Goal: Task Accomplishment & Management: Manage account settings

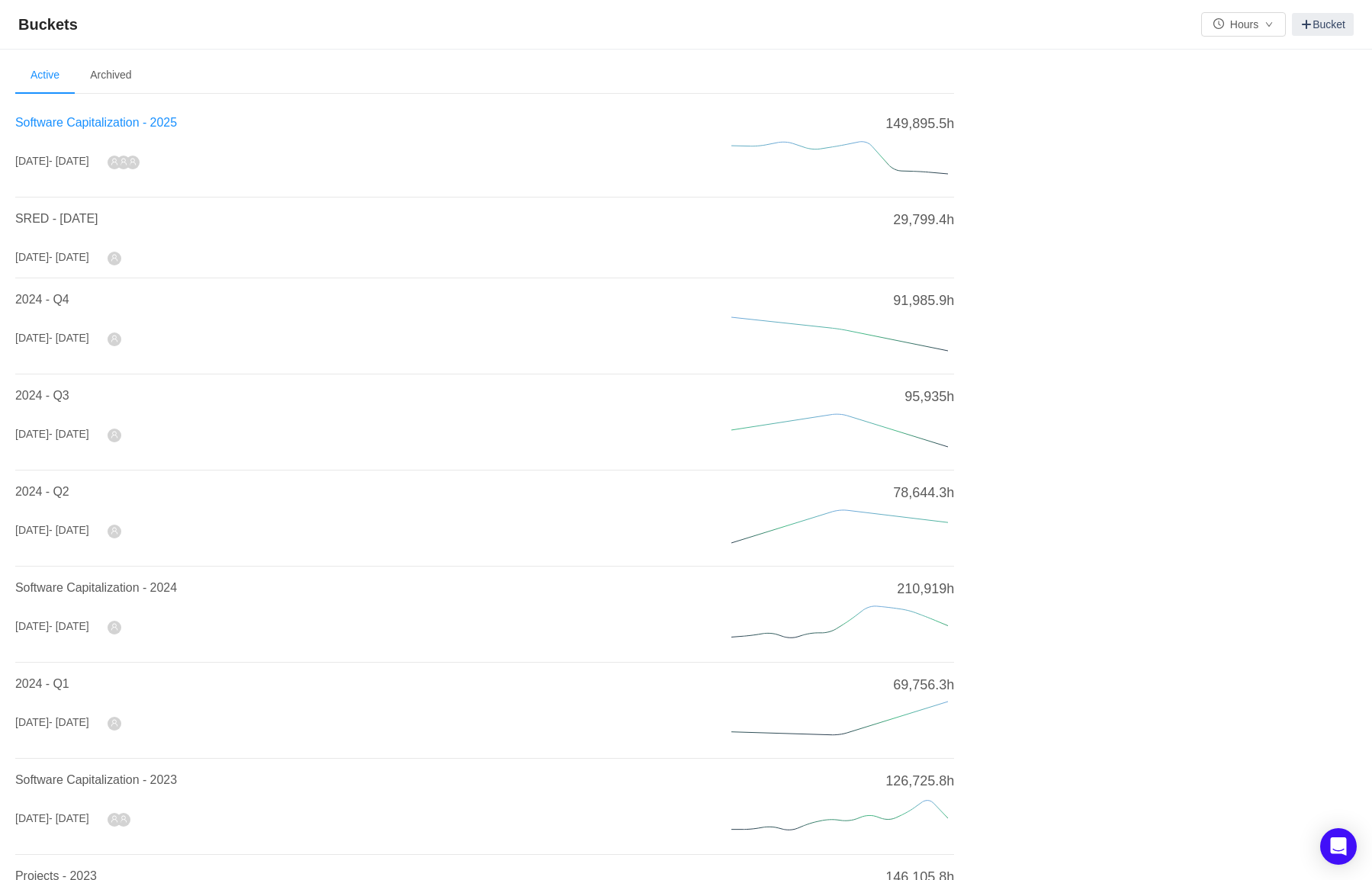
click at [83, 121] on span "Software Capitalization - 2025" at bounding box center [96, 122] width 161 height 13
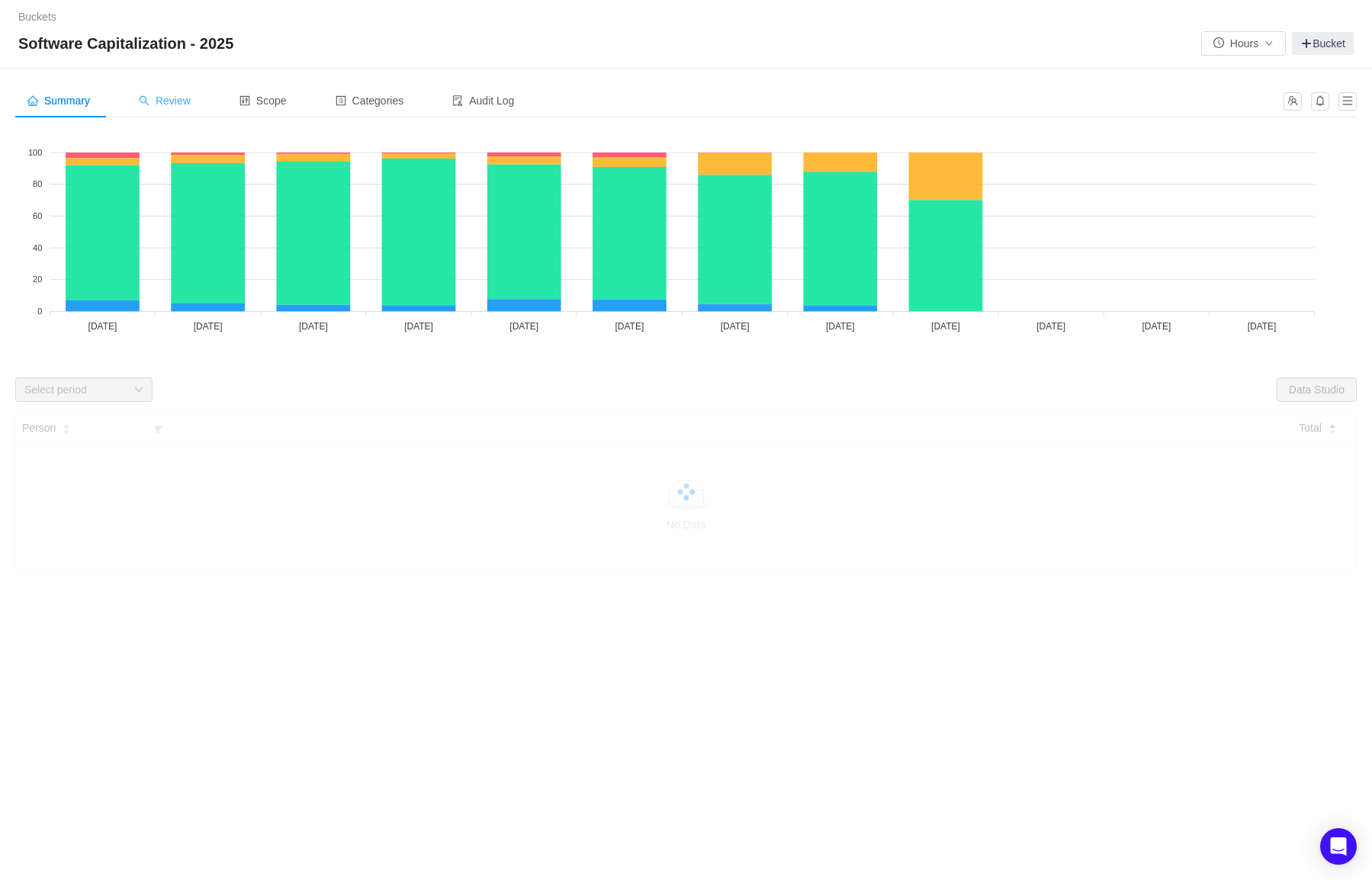
click at [169, 104] on span "Review" at bounding box center [165, 100] width 52 height 12
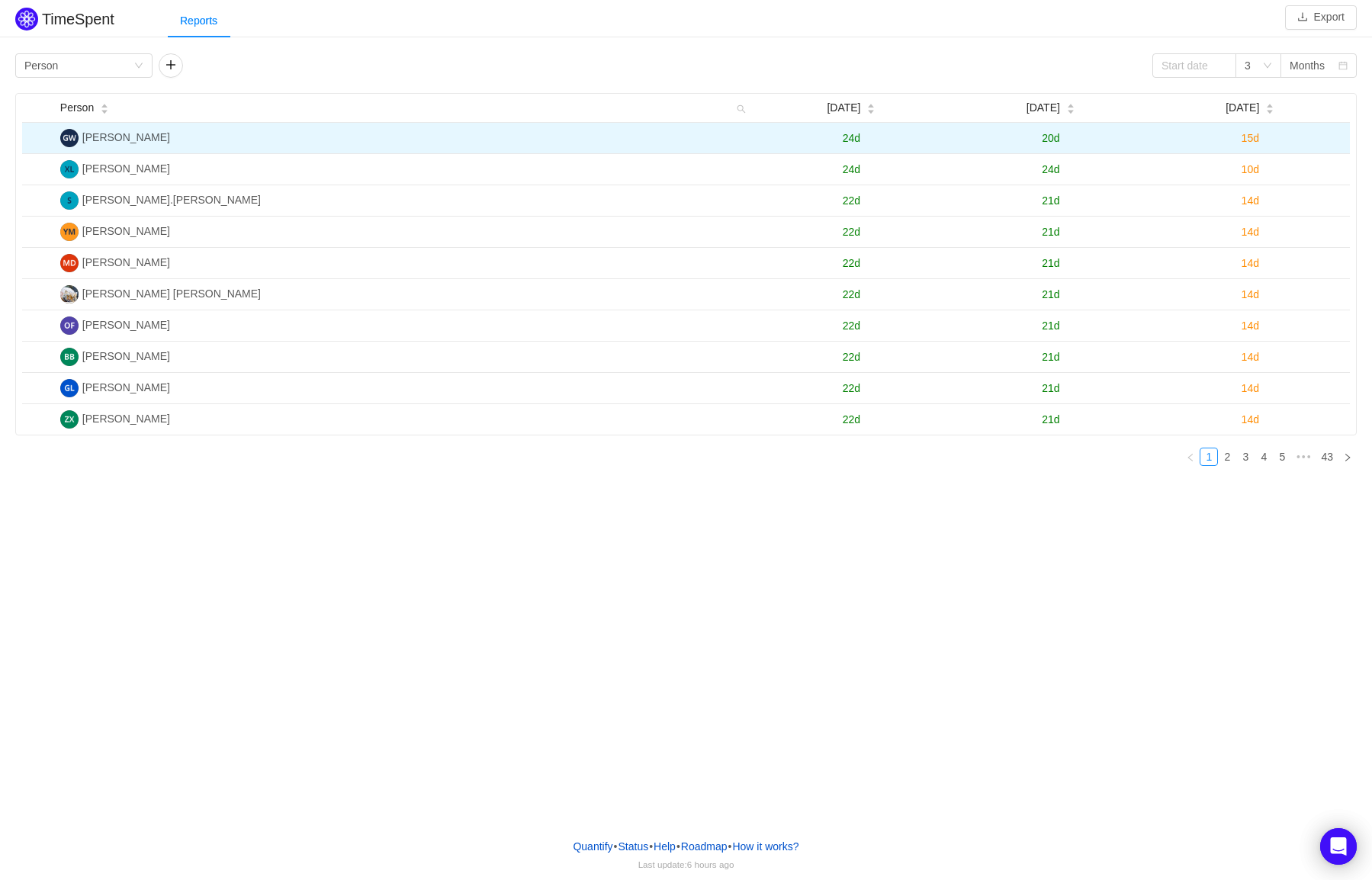
click at [851, 137] on span "24d" at bounding box center [851, 138] width 18 height 12
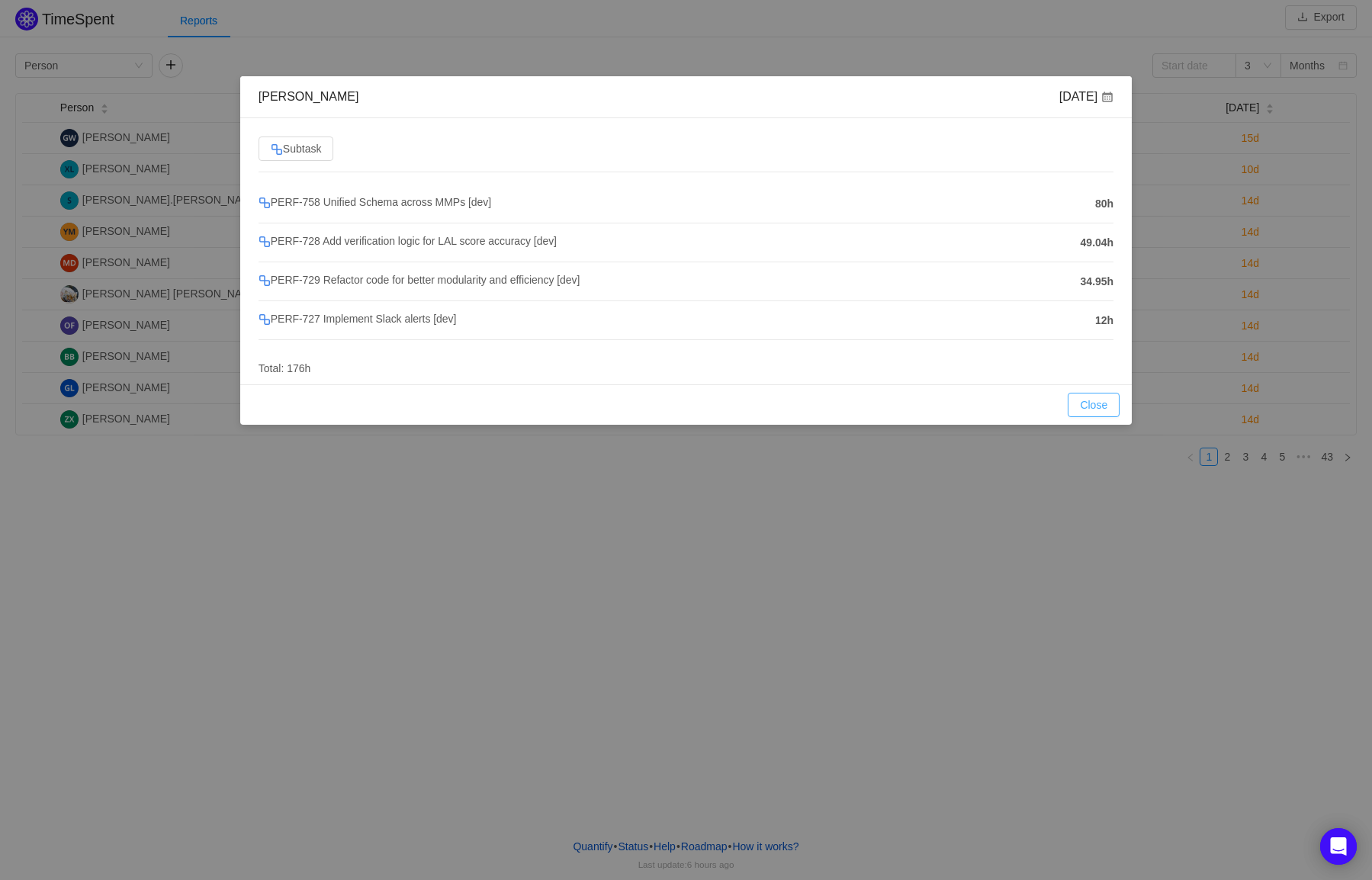
click at [1097, 403] on button "Close" at bounding box center [1093, 405] width 52 height 24
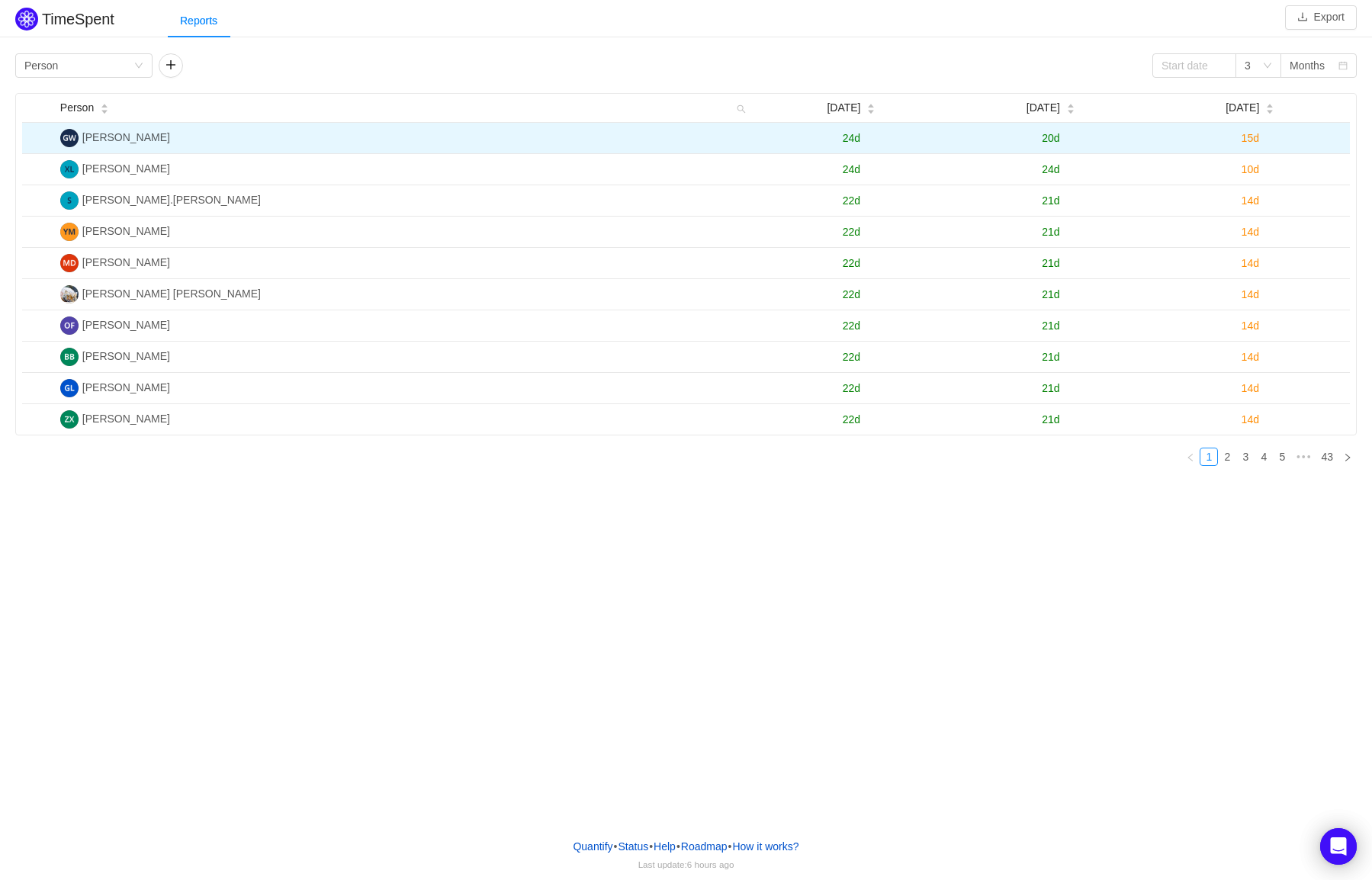
click at [856, 138] on span "24d" at bounding box center [851, 138] width 18 height 12
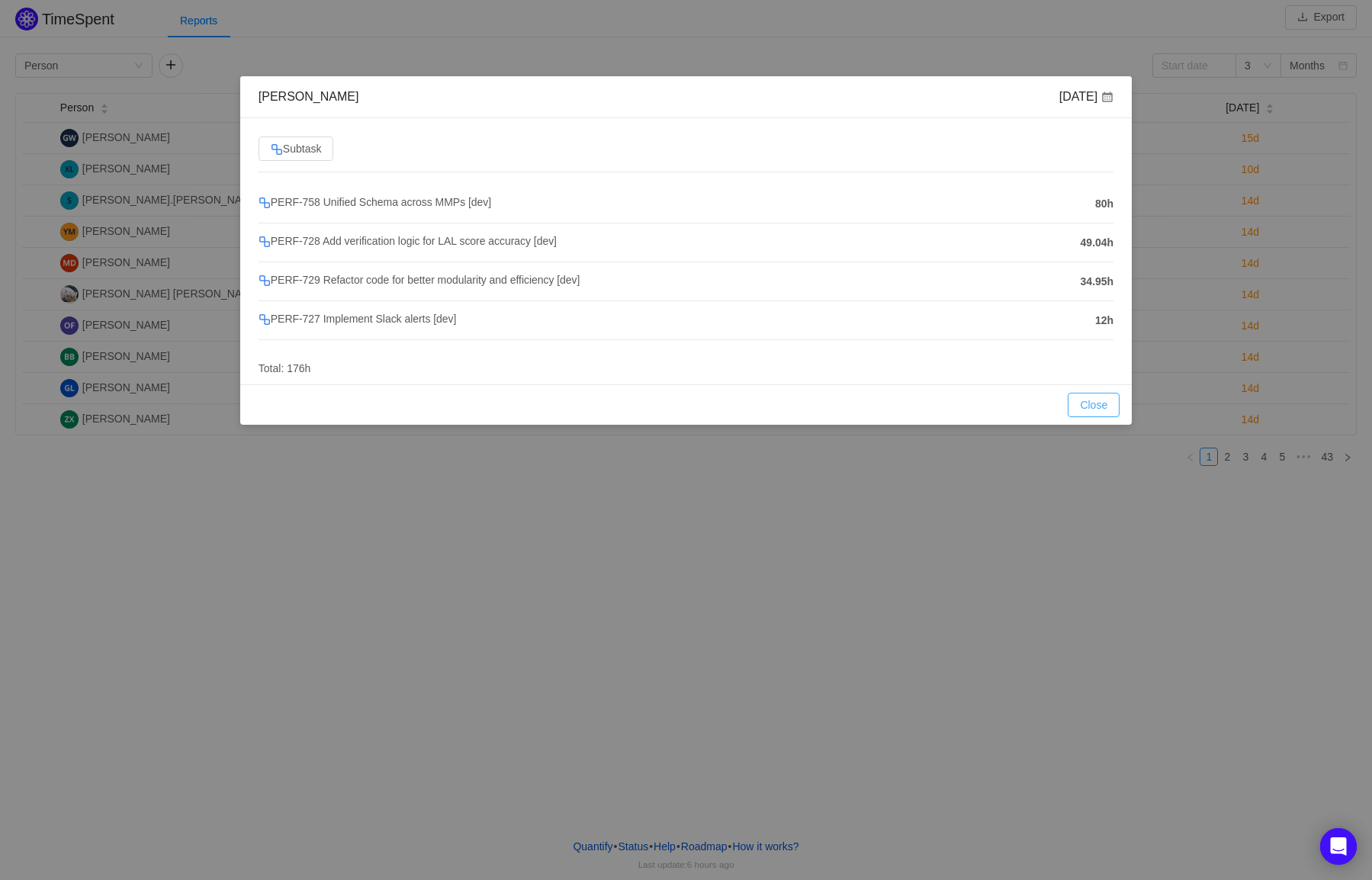
click at [1097, 397] on button "Close" at bounding box center [1093, 405] width 52 height 24
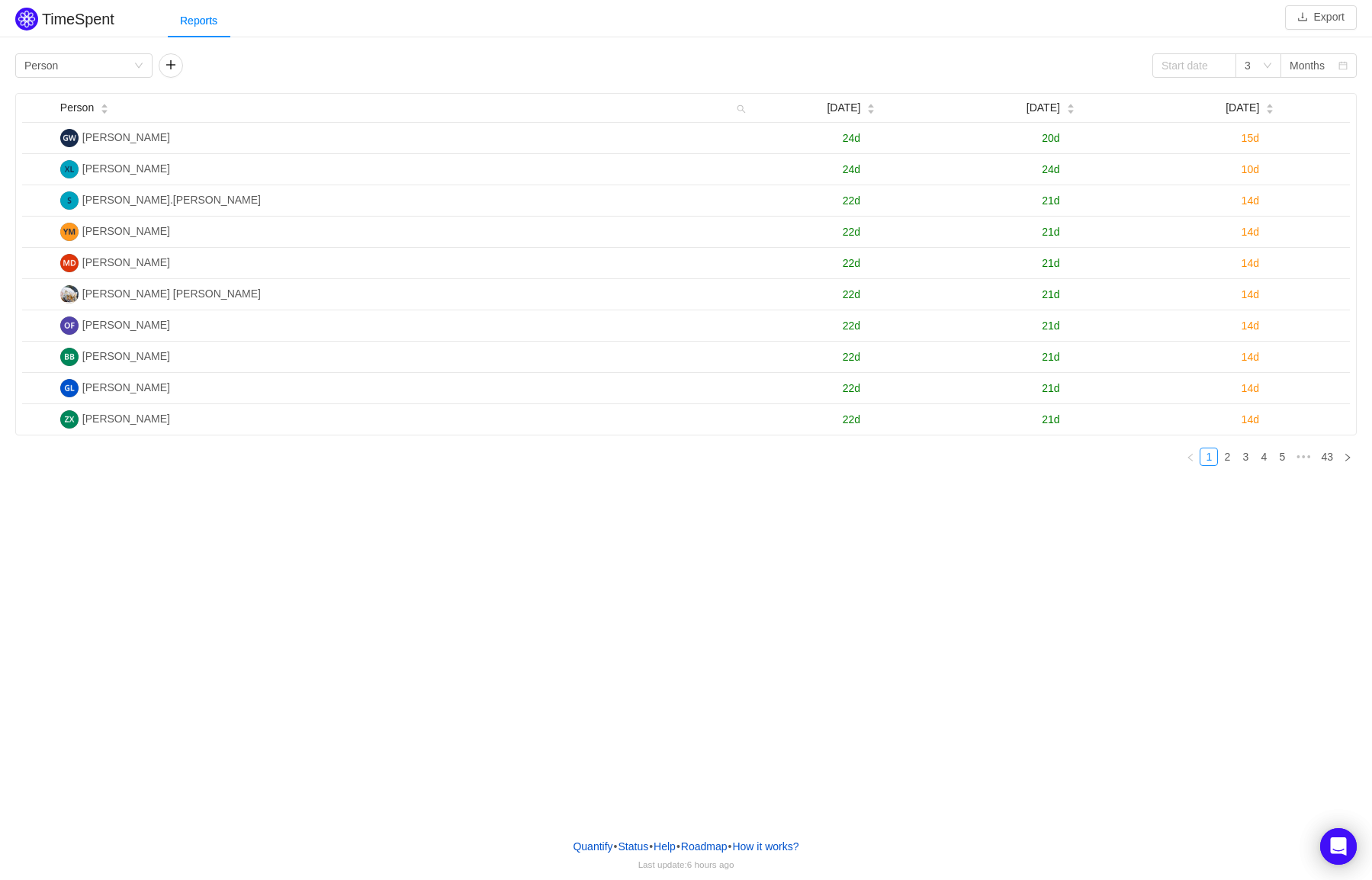
click at [821, 667] on div "TimeSpent Export Reports Group by Person 3 Months Person Jul 2025 Aug 2025 Sep …" at bounding box center [686, 413] width 1372 height 826
click at [388, 576] on div "TimeSpent Export Reports Group by Person 3 Months Person Jul 2025 Aug 2025 Sep …" at bounding box center [686, 413] width 1372 height 826
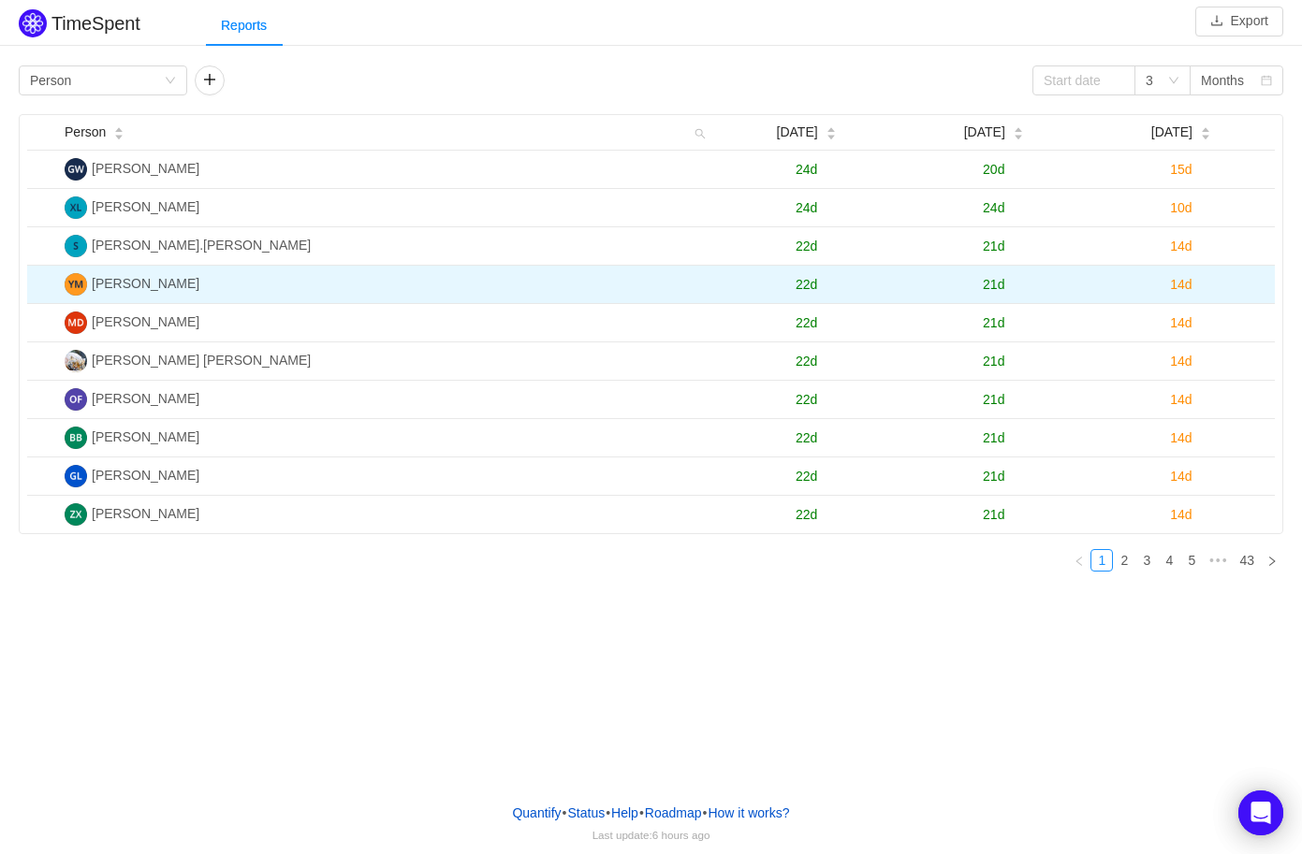
click at [808, 290] on span "22d" at bounding box center [806, 284] width 22 height 15
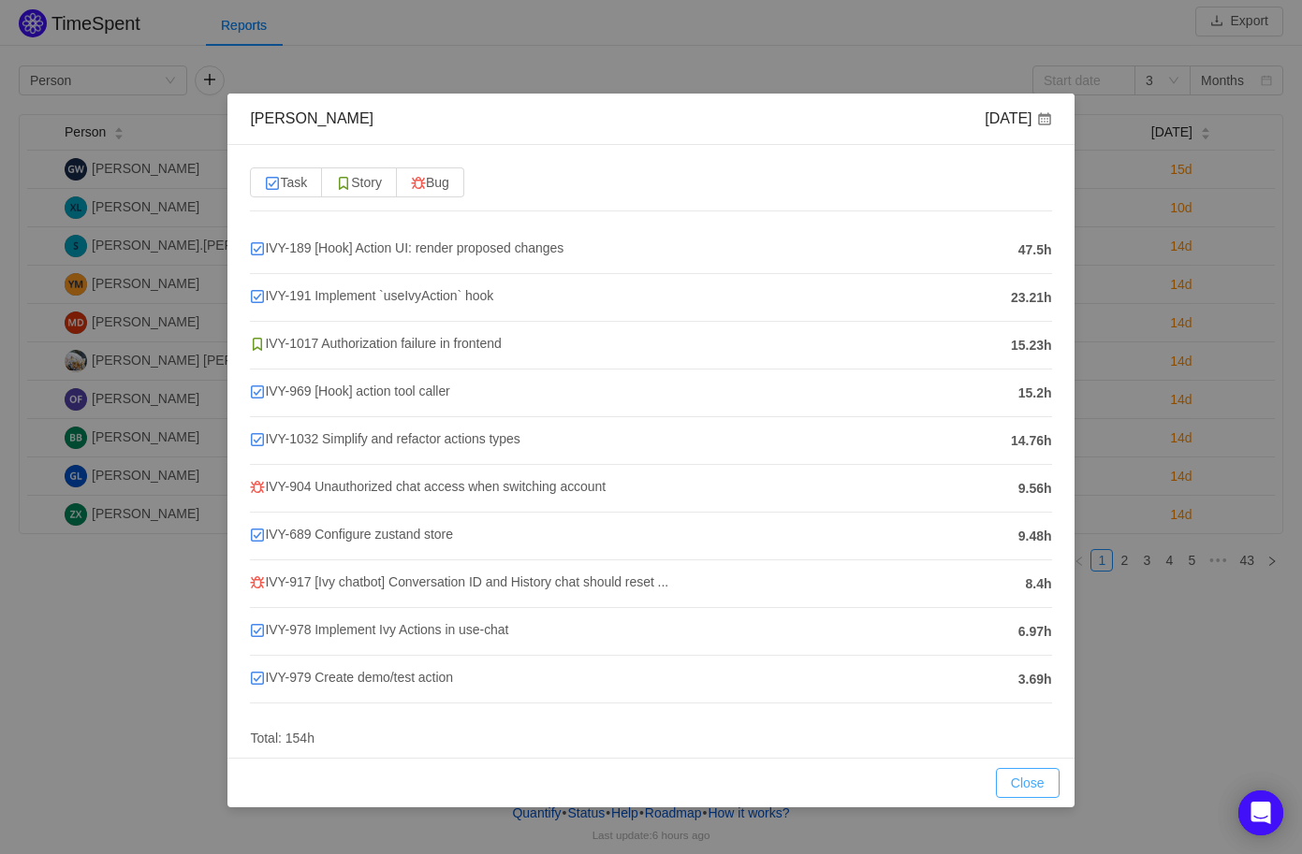
click at [1021, 774] on button "Close" at bounding box center [1028, 783] width 64 height 30
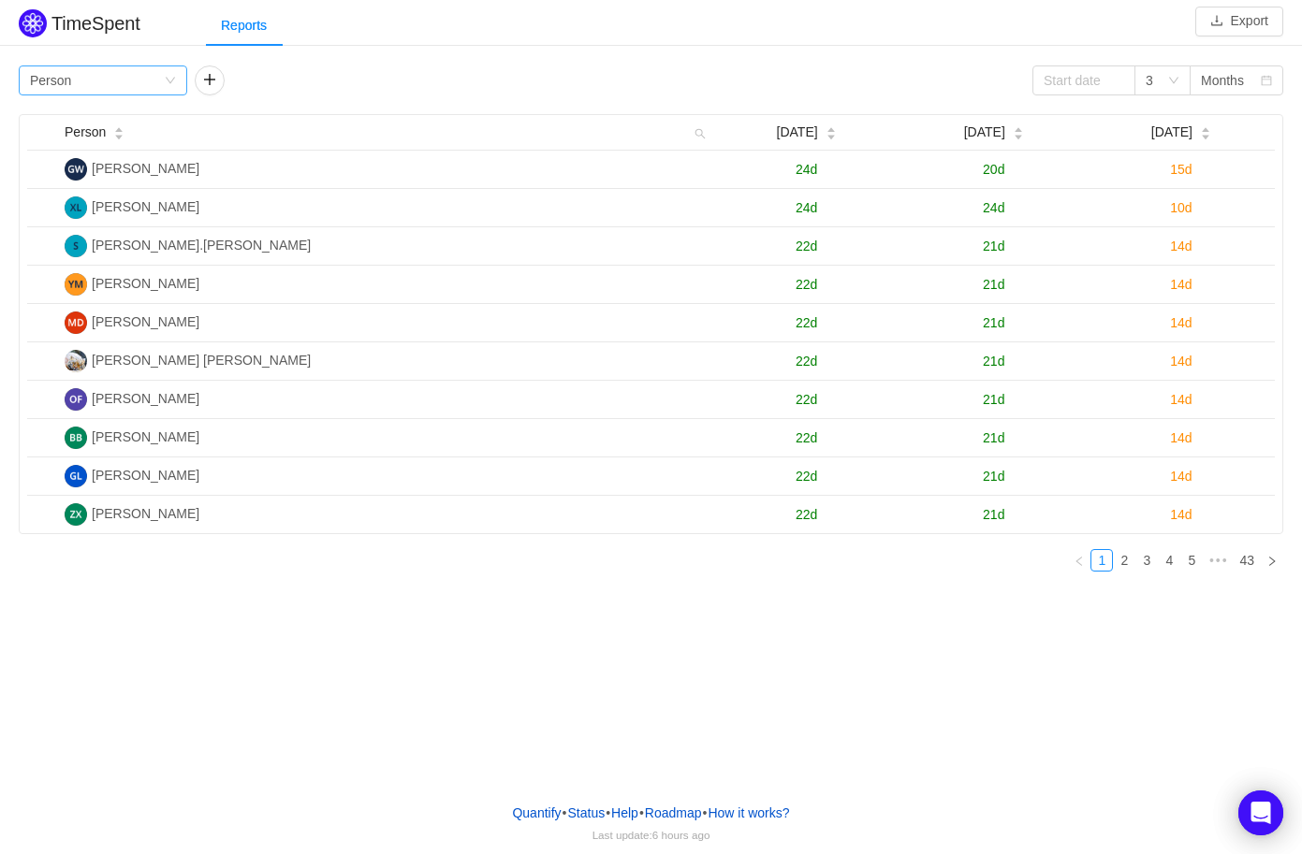
click at [86, 86] on div "Group by Person" at bounding box center [97, 80] width 134 height 28
click at [66, 205] on li "Epic" at bounding box center [103, 207] width 168 height 30
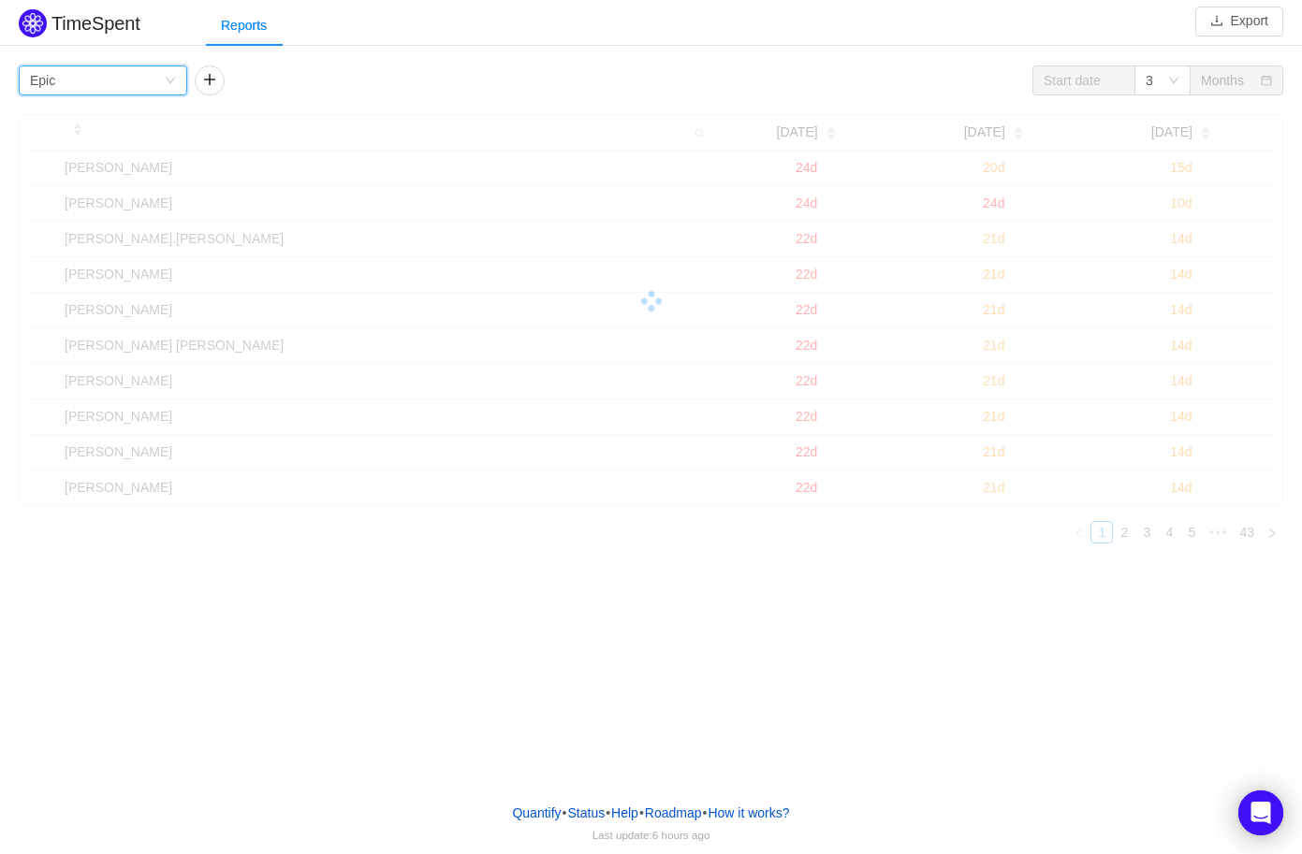
click at [82, 86] on div "Group by Epic" at bounding box center [97, 80] width 134 height 28
click at [65, 240] on li "Person" at bounding box center [103, 237] width 168 height 30
click at [487, 47] on div "TimeSpent Export Reports Group by Person 3 Months Person Jul 2025 Aug 2025 Sep …" at bounding box center [651, 296] width 1302 height 582
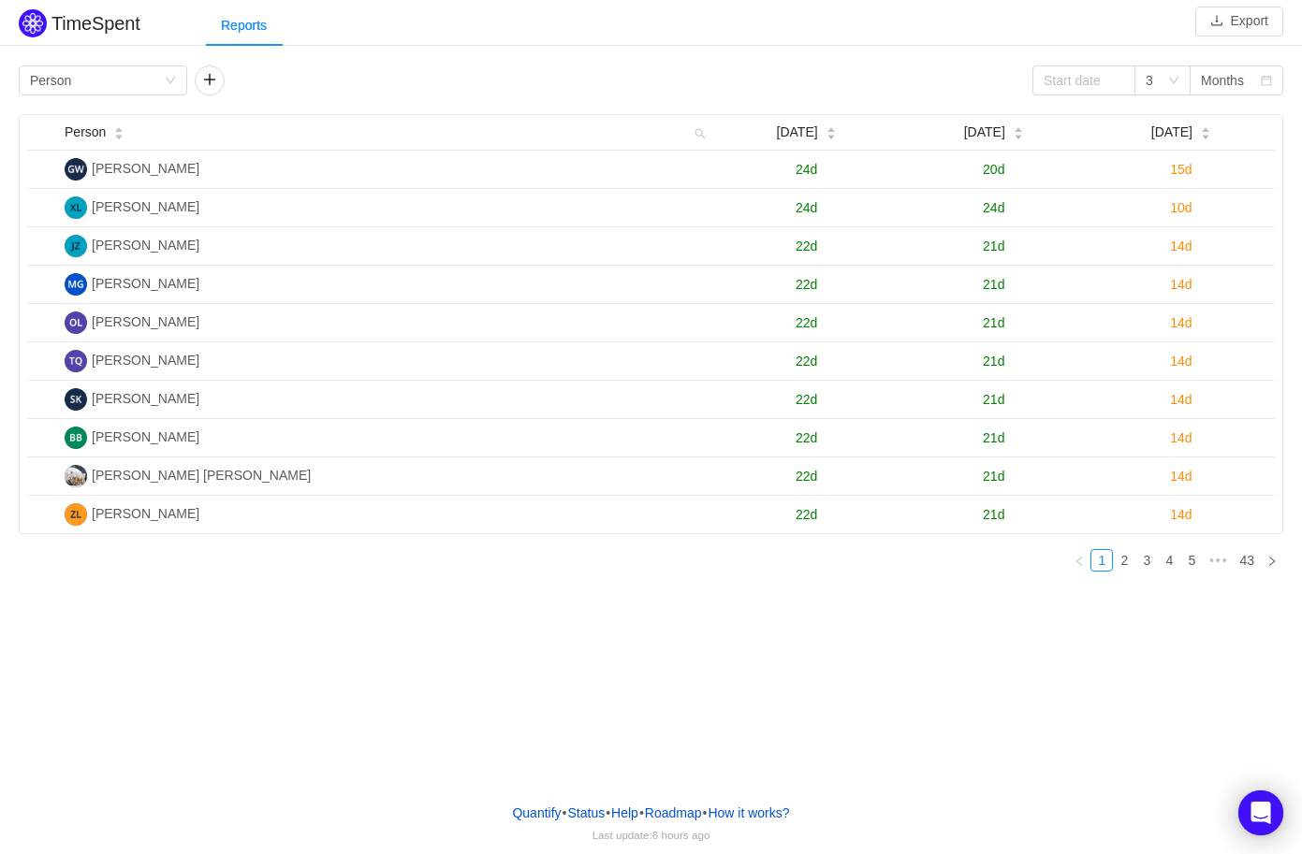
click at [463, 625] on div "TimeSpent Export Reports Group by Person 3 Months Person Jul 2025 Aug 2025 Sep …" at bounding box center [651, 394] width 1302 height 788
click at [242, 664] on div "TimeSpent Export Reports Group by Person 3 Months Person Jul 2025 Aug 2025 Sep …" at bounding box center [651, 394] width 1302 height 788
click at [262, 637] on div "TimeSpent Export Reports Group by Person 3 Months Person Jul 2025 Aug 2025 Sep …" at bounding box center [651, 394] width 1302 height 788
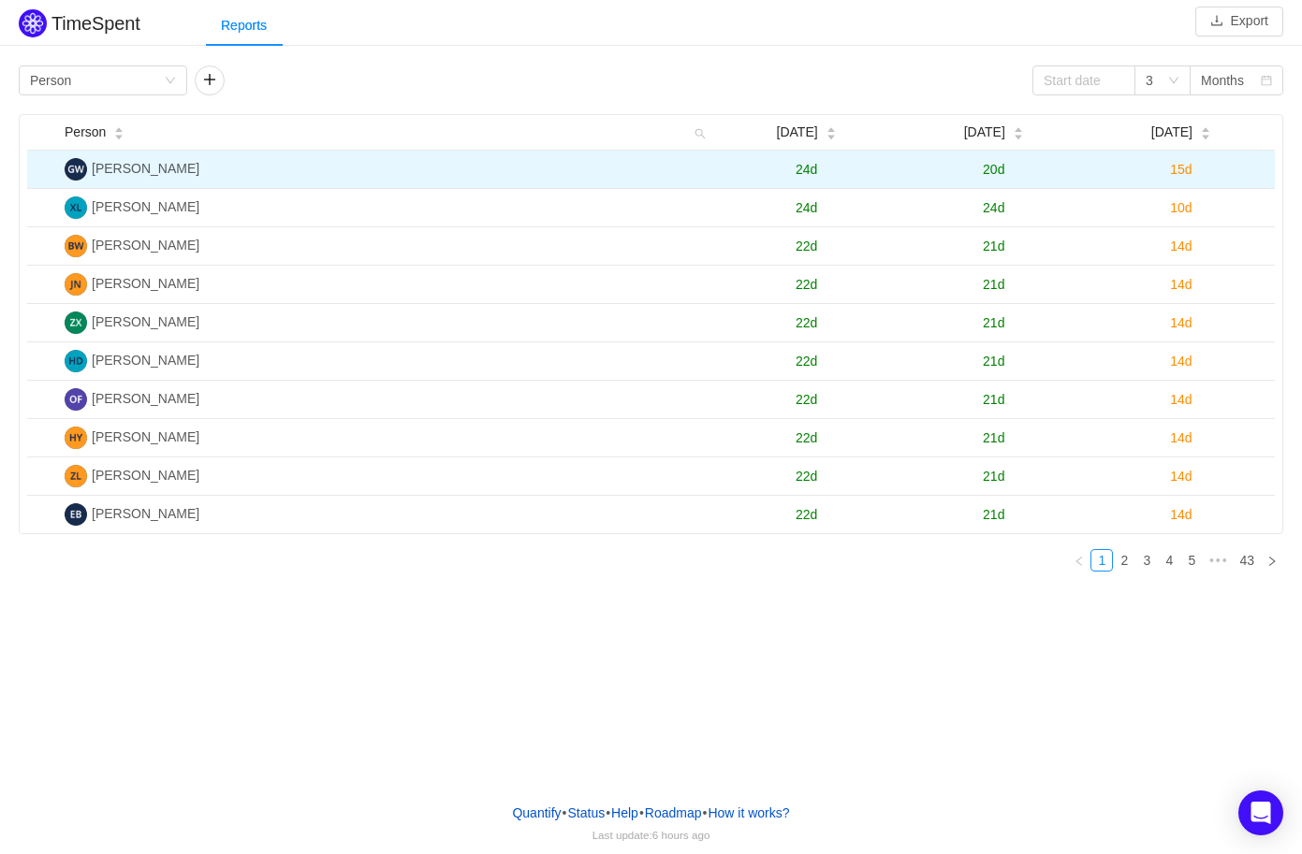
click at [808, 171] on span "24d" at bounding box center [806, 169] width 22 height 15
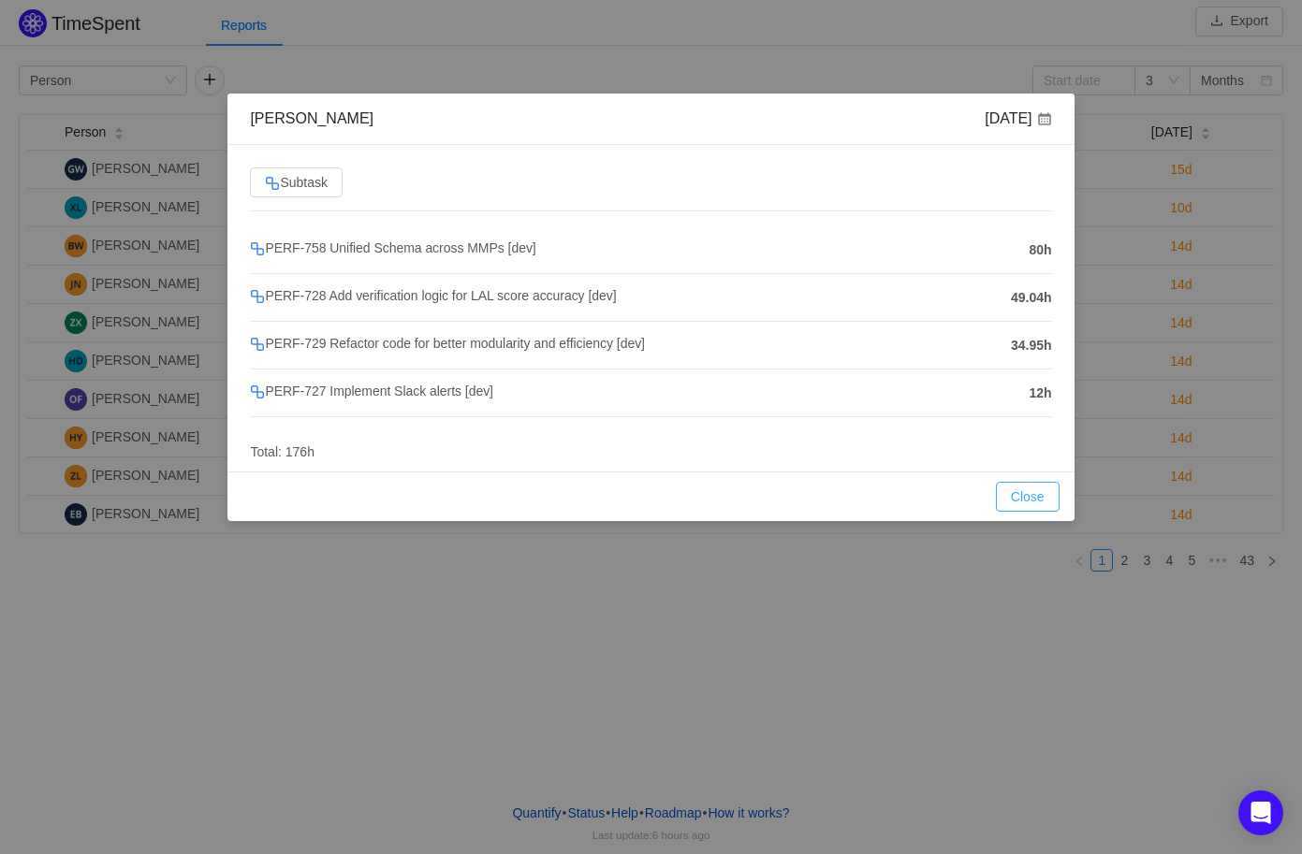
click at [1029, 508] on button "Close" at bounding box center [1028, 497] width 64 height 30
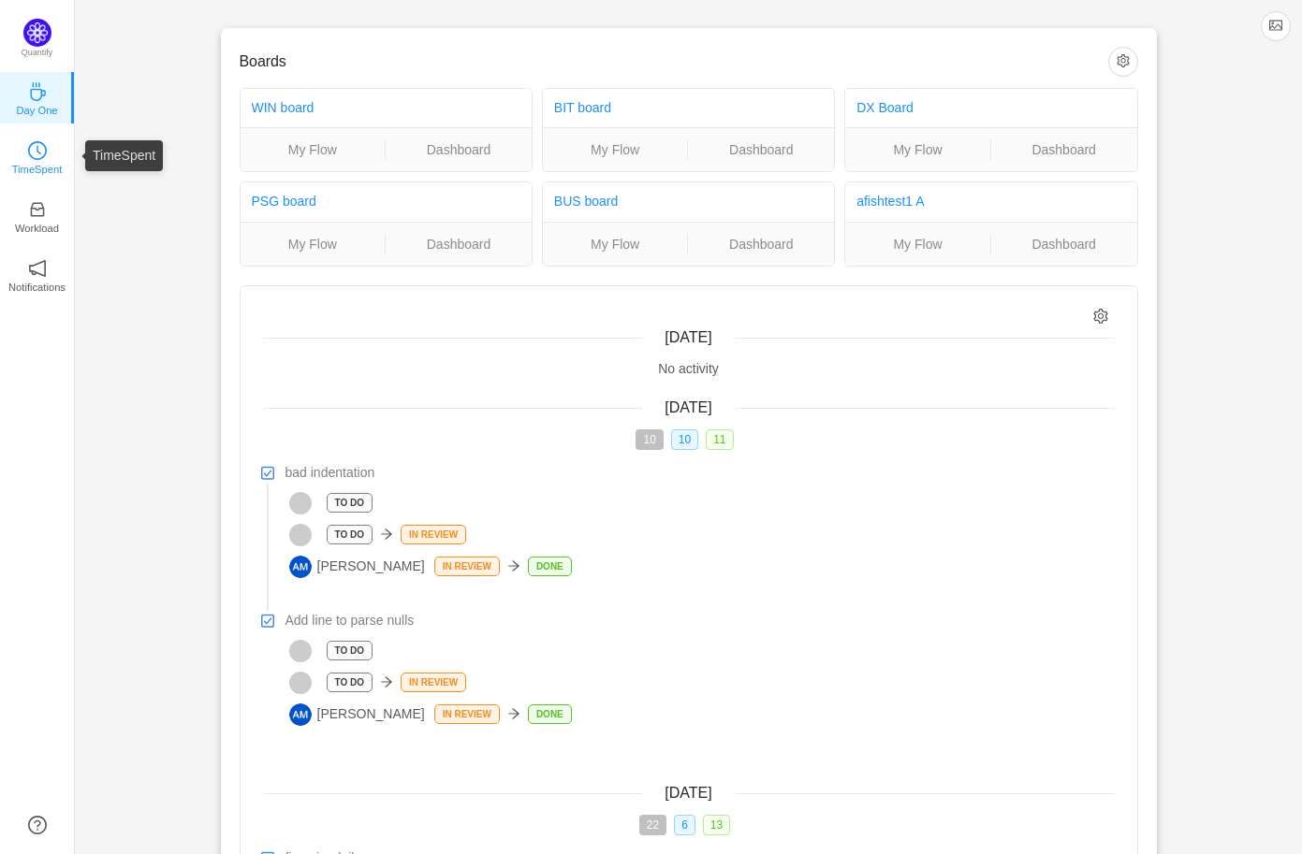
click at [47, 157] on link "TimeSpent" at bounding box center [37, 156] width 19 height 19
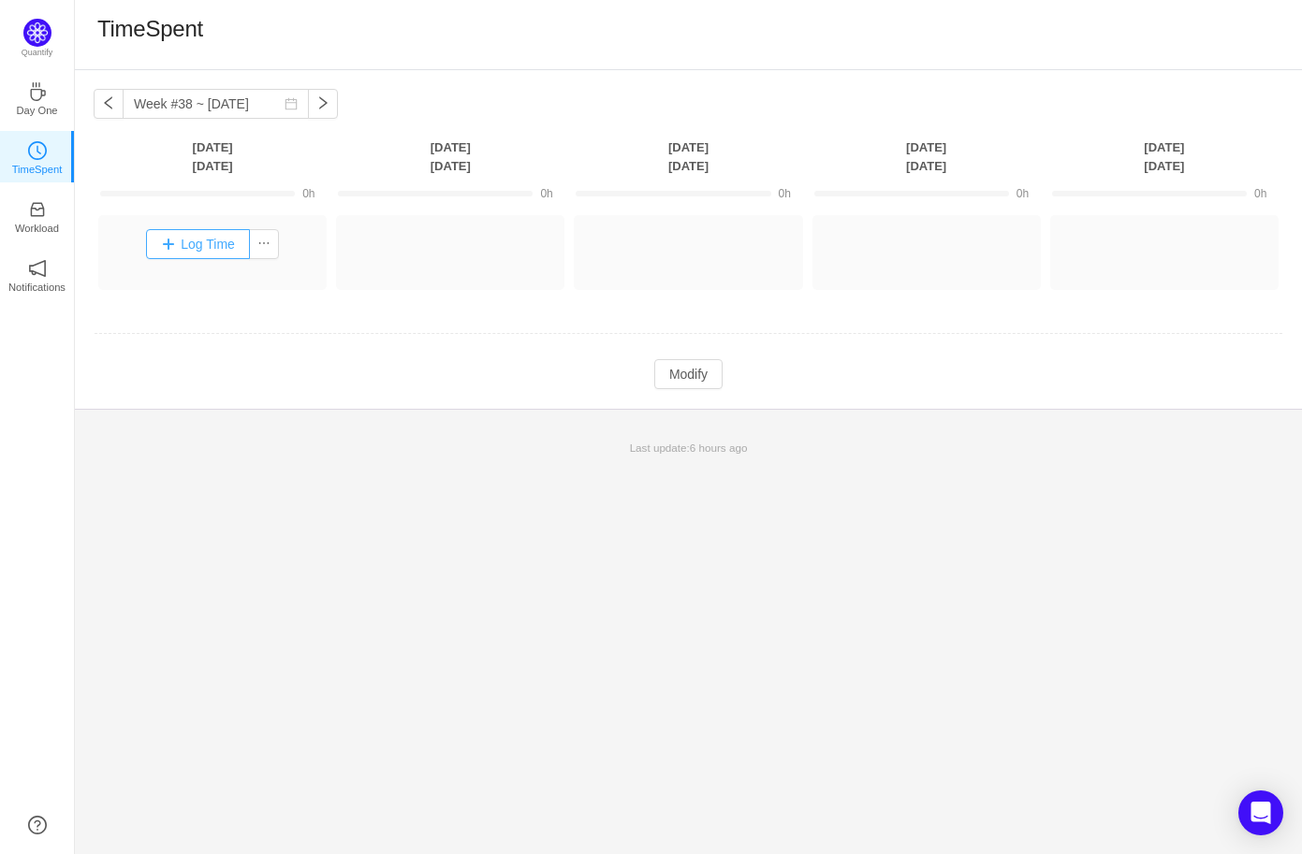
click at [187, 246] on button "Log Time" at bounding box center [198, 244] width 104 height 30
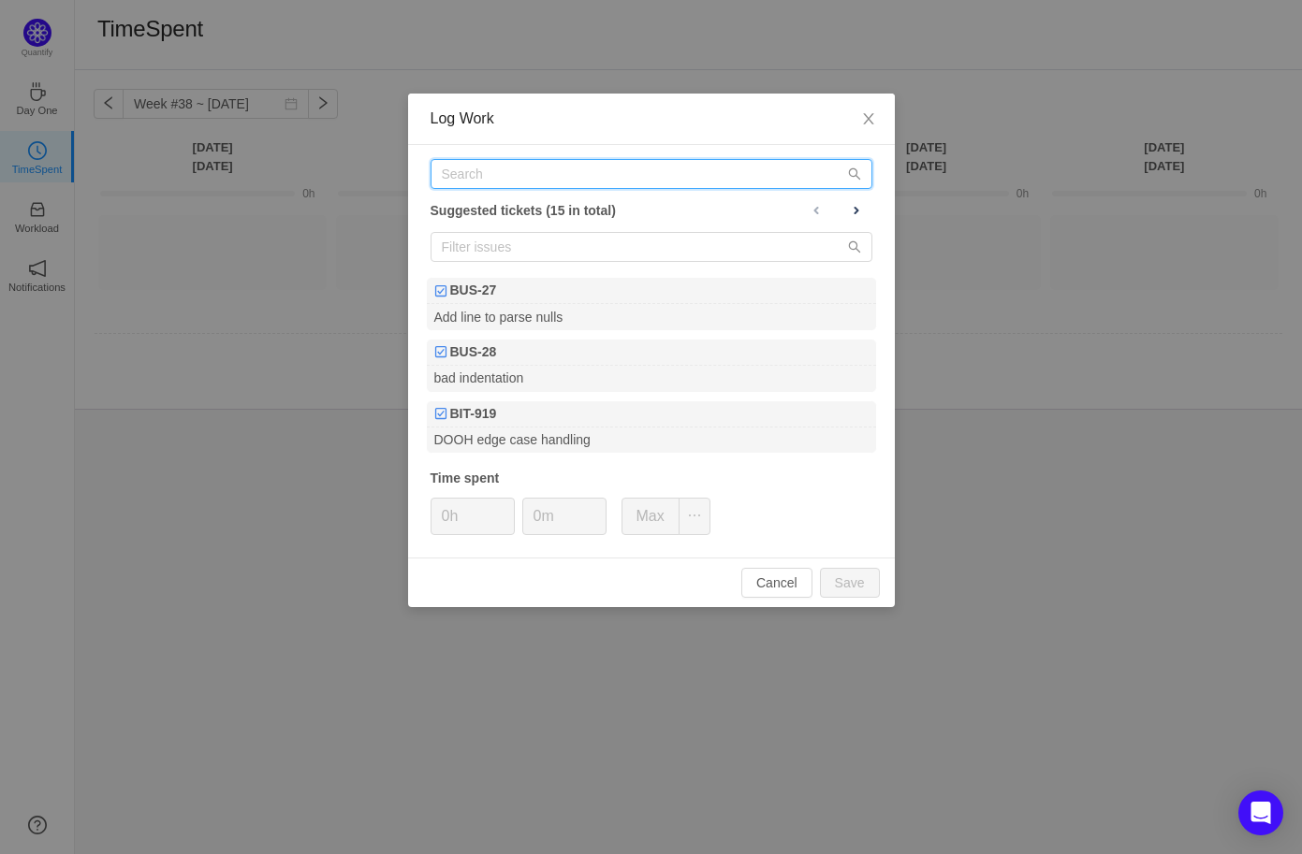
click at [577, 165] on input "text" at bounding box center [651, 174] width 442 height 30
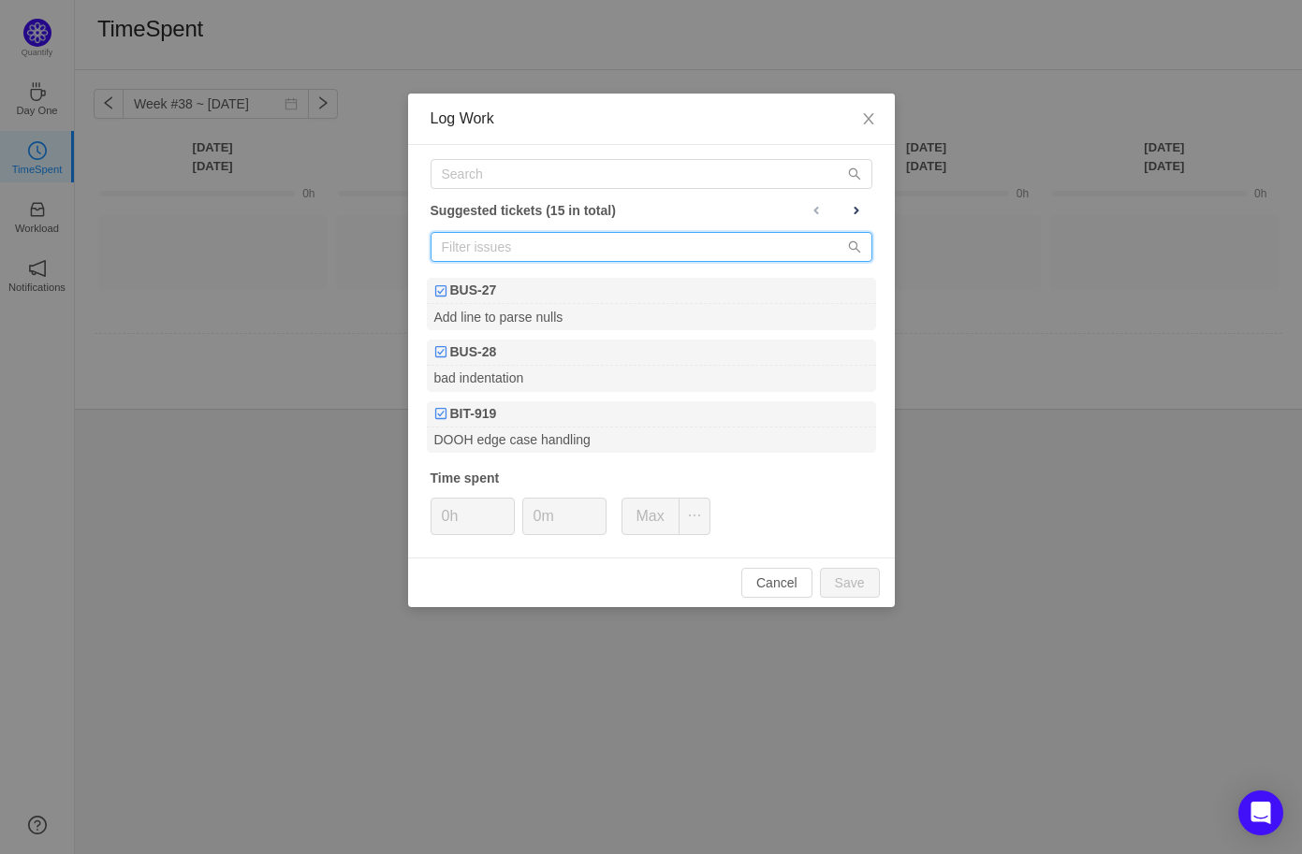
click at [681, 249] on input "text" at bounding box center [651, 247] width 442 height 30
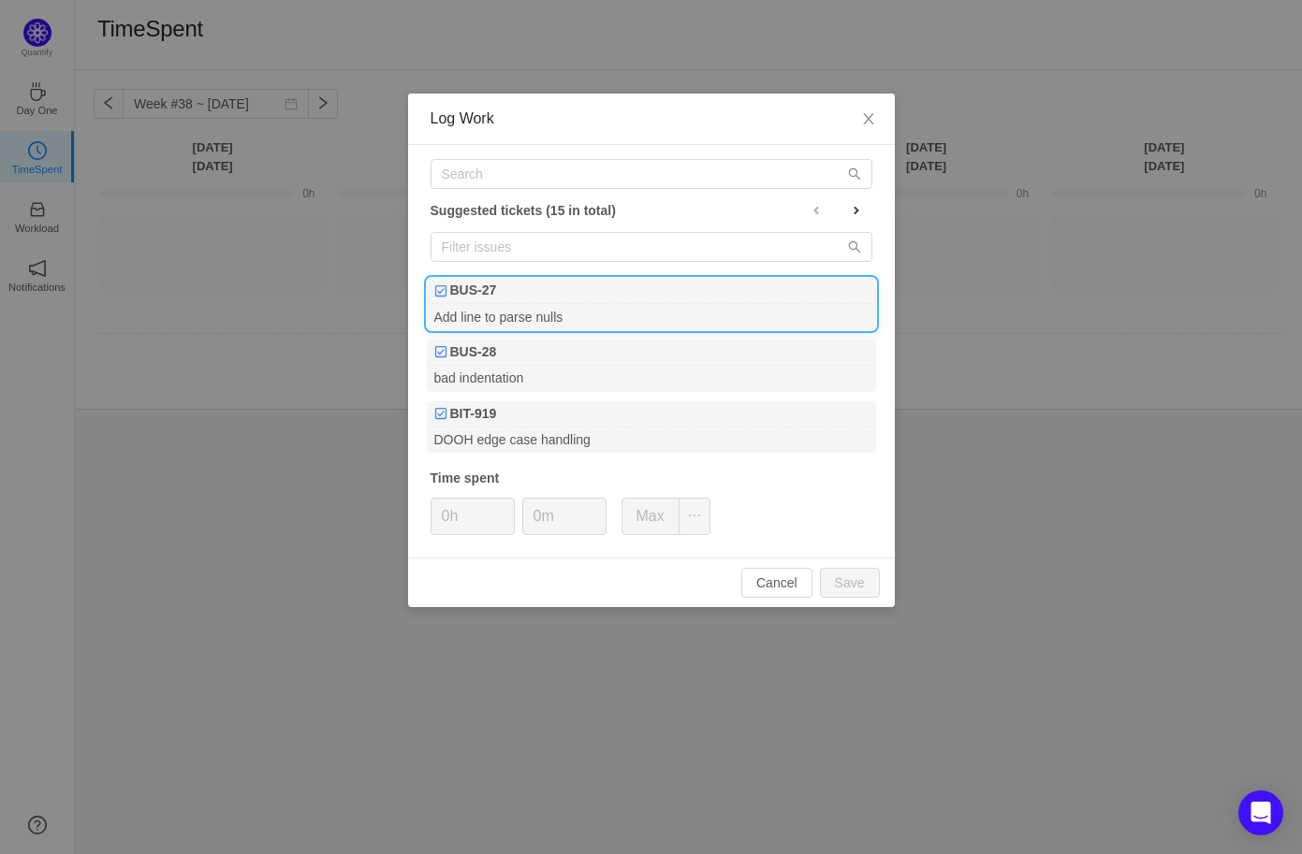
click at [505, 299] on div "BUS-27" at bounding box center [651, 291] width 449 height 26
click at [658, 520] on button "Max" at bounding box center [650, 516] width 58 height 37
click at [771, 582] on button "Cancel" at bounding box center [776, 583] width 71 height 30
type input "0h"
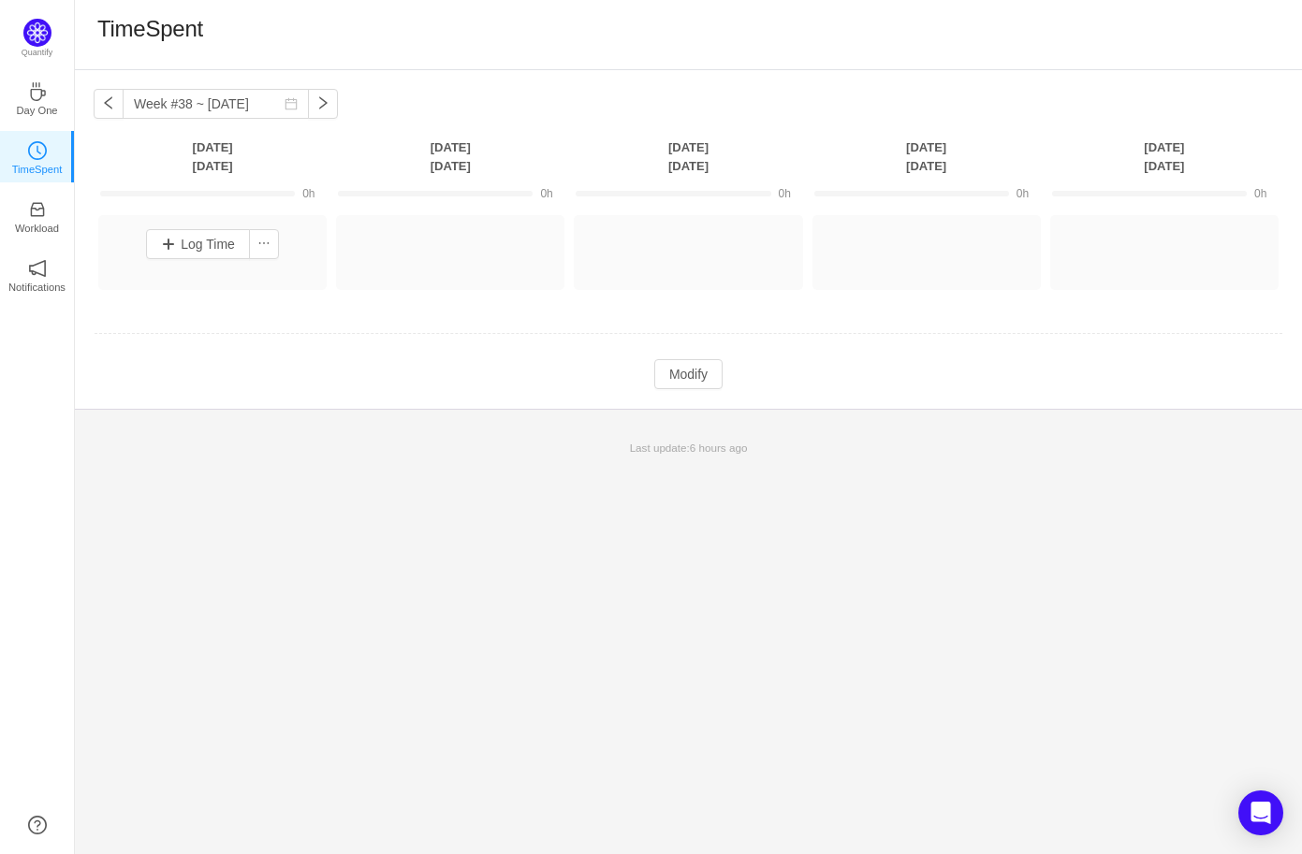
click at [124, 393] on div "Week #38 ~ Sep 19 You have reached free plan limit. Upgrade Monday Sep 15 Tuesd…" at bounding box center [688, 239] width 1227 height 339
click at [355, 400] on div "Week #38 ~ Sep 19 You have reached free plan limit. Upgrade Monday Sep 15 Tuesd…" at bounding box center [688, 239] width 1227 height 339
click at [211, 109] on input "Week #38 ~ Sep 19" at bounding box center [216, 104] width 186 height 30
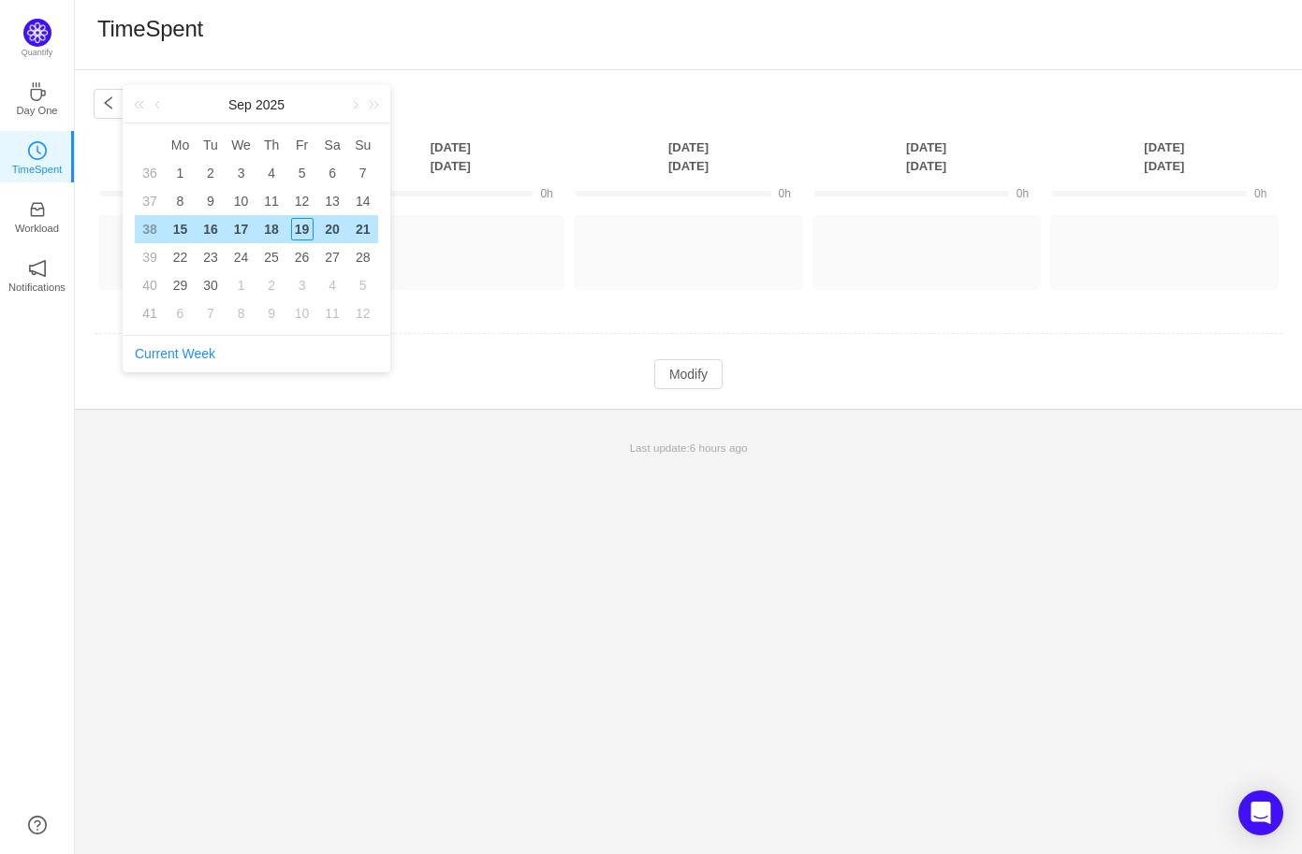
click at [983, 62] on div "TimeSpent" at bounding box center [688, 35] width 1227 height 70
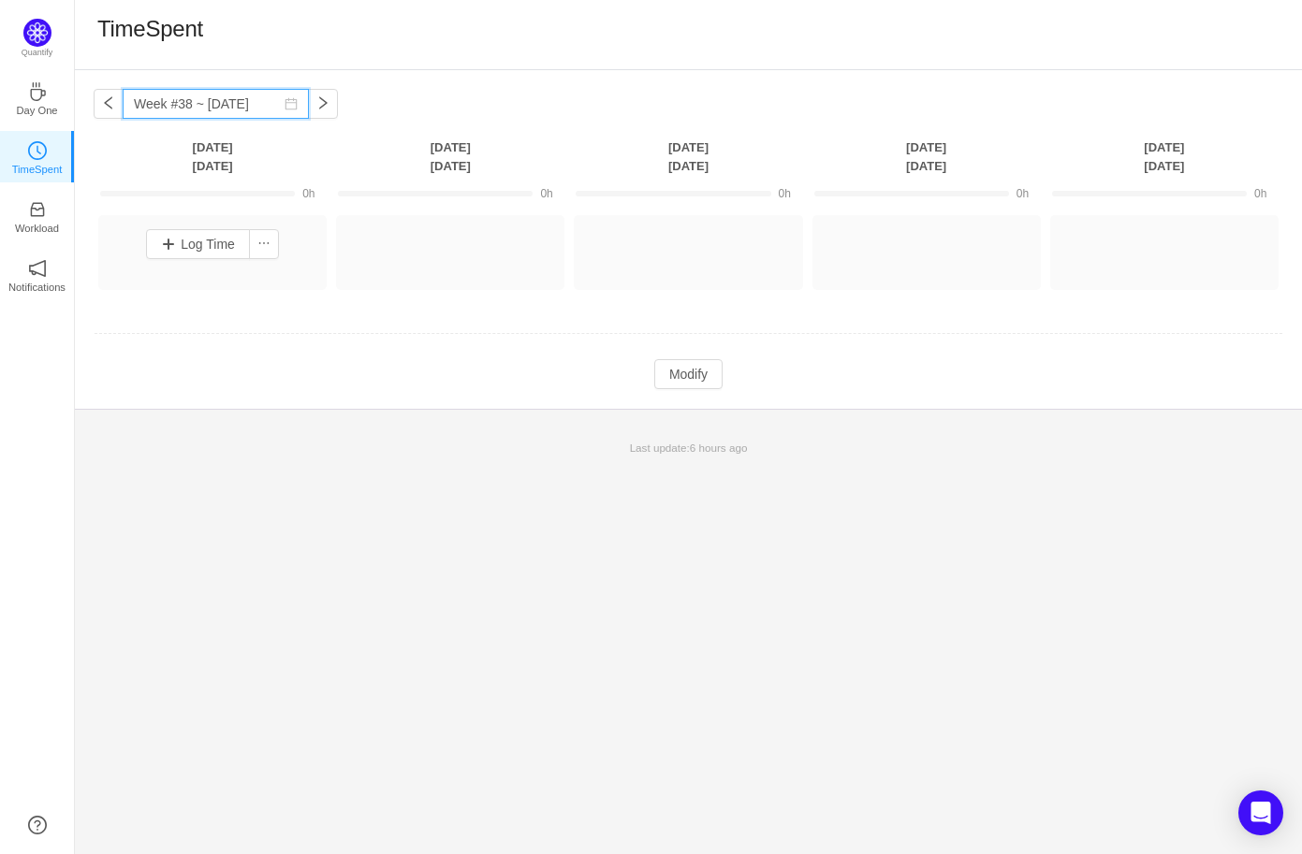
click at [194, 104] on input "Week #38 ~ Sep 19" at bounding box center [216, 104] width 186 height 30
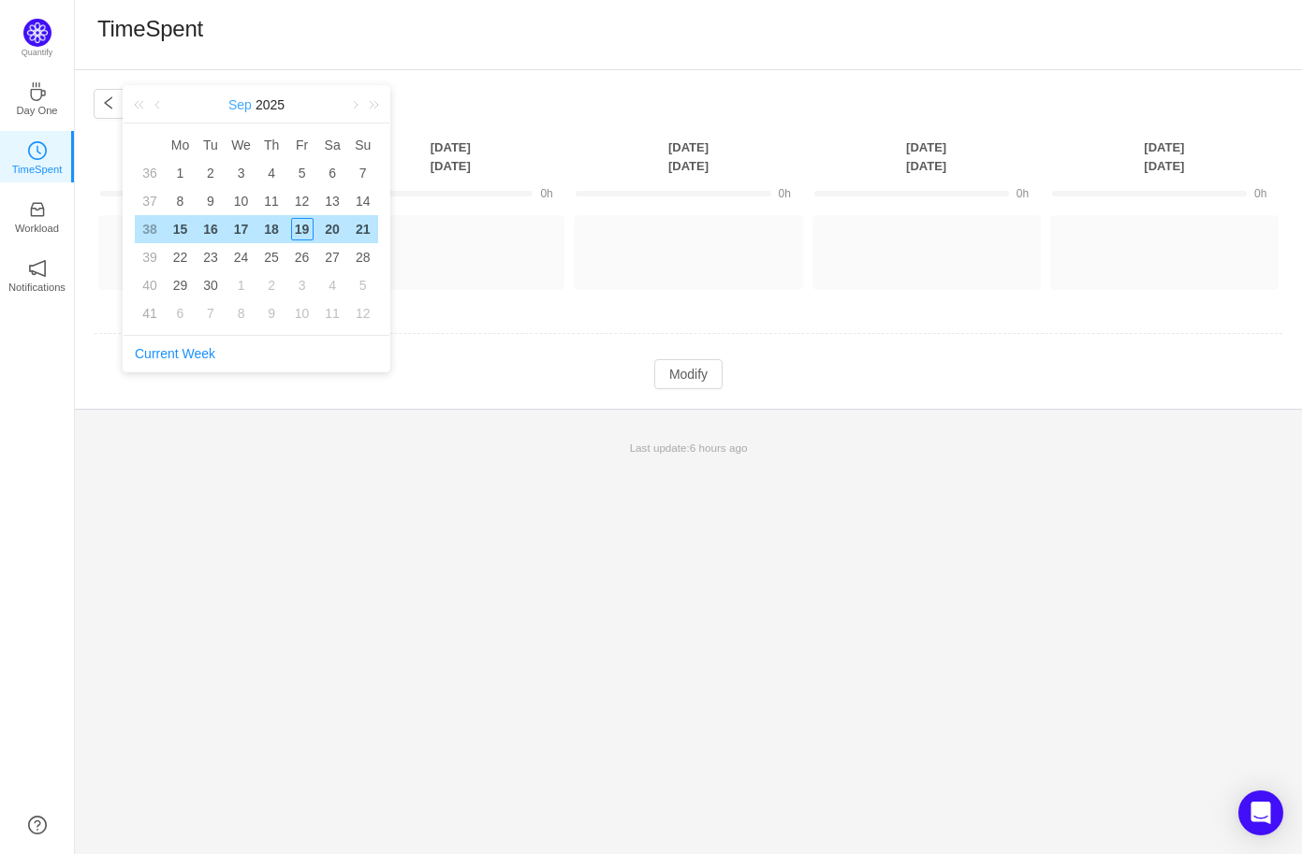
click at [241, 101] on link "Sep" at bounding box center [239, 104] width 27 height 37
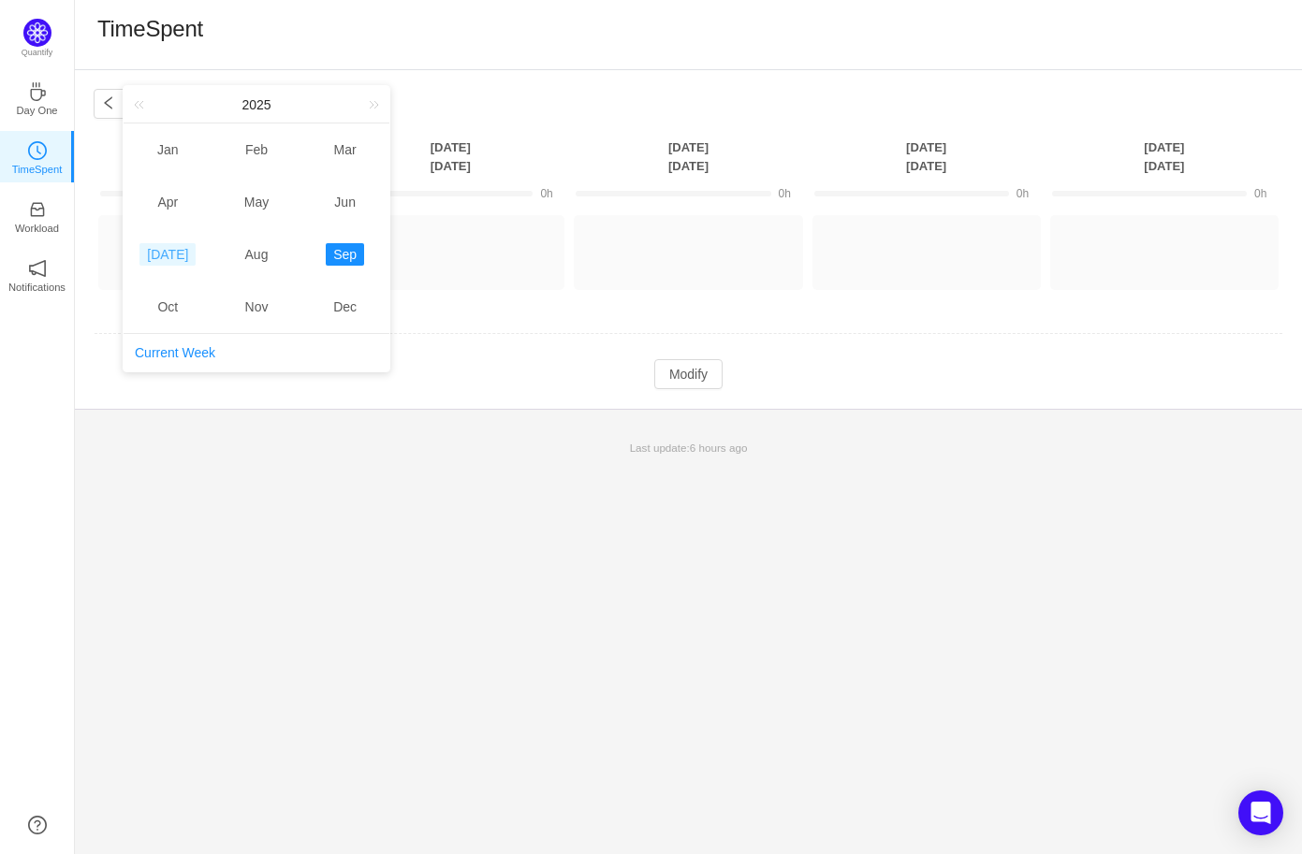
click at [180, 253] on link "Jul" at bounding box center [167, 254] width 56 height 22
click at [574, 66] on div "TimeSpent" at bounding box center [688, 35] width 1227 height 70
click at [862, 81] on div "Week #38 ~ Sep 19 You have reached free plan limit. Upgrade Monday Sep 15 Tuesd…" at bounding box center [688, 239] width 1227 height 339
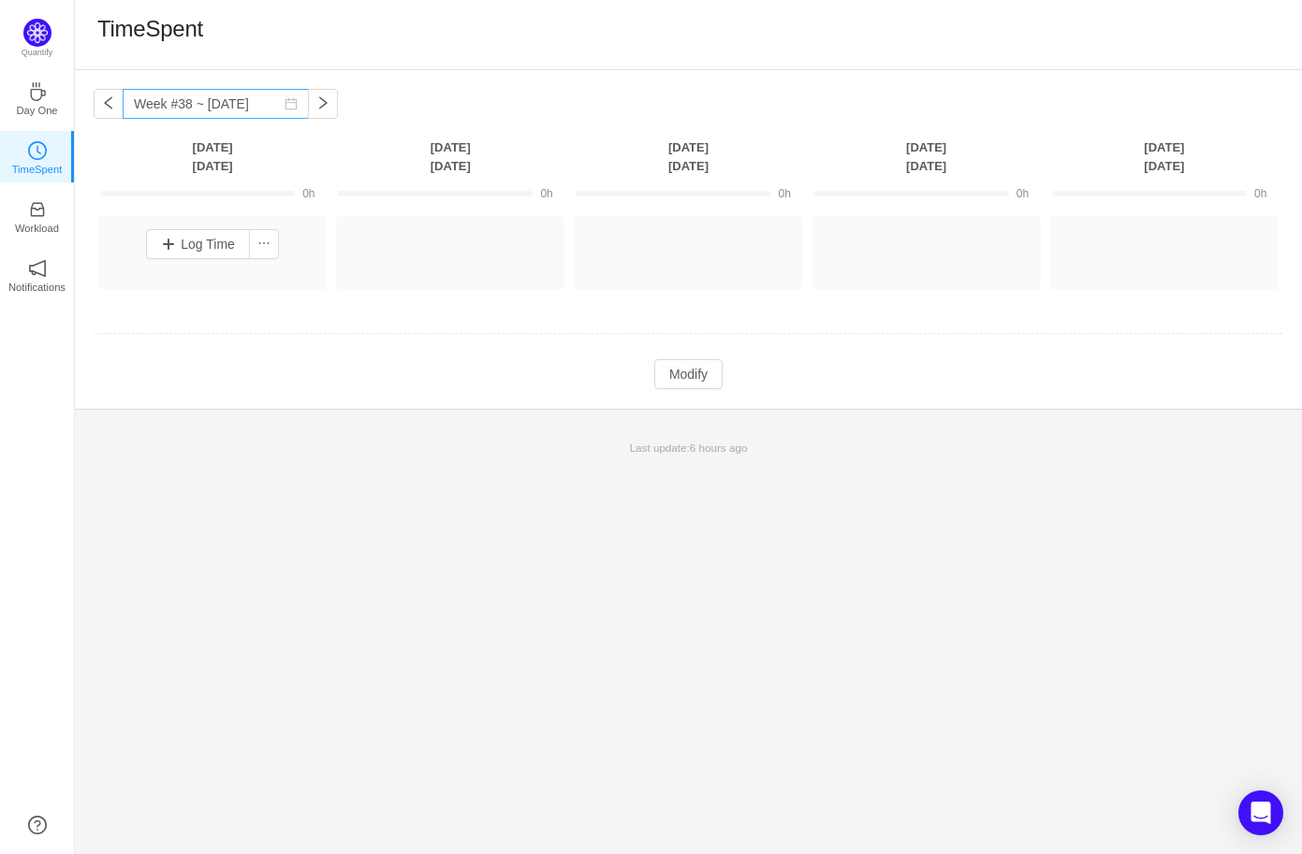
click at [285, 109] on icon "icon: calendar" at bounding box center [291, 104] width 12 height 12
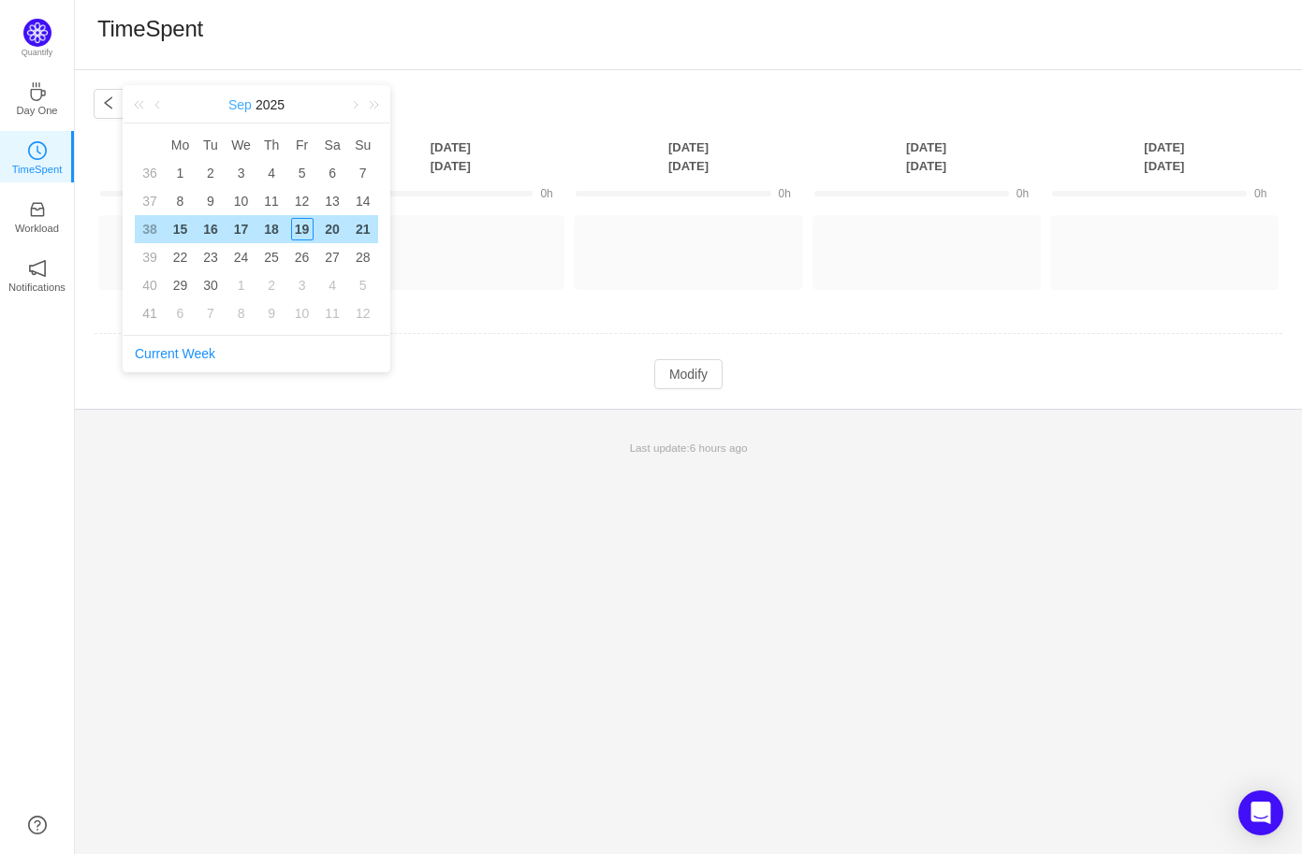
click at [238, 102] on link "Sep" at bounding box center [239, 104] width 27 height 37
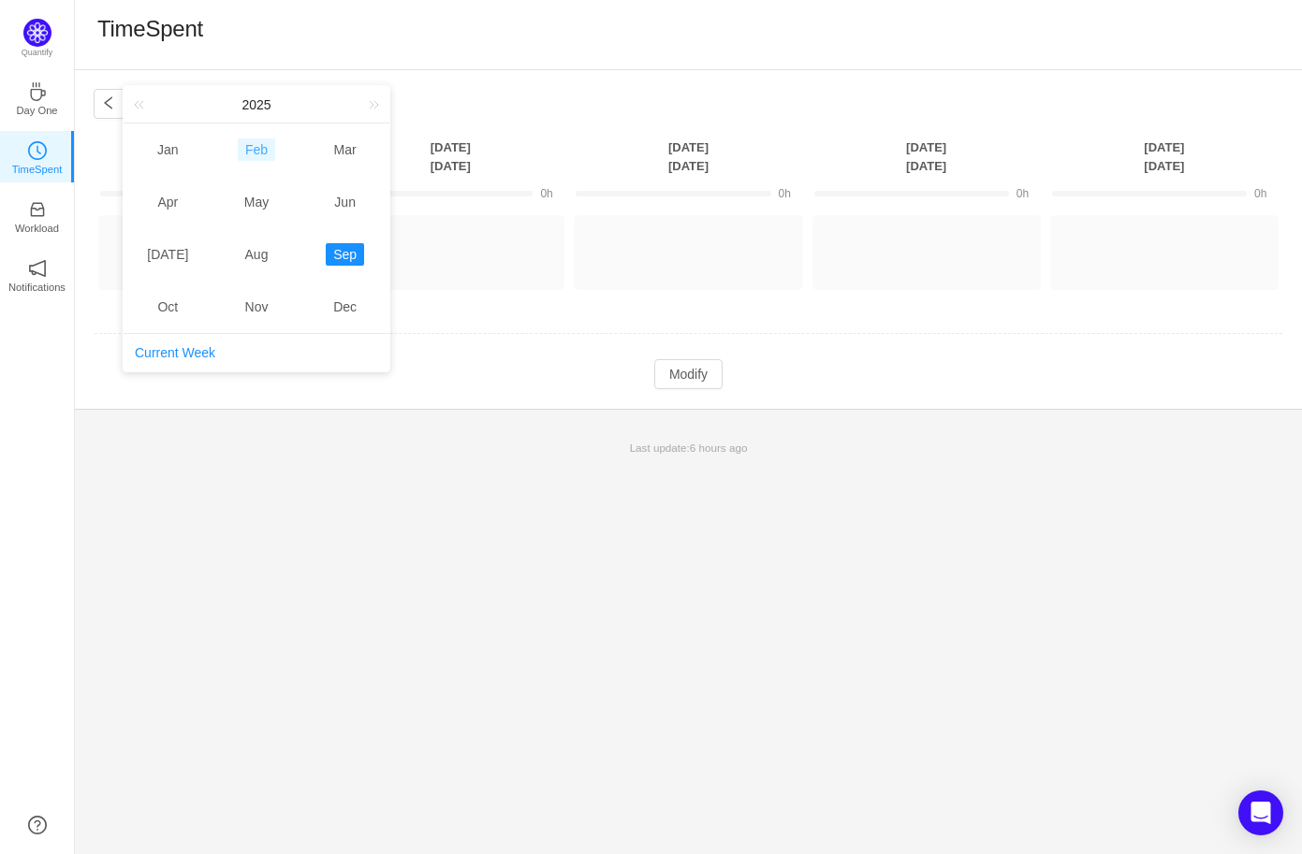
click at [264, 147] on link "Feb" at bounding box center [256, 150] width 37 height 22
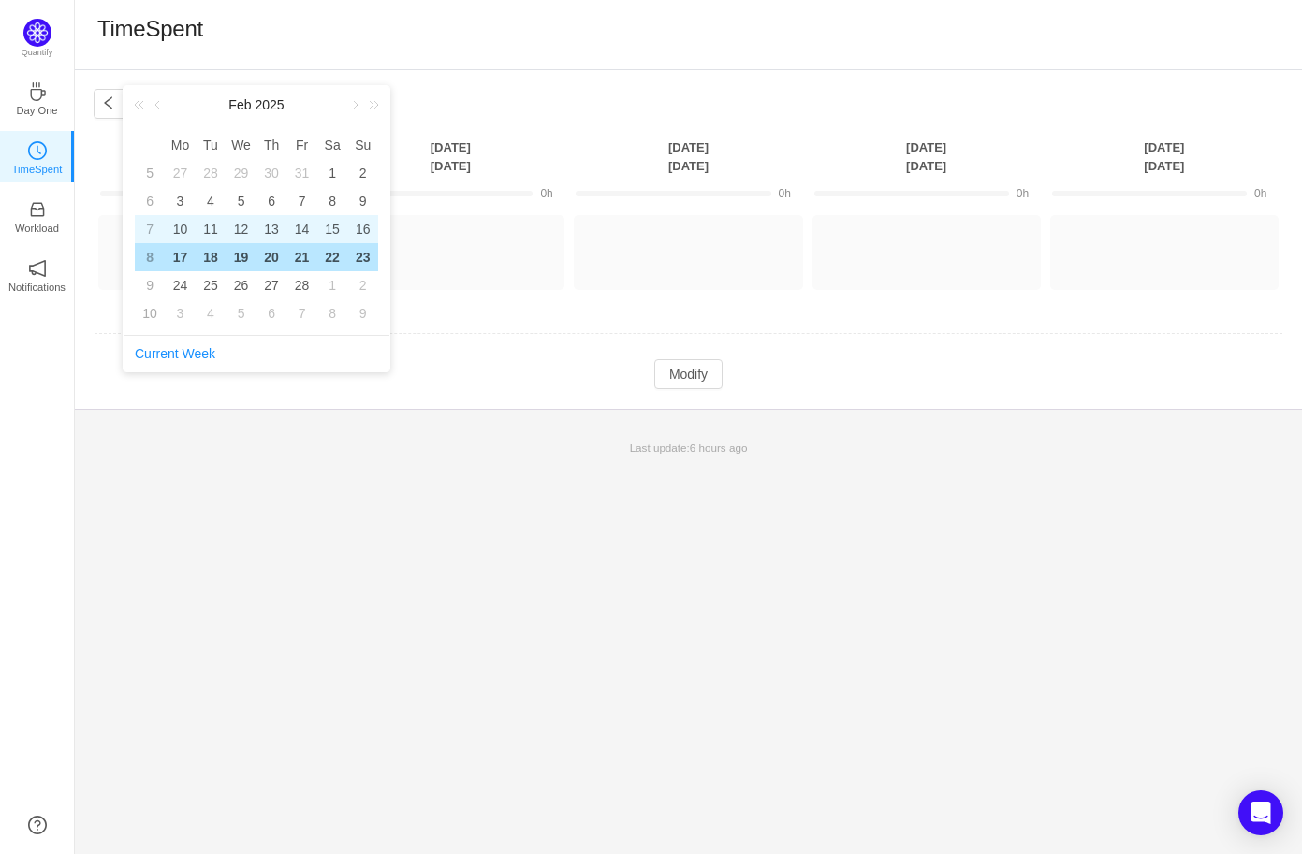
click at [185, 229] on div "10" at bounding box center [179, 229] width 22 height 22
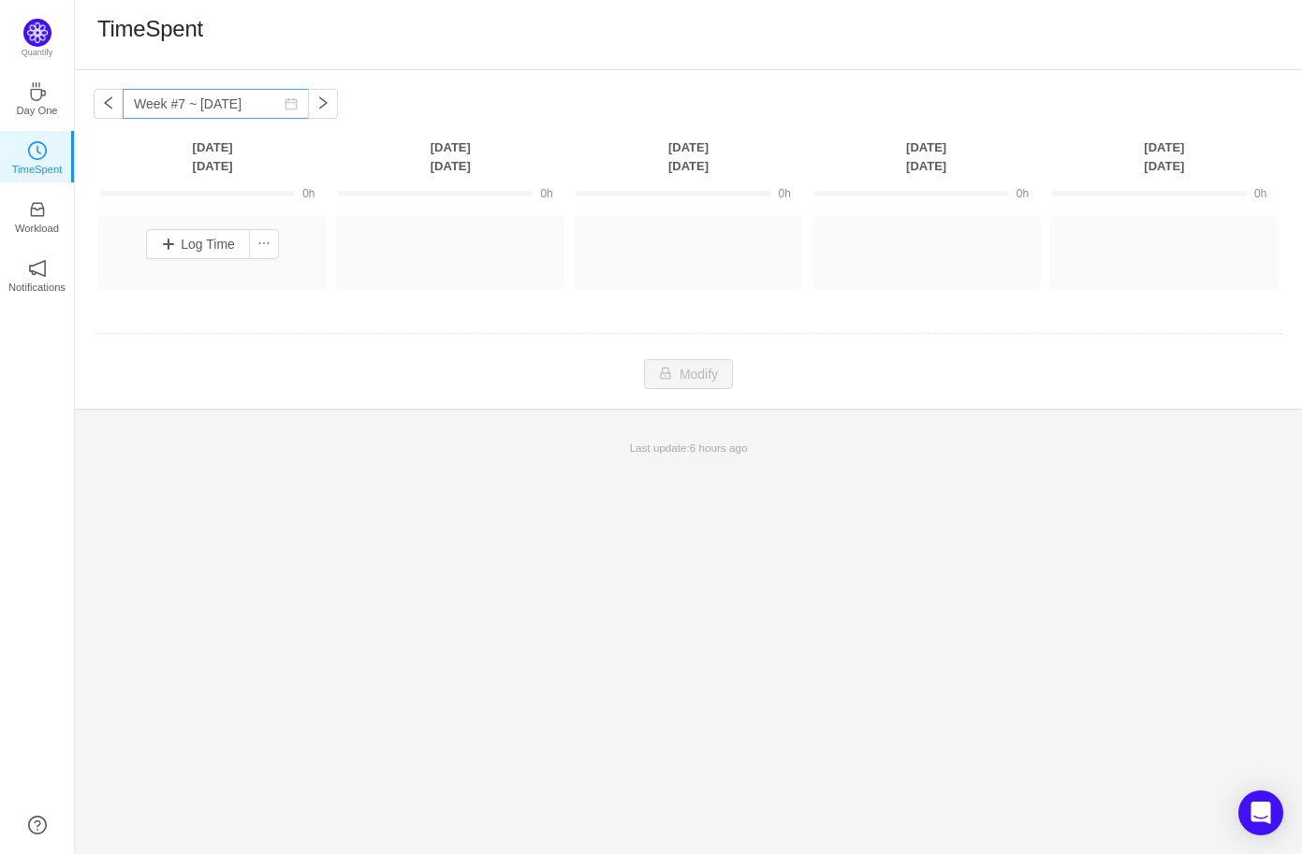
click at [284, 106] on icon "icon: calendar" at bounding box center [290, 103] width 13 height 13
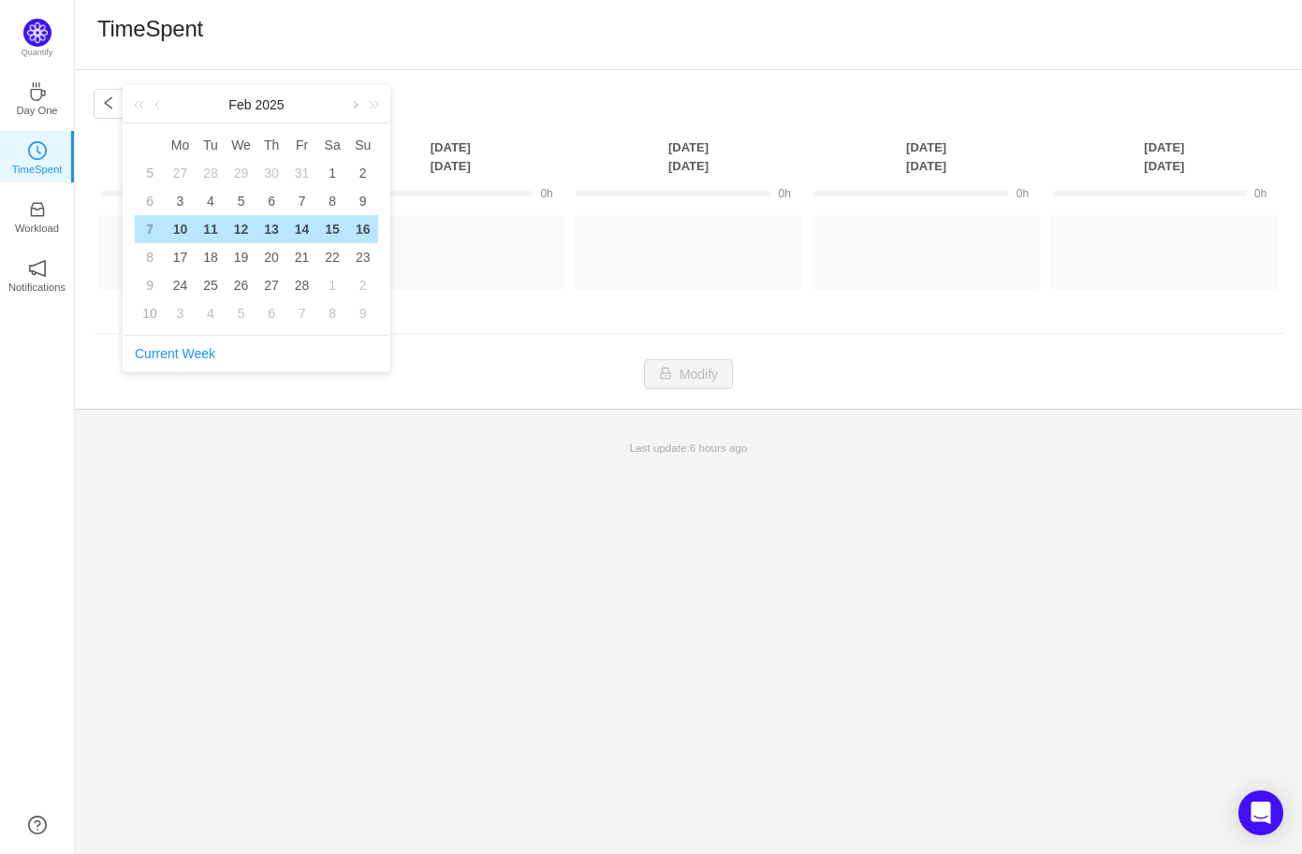
click at [352, 103] on link at bounding box center [353, 104] width 17 height 37
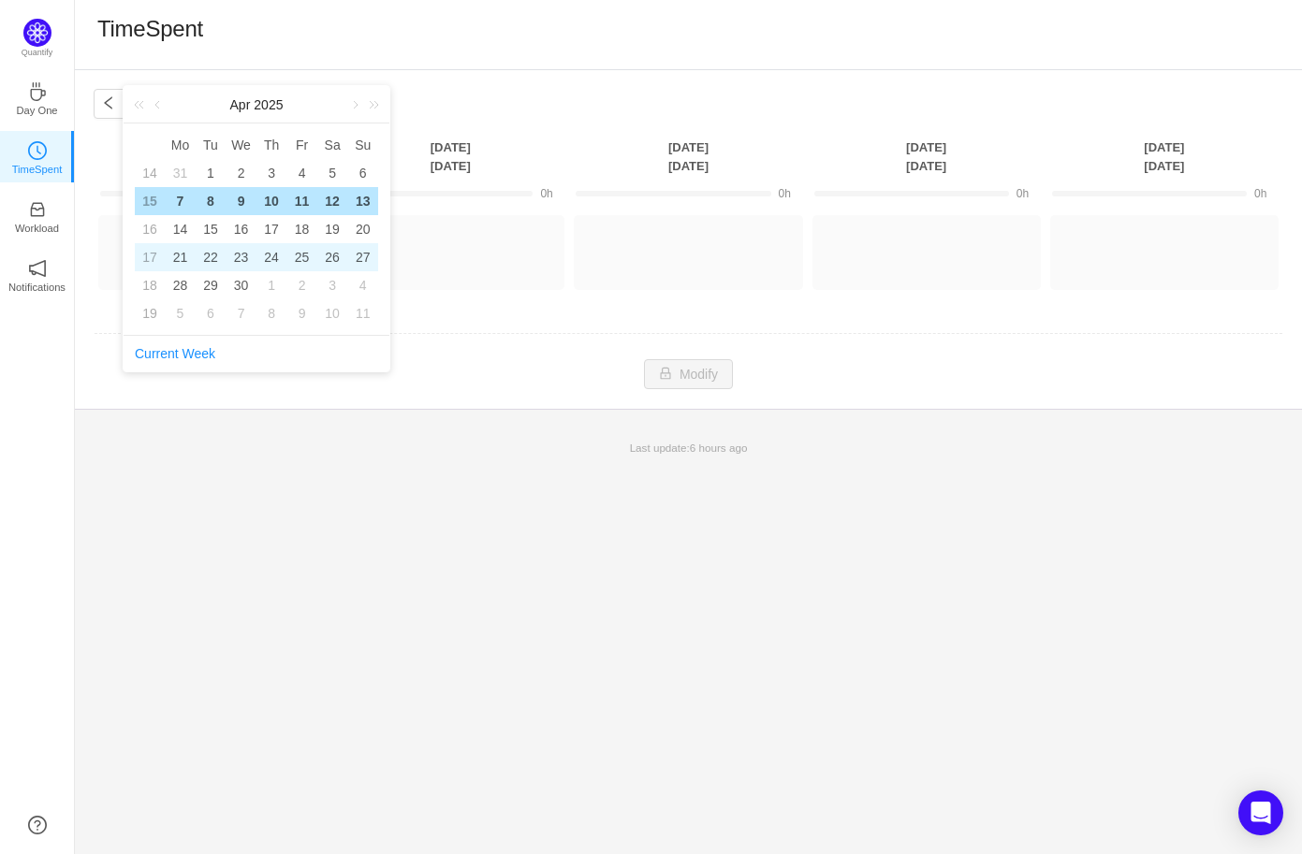
click at [208, 246] on div "22" at bounding box center [210, 257] width 22 height 22
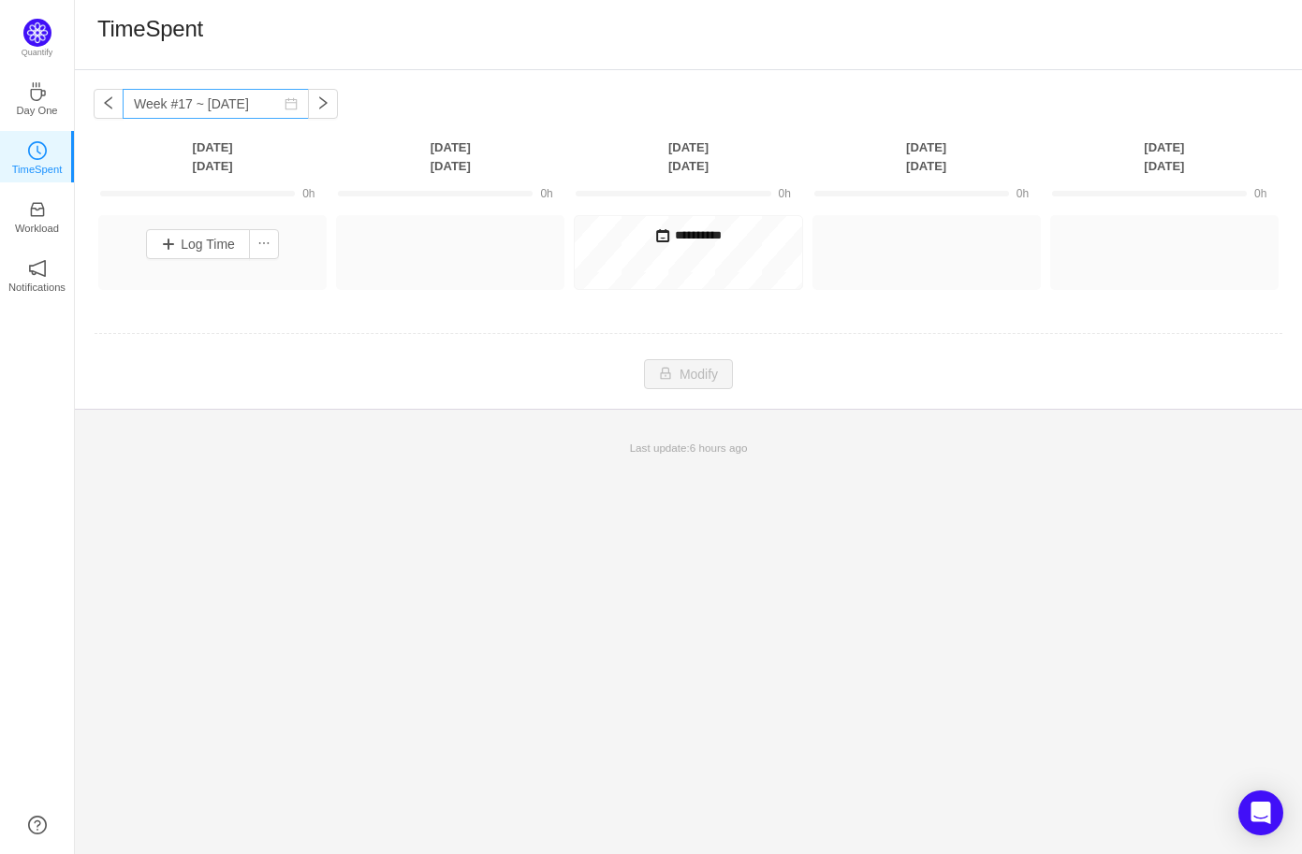
click at [284, 103] on icon "icon: calendar" at bounding box center [290, 103] width 13 height 13
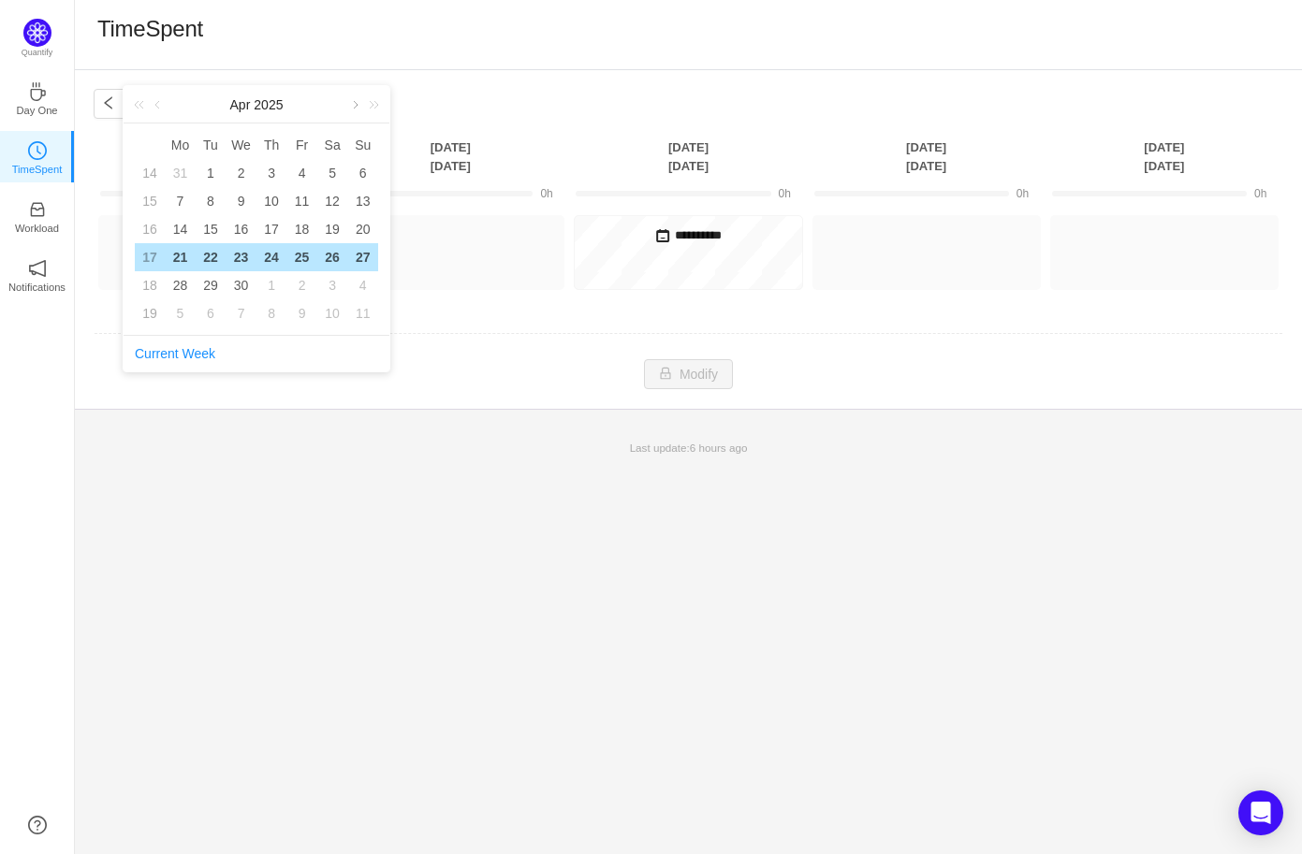
click at [347, 102] on link at bounding box center [353, 104] width 17 height 37
click at [196, 293] on td "24" at bounding box center [211, 285] width 31 height 28
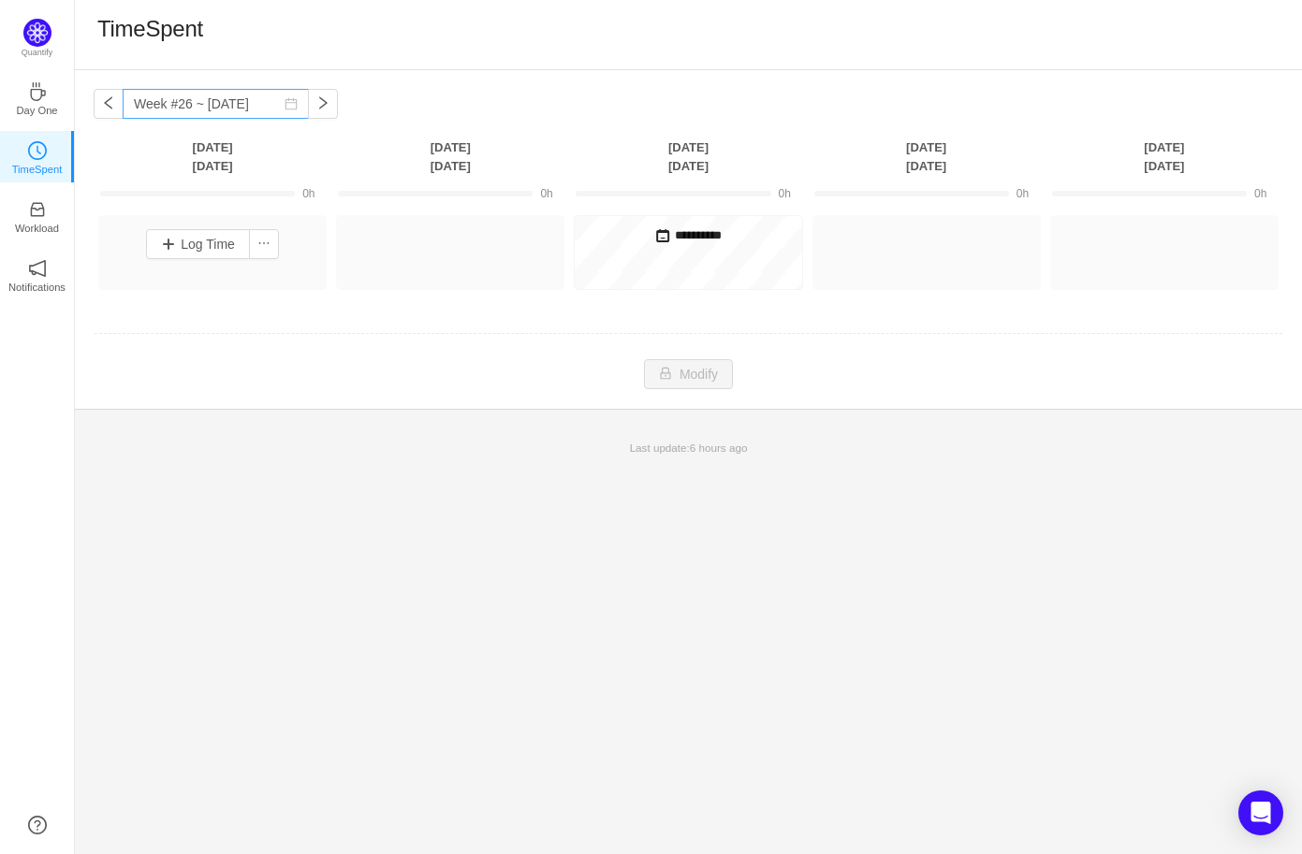
click at [284, 109] on icon "icon: calendar" at bounding box center [290, 103] width 13 height 13
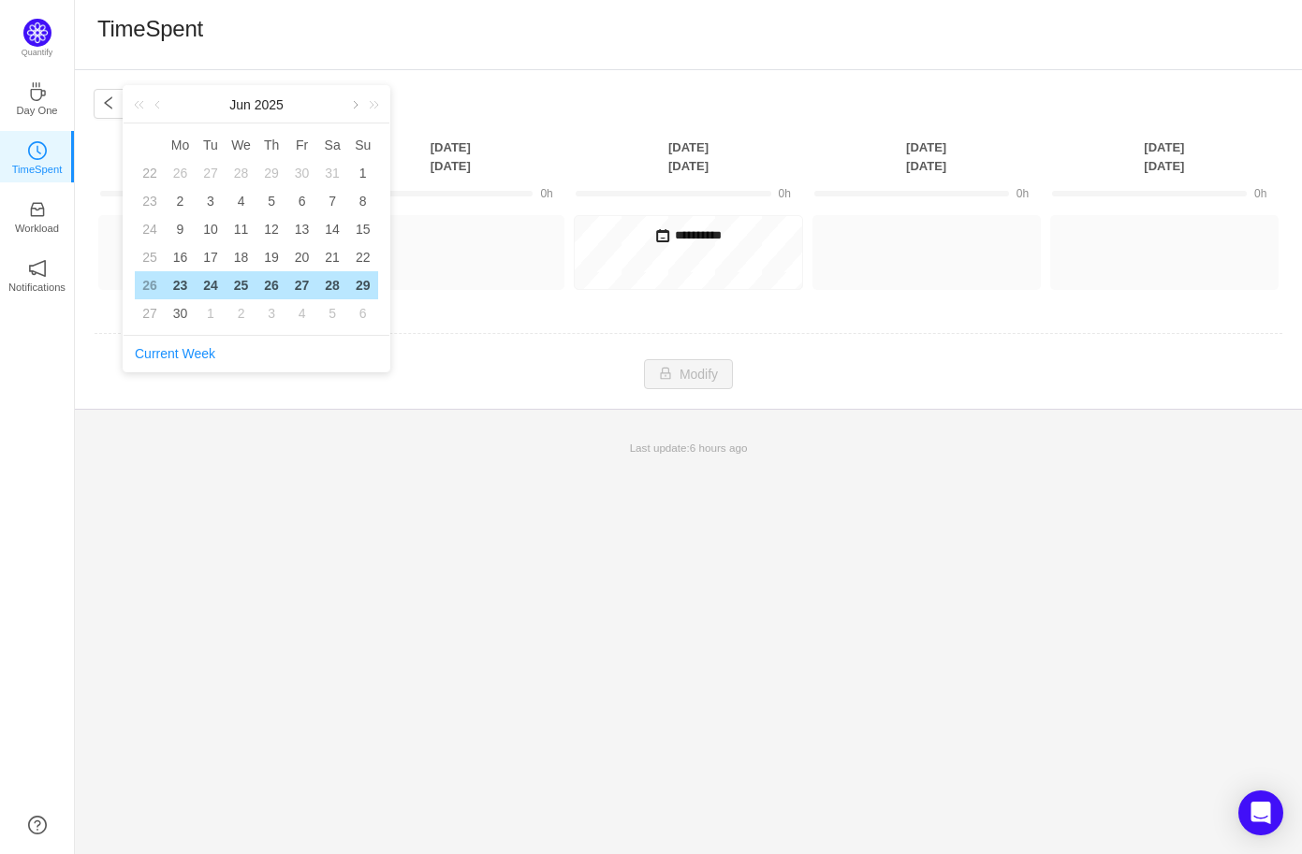
click at [355, 108] on link at bounding box center [353, 104] width 17 height 37
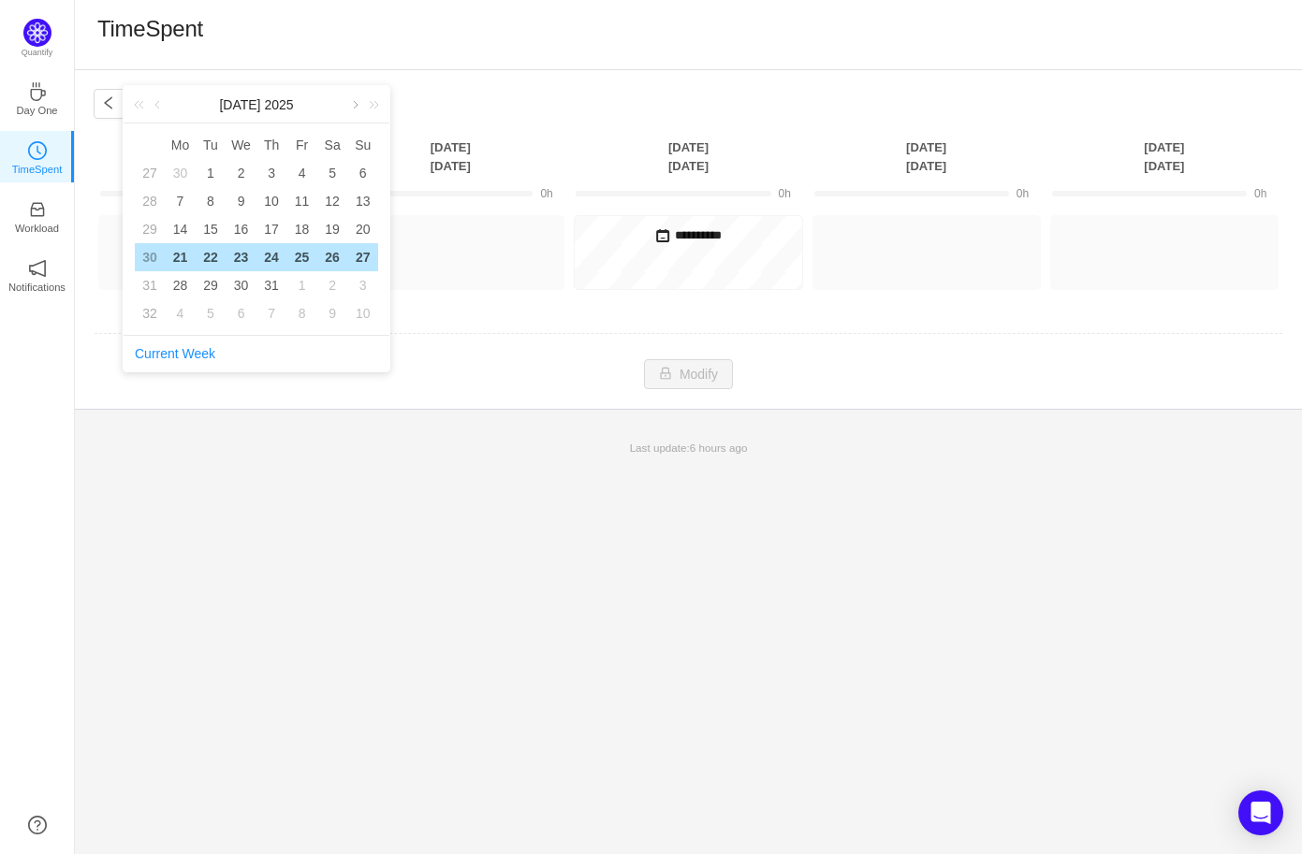
click at [355, 108] on link at bounding box center [353, 104] width 17 height 37
click at [202, 222] on div "12" at bounding box center [210, 229] width 22 height 22
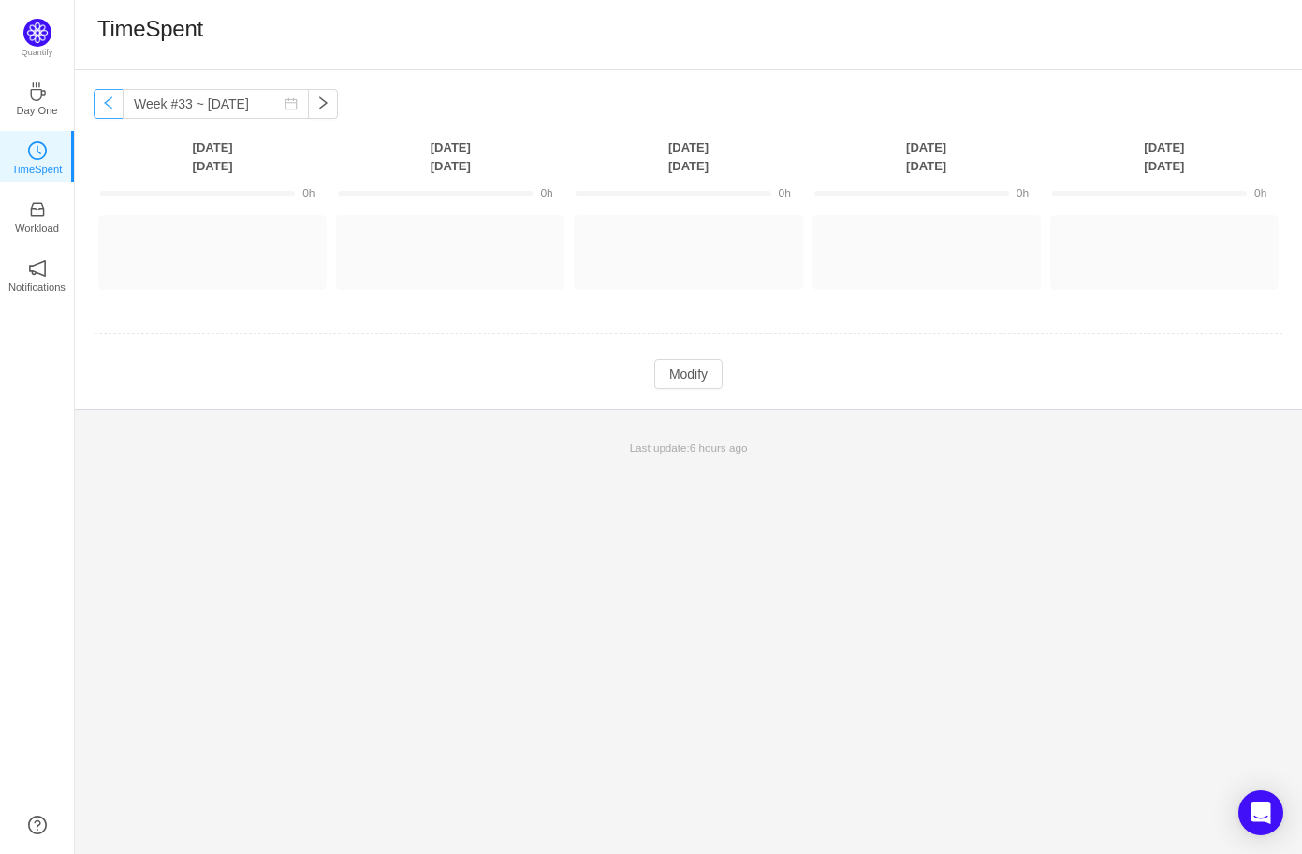
click at [115, 104] on button "button" at bounding box center [109, 104] width 30 height 30
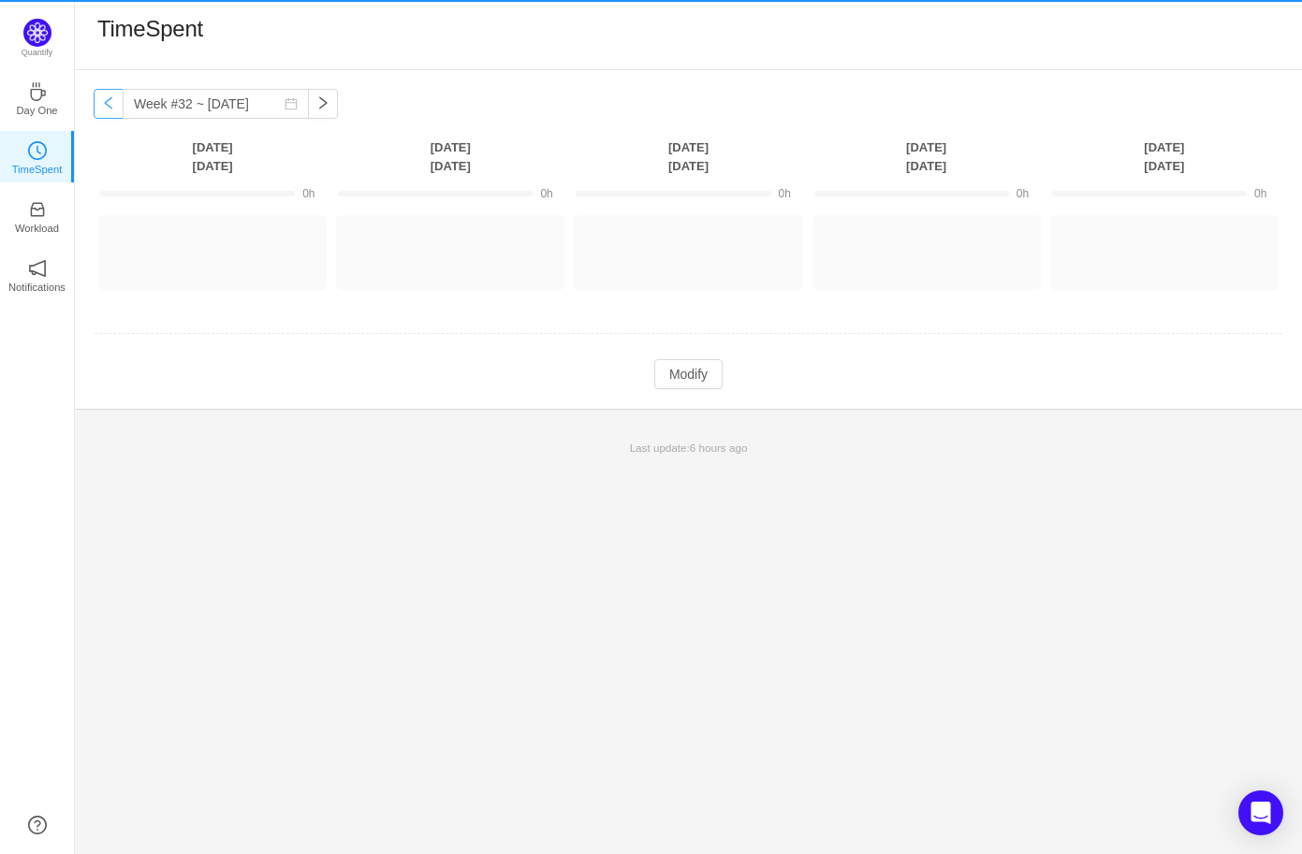
click at [115, 104] on button "button" at bounding box center [109, 104] width 30 height 30
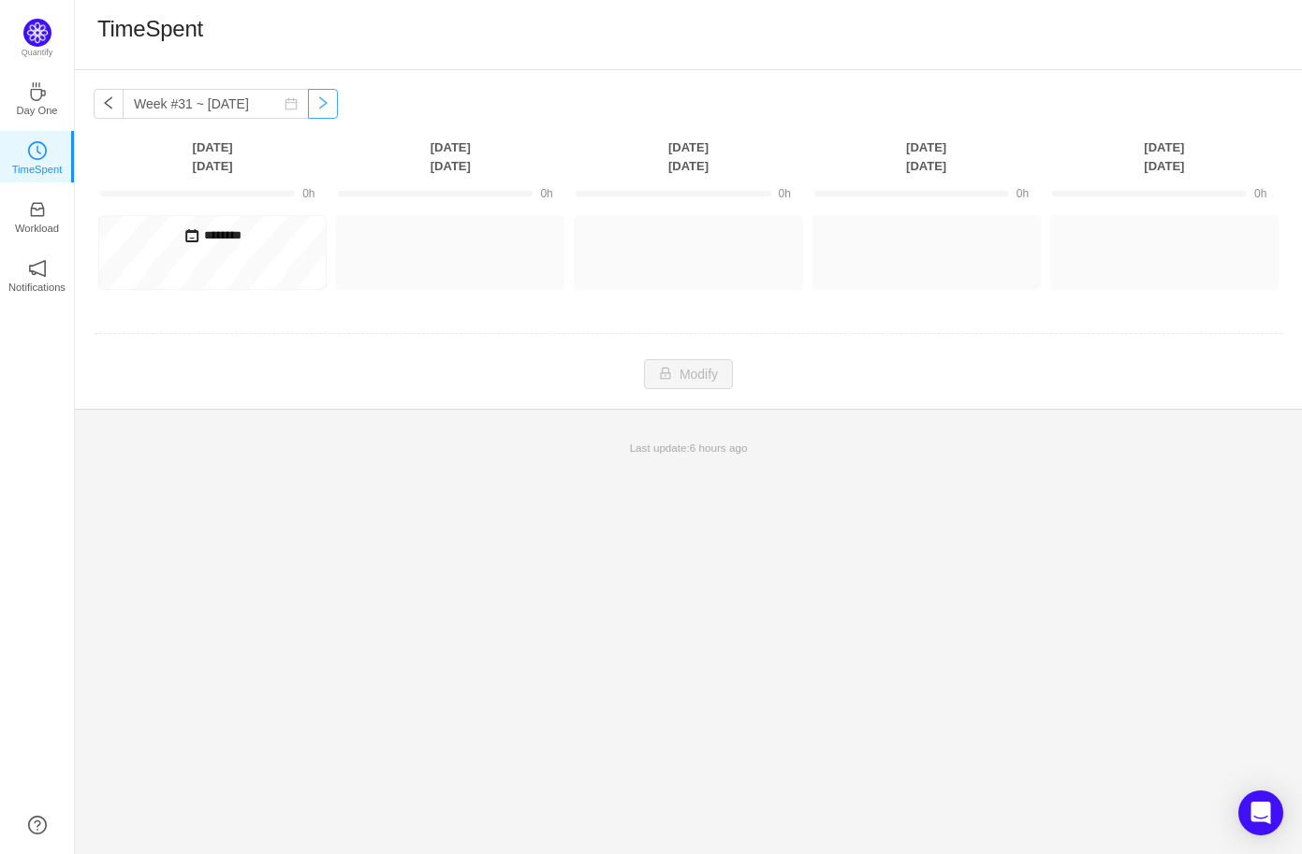
click at [308, 113] on button "button" at bounding box center [323, 104] width 30 height 30
click at [388, 95] on div "Week #32 ~ Aug 04 You have reached free plan limit. Upgrade Monday Aug 4 Tuesda…" at bounding box center [688, 239] width 1227 height 339
click at [308, 109] on button "button" at bounding box center [323, 104] width 30 height 30
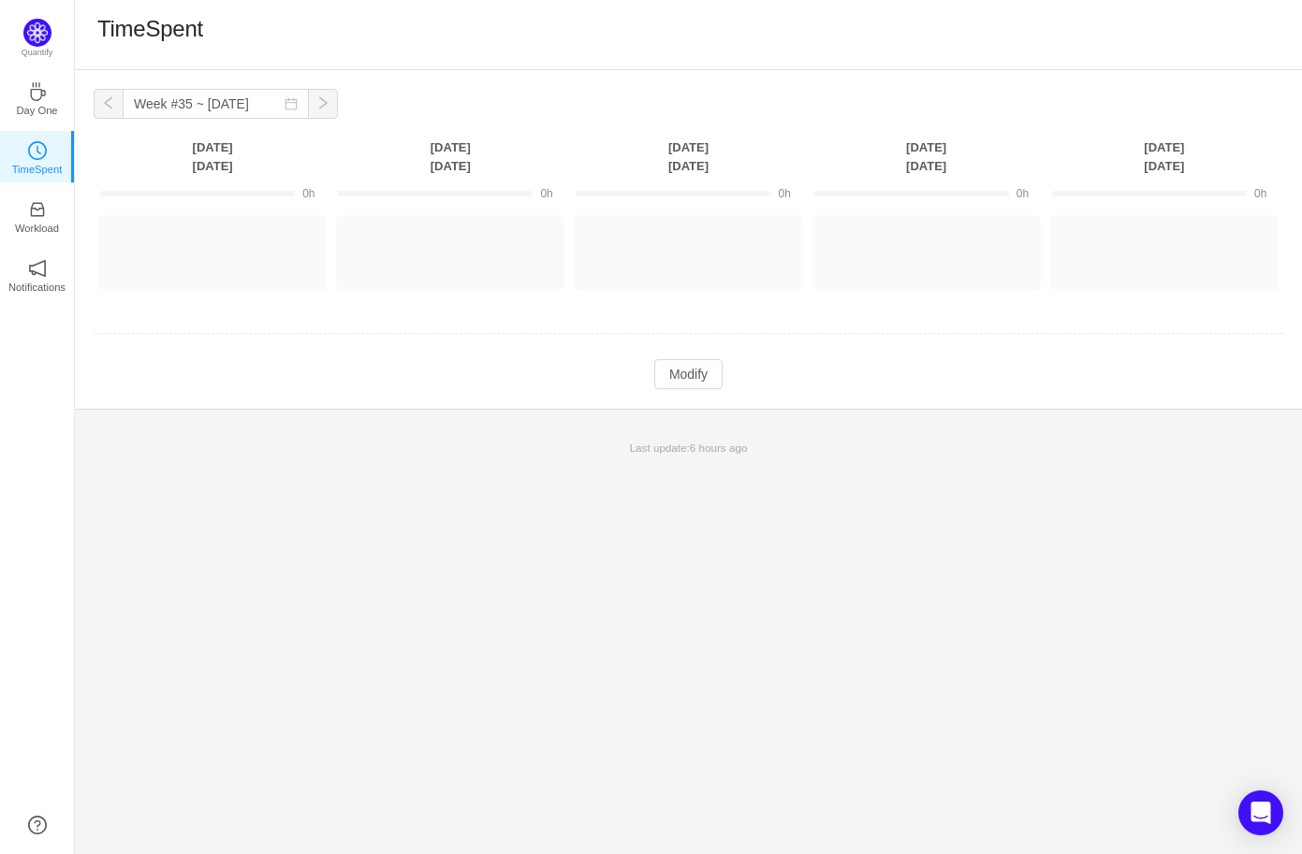
click at [308, 109] on button "button" at bounding box center [323, 104] width 30 height 30
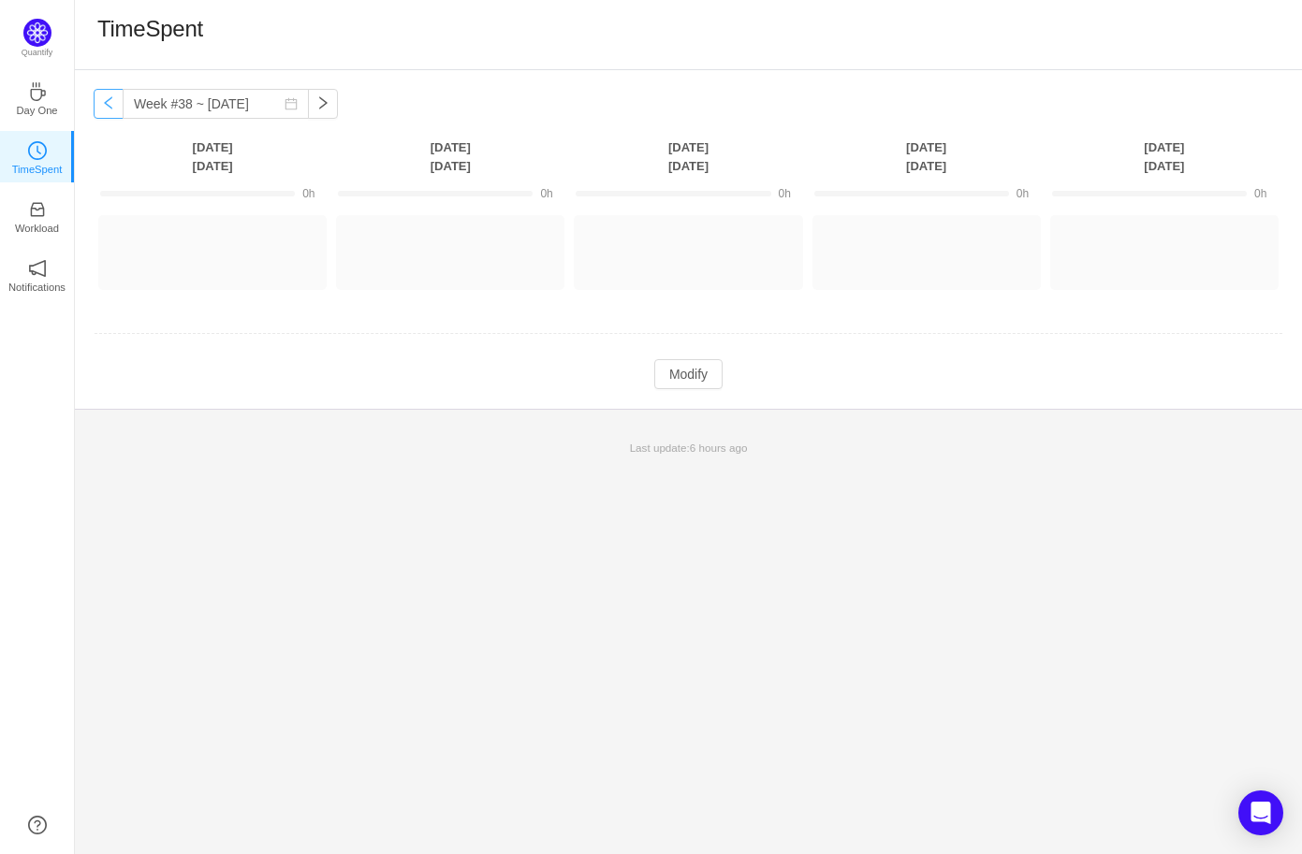
click at [99, 106] on button "button" at bounding box center [109, 104] width 30 height 30
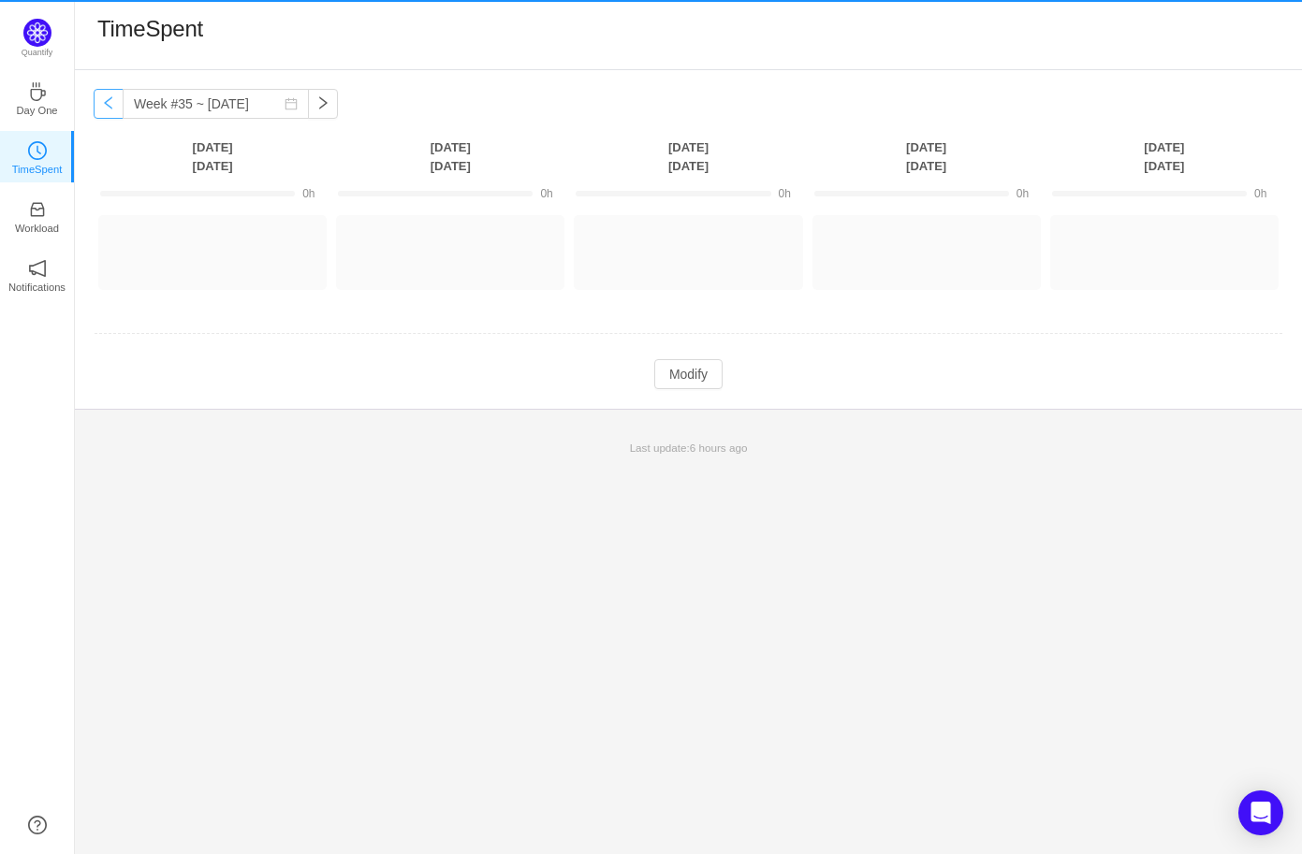
click at [99, 106] on button "button" at bounding box center [109, 104] width 30 height 30
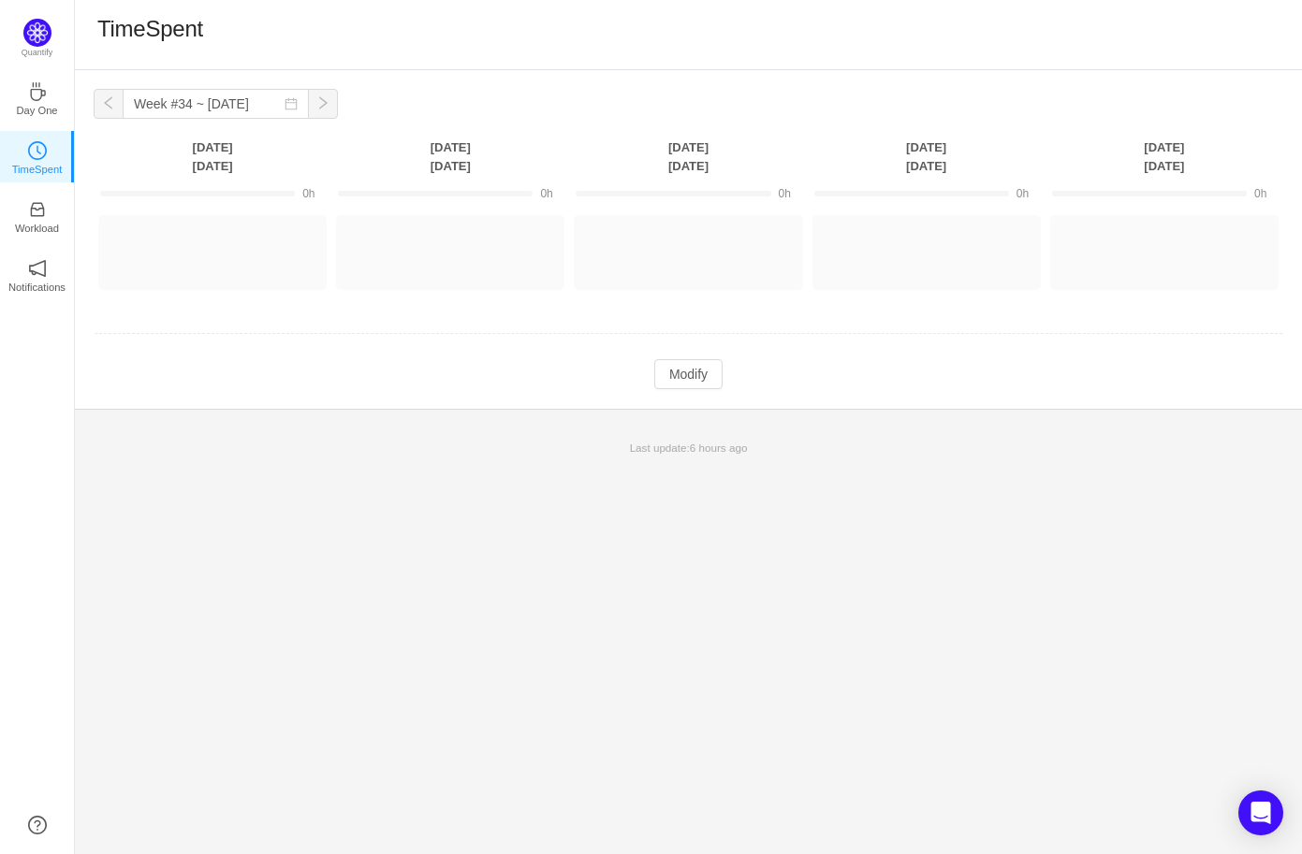
click at [99, 106] on button "button" at bounding box center [109, 104] width 30 height 30
click at [102, 108] on button "button" at bounding box center [109, 104] width 30 height 30
click at [308, 111] on button "button" at bounding box center [323, 104] width 30 height 30
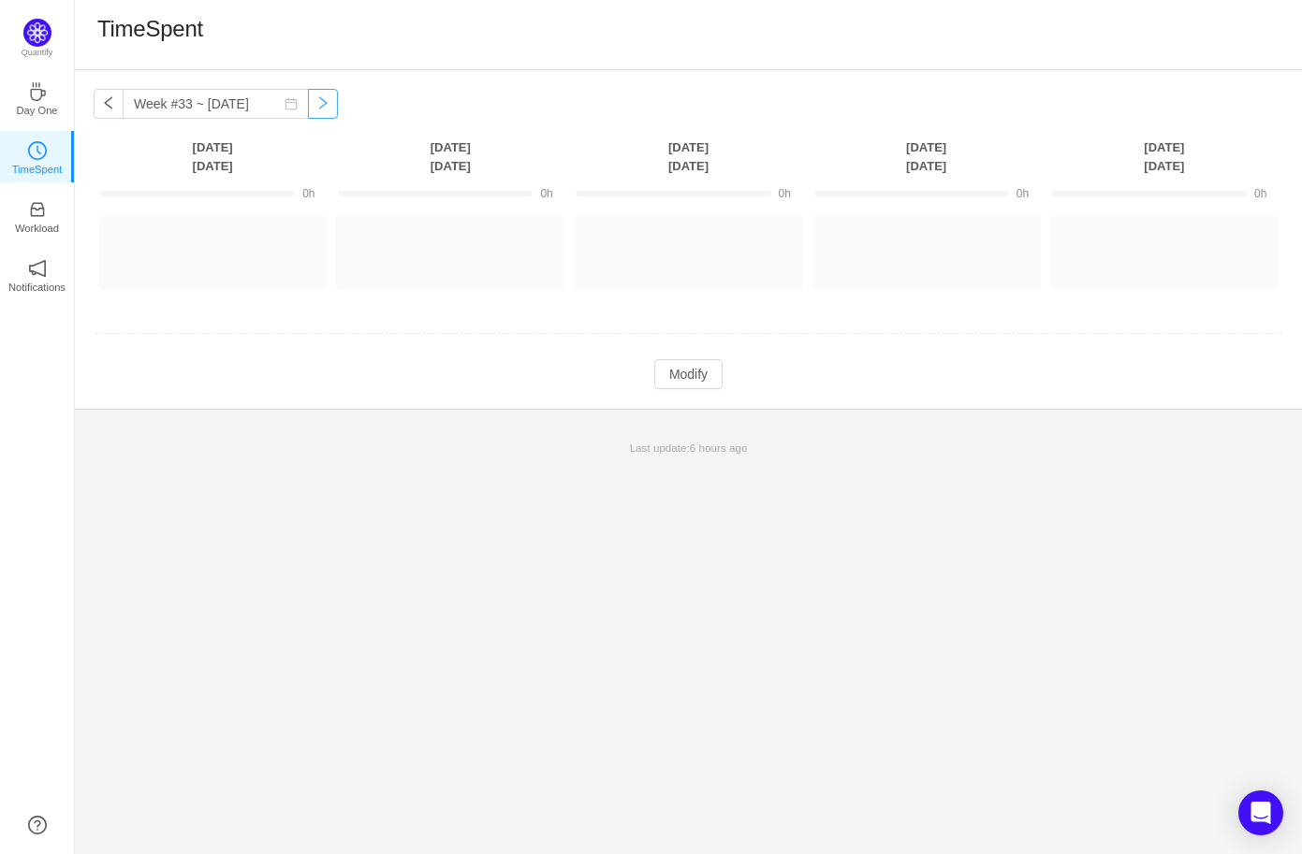
click at [308, 111] on button "button" at bounding box center [323, 104] width 30 height 30
click at [414, 96] on div "Week #34 ~ Aug 18 You have reached free plan limit. Upgrade Monday Aug 18 Tuesd…" at bounding box center [688, 239] width 1227 height 339
click at [102, 103] on button "button" at bounding box center [109, 104] width 30 height 30
click at [115, 102] on button "button" at bounding box center [109, 104] width 30 height 30
click at [103, 101] on button "button" at bounding box center [109, 104] width 30 height 30
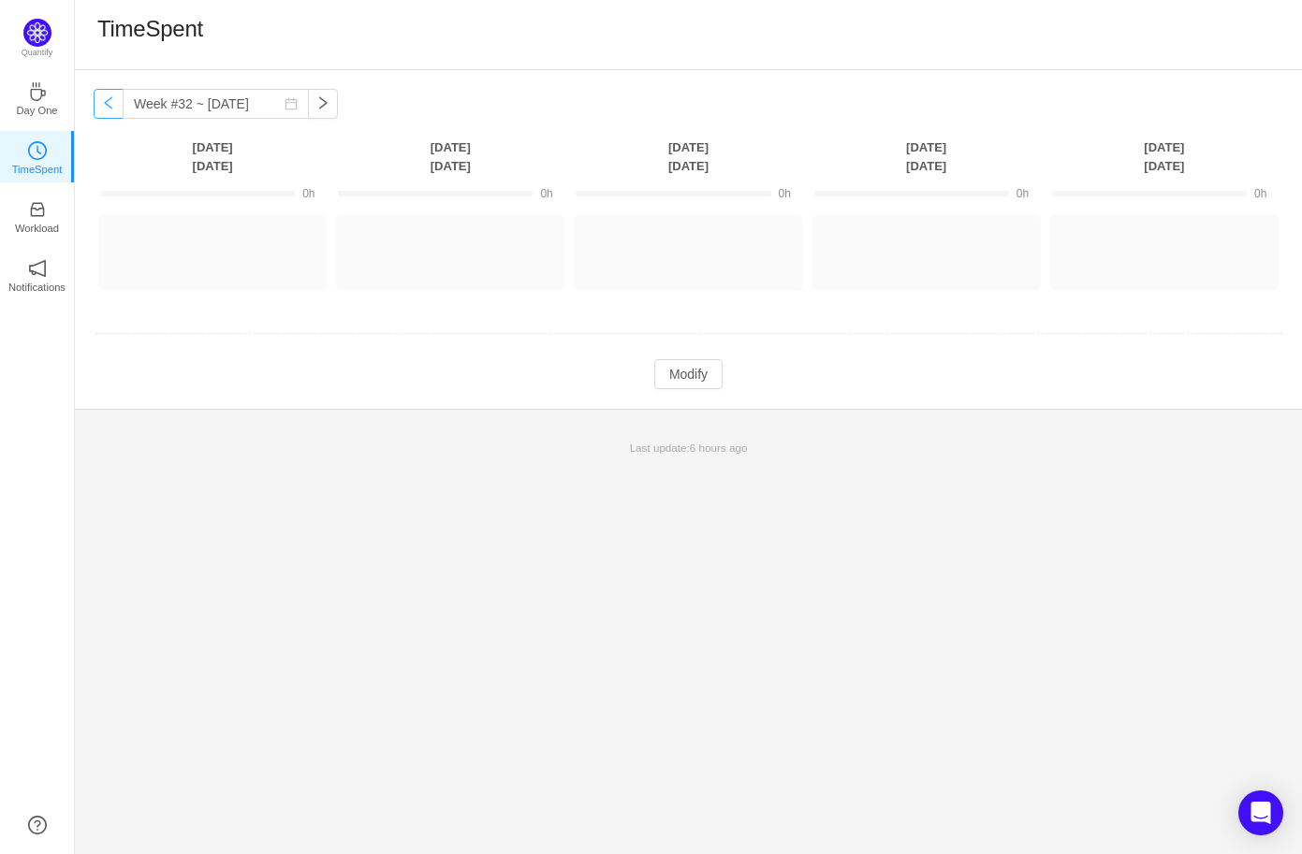
type input "Week #31 ~ Jul 28"
click at [678, 336] on td at bounding box center [688, 335] width 1189 height 48
click at [542, 65] on div "TimeSpent" at bounding box center [688, 35] width 1227 height 70
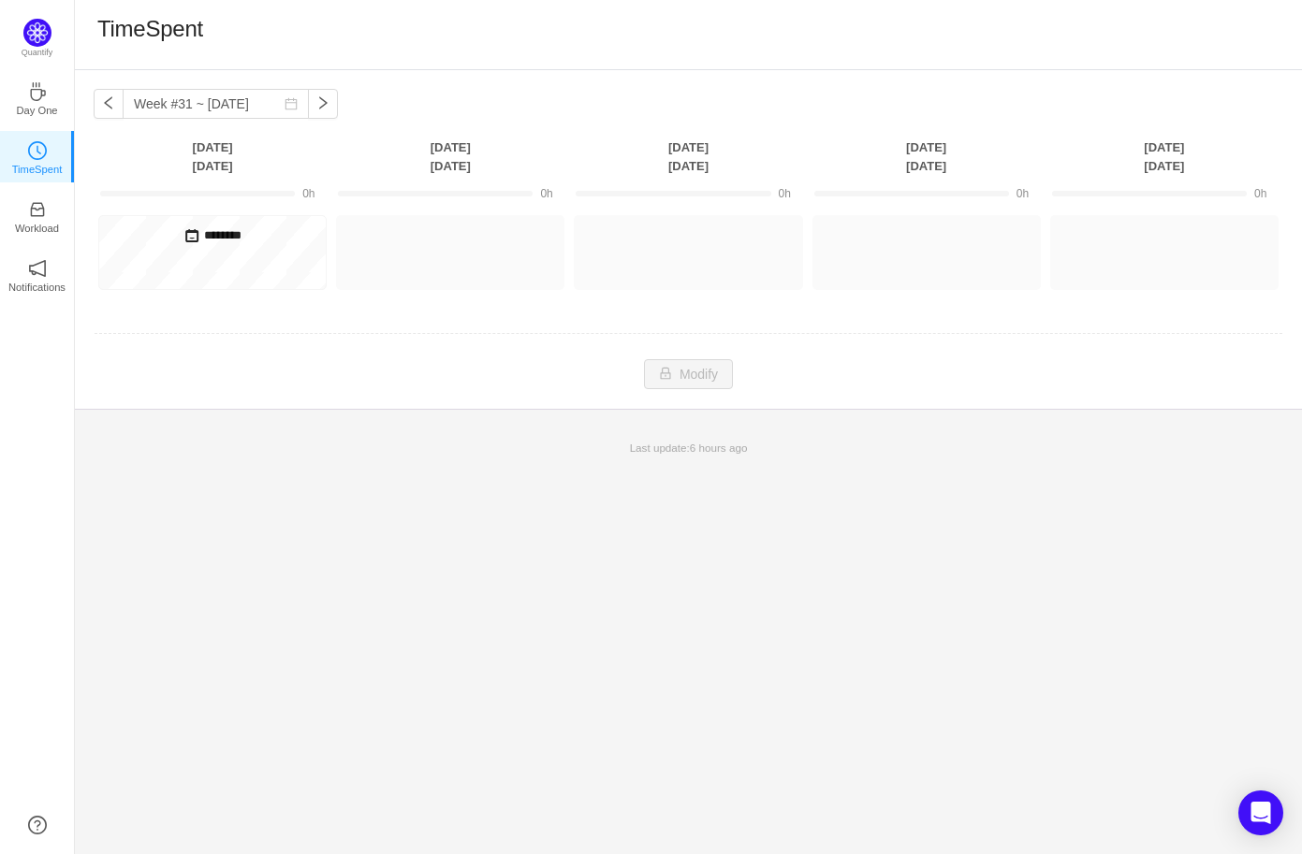
click at [765, 84] on div "Week #31 ~ Jul 28 You have reached free plan limit. Upgrade Monday Jul 28 Tuesd…" at bounding box center [688, 239] width 1227 height 339
click at [405, 486] on div "Week #31 ~ Jul 28 You have reached free plan limit. Upgrade Monday Jul 28 Tuesd…" at bounding box center [688, 462] width 1227 height 784
click at [366, 403] on div "Week #31 ~ Jul 28 You have reached free plan limit. Upgrade Monday Jul 28 Tuesd…" at bounding box center [688, 239] width 1227 height 339
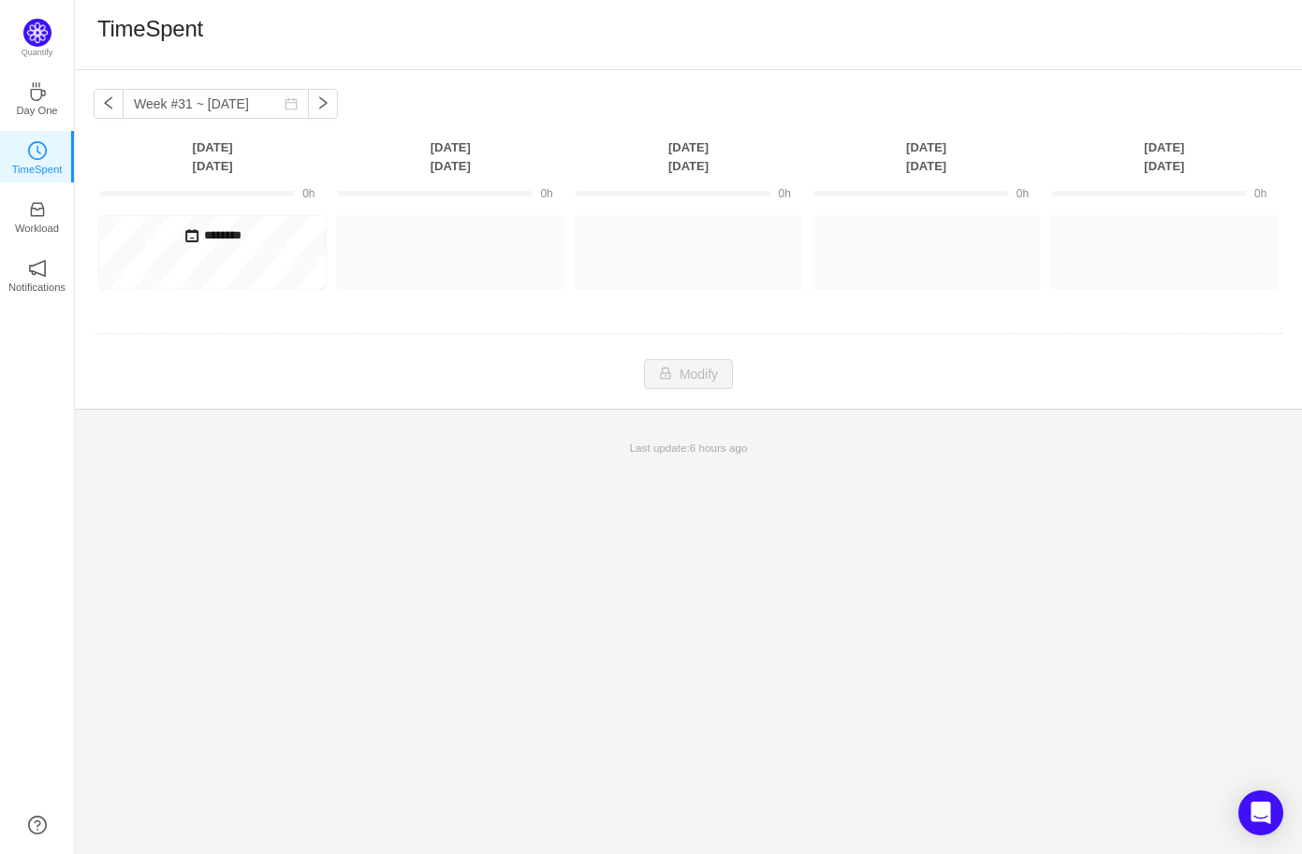
click at [446, 416] on footer "Last update: 6 hours ago" at bounding box center [688, 438] width 1227 height 59
click at [688, 116] on div "Week #31 ~ Jul 28 You have reached free plan limit. Upgrade Monday Jul 28 Tuesd…" at bounding box center [688, 239] width 1227 height 339
click at [596, 156] on th "Wednesday Jul 30" at bounding box center [688, 157] width 238 height 38
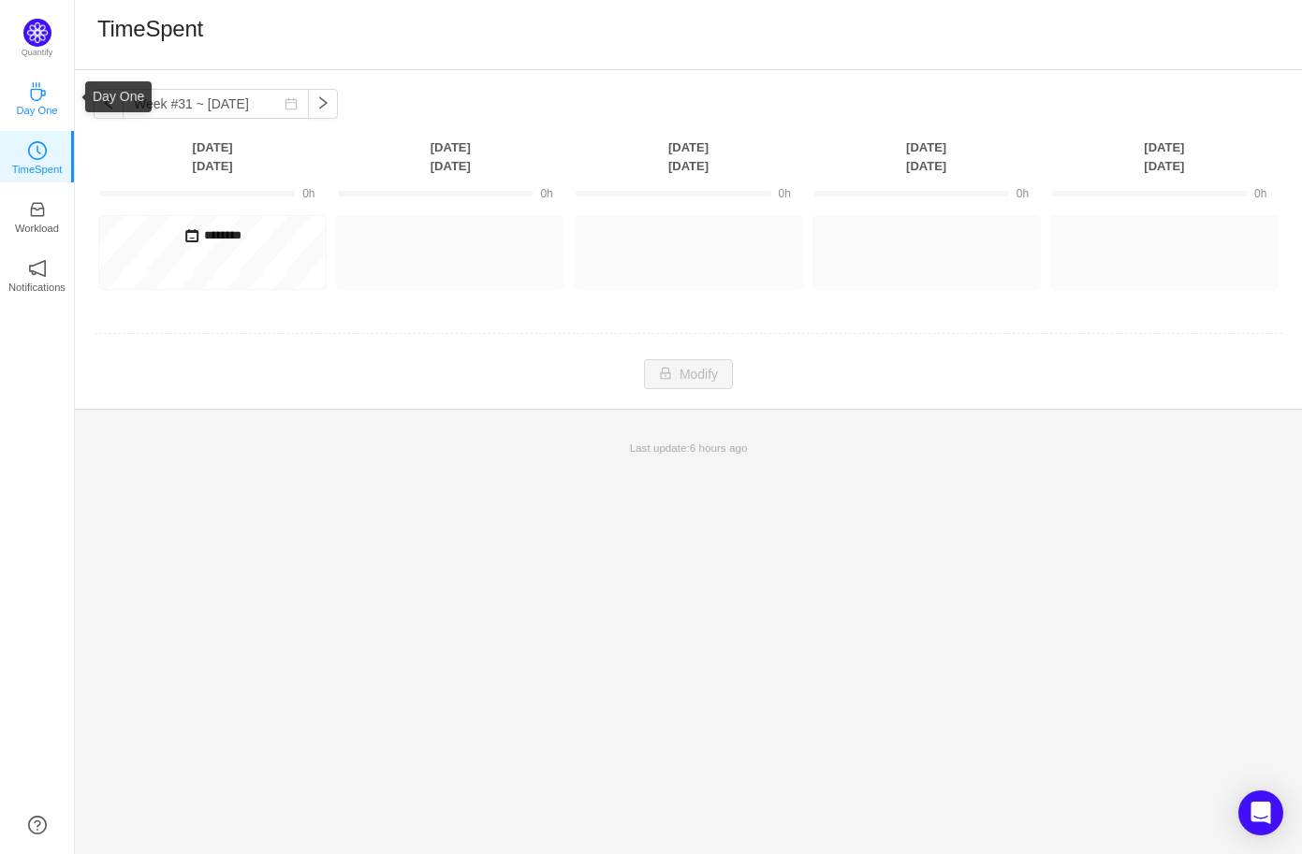
click at [29, 90] on icon "icon: coffee" at bounding box center [37, 91] width 19 height 19
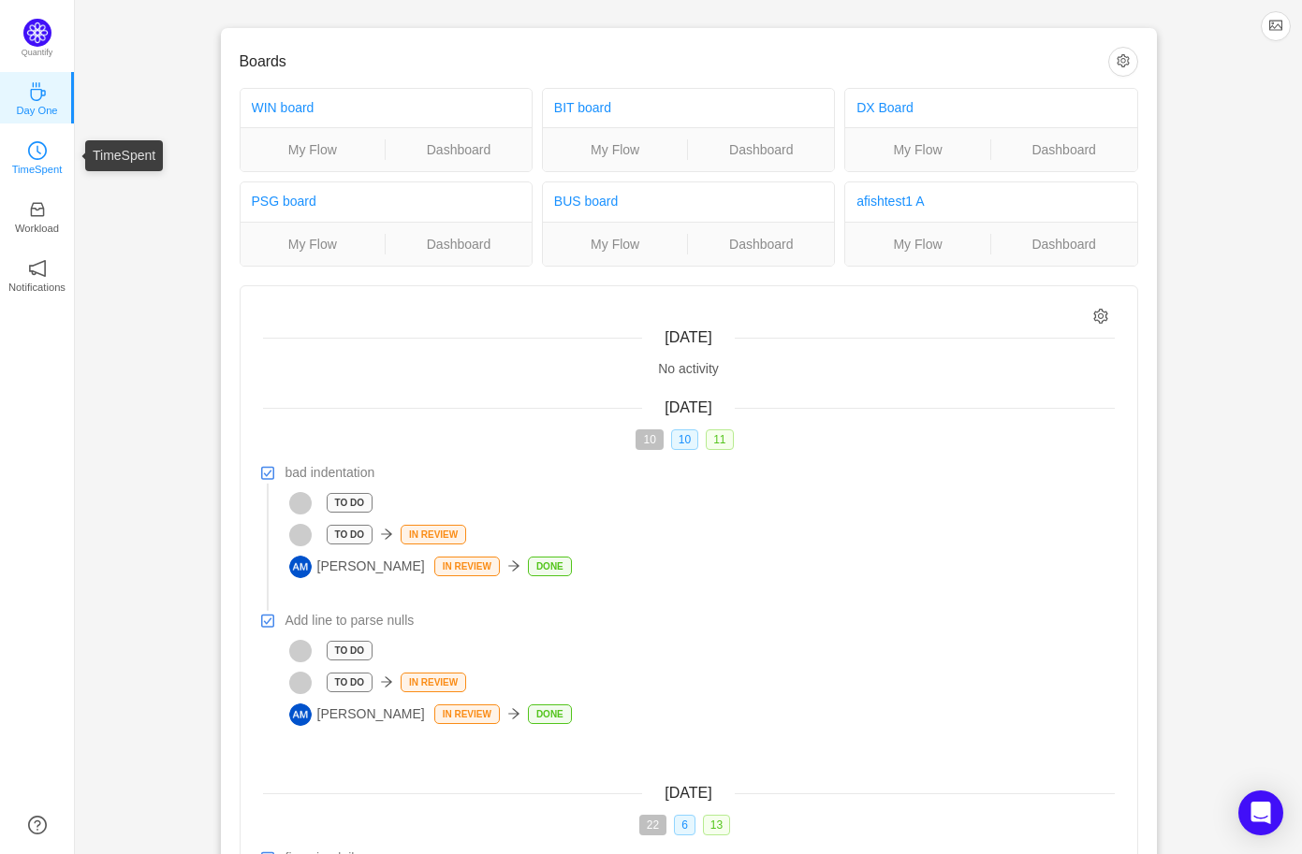
click at [35, 171] on p "TimeSpent" at bounding box center [37, 169] width 51 height 17
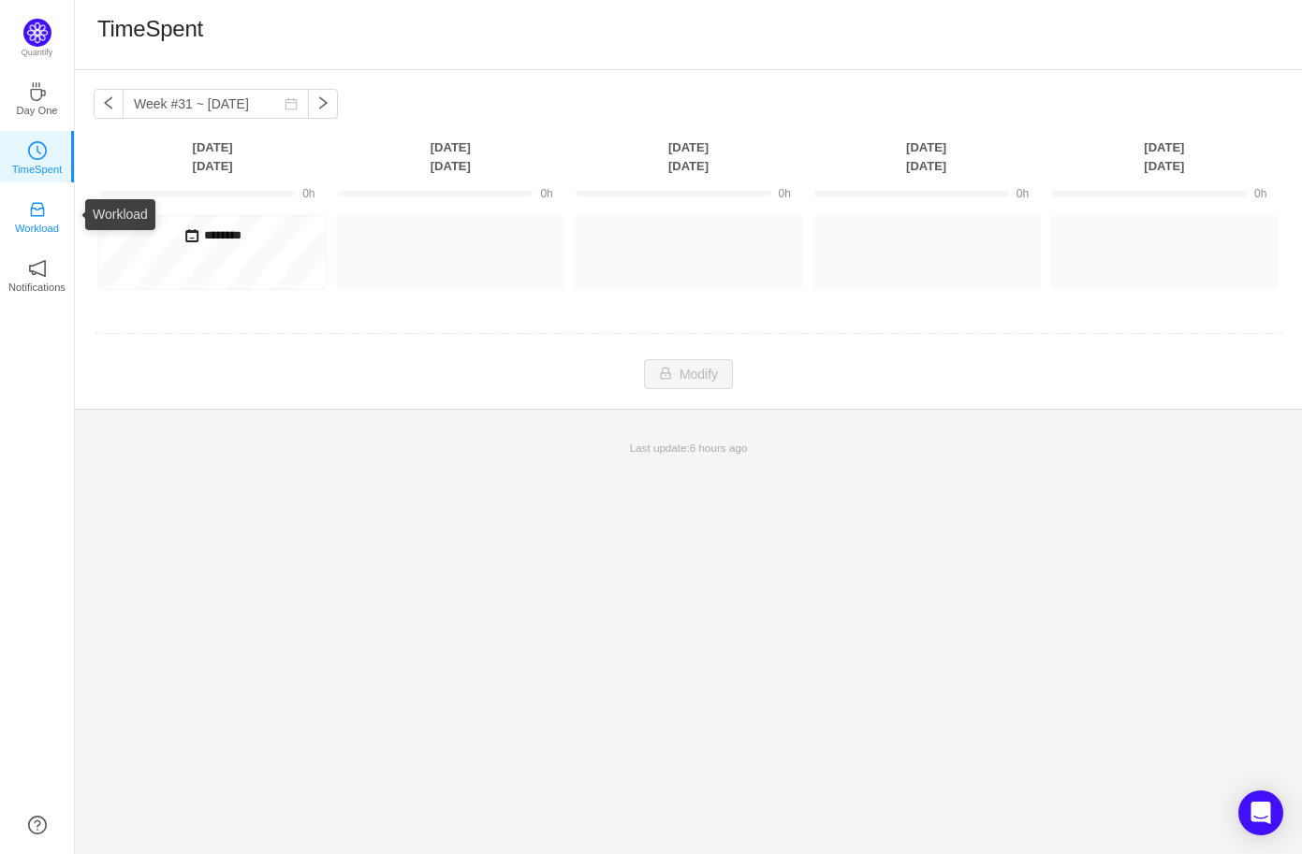
click at [35, 227] on p "Workload" at bounding box center [37, 228] width 44 height 17
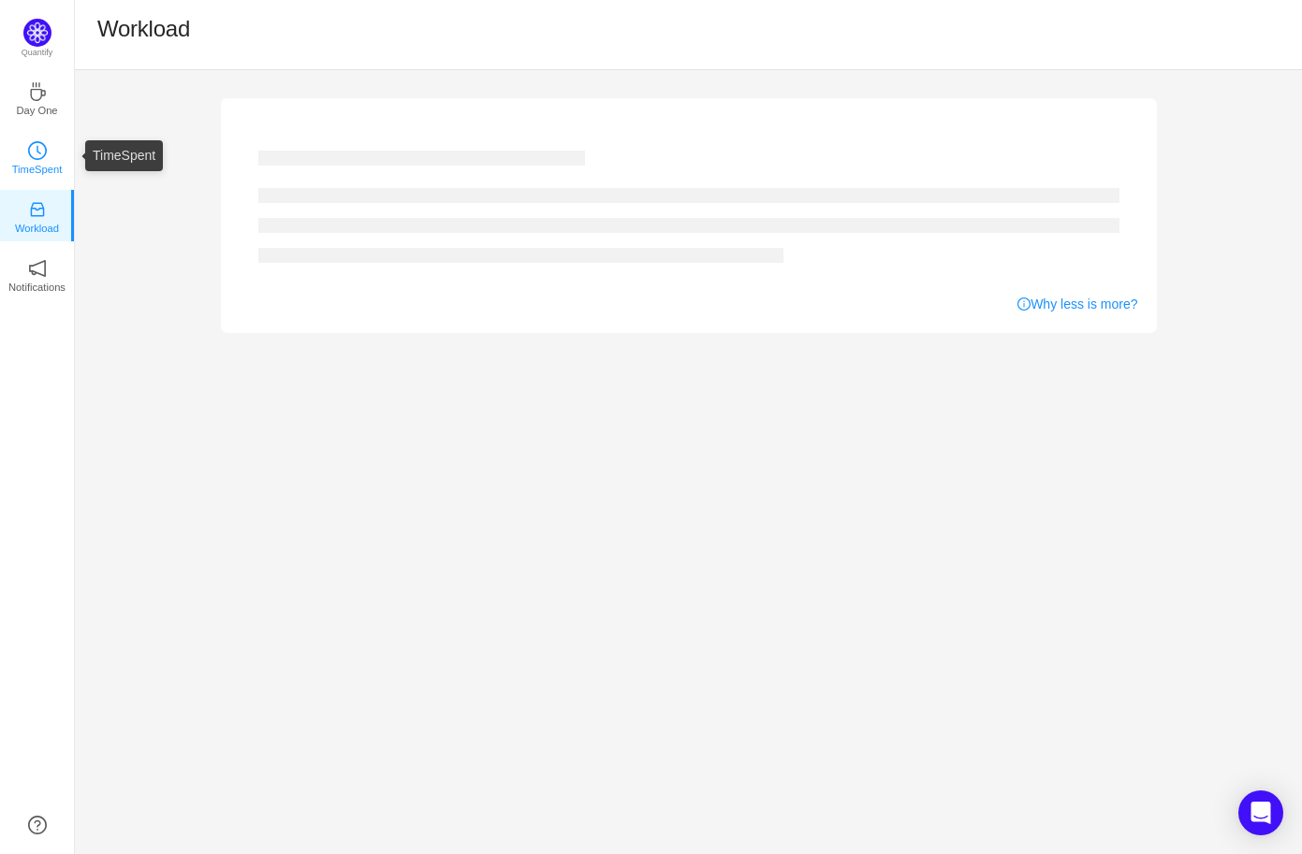
click at [40, 147] on icon "icon: clock-circle" at bounding box center [37, 150] width 19 height 19
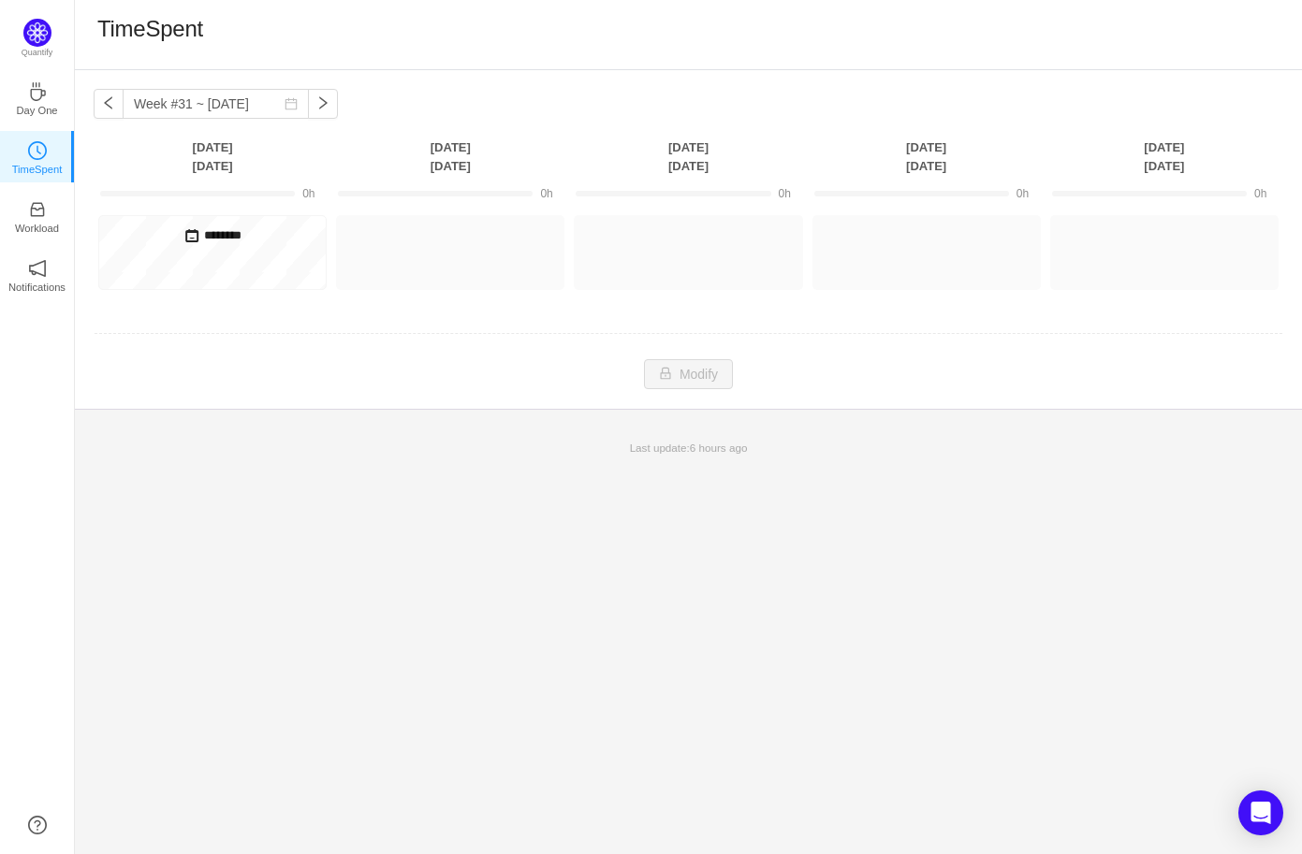
click at [430, 351] on td at bounding box center [688, 335] width 1189 height 48
click at [616, 358] on td "Modify Cancel Submit" at bounding box center [688, 374] width 1189 height 32
click at [617, 358] on td "Modify Cancel Submit" at bounding box center [688, 374] width 1189 height 32
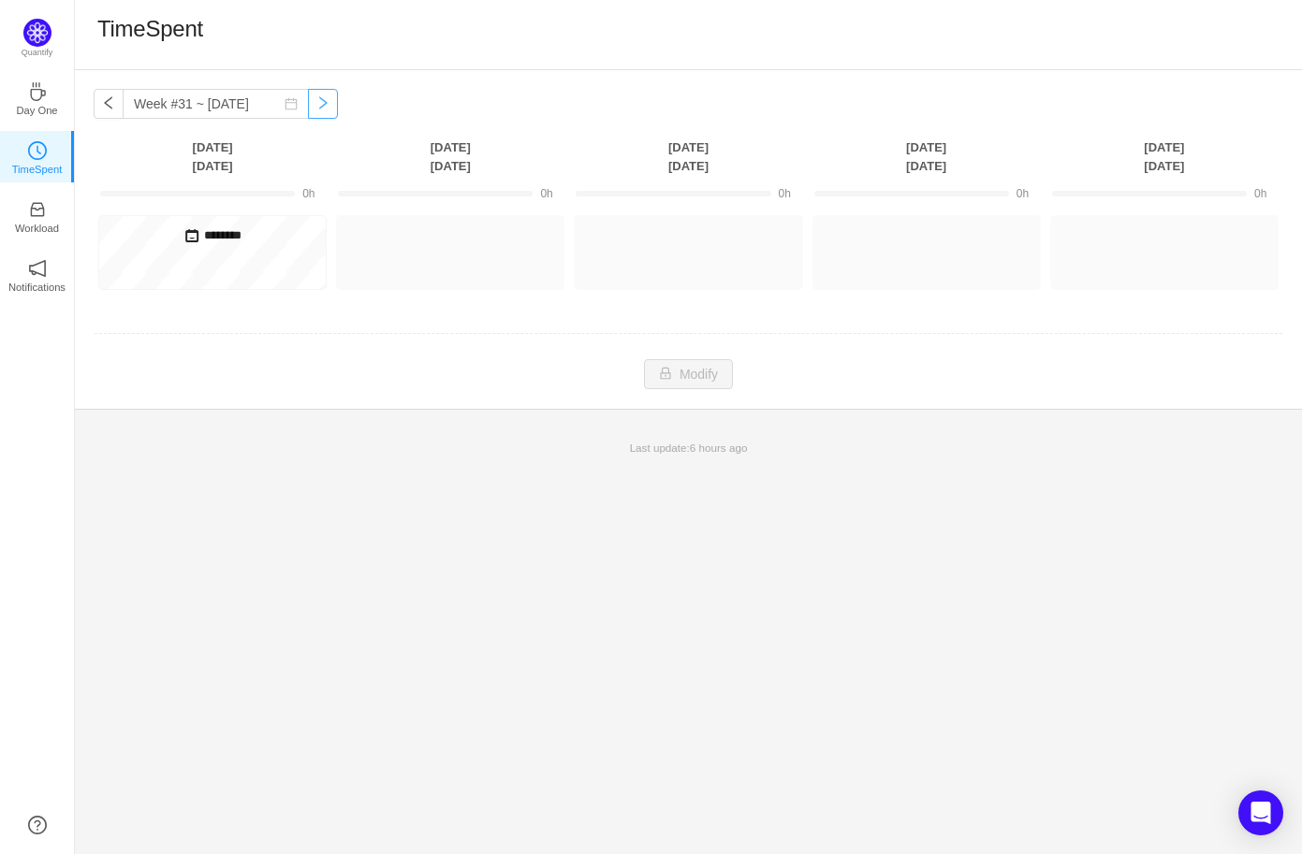
click at [308, 107] on button "button" at bounding box center [323, 104] width 30 height 30
click at [111, 107] on button "button" at bounding box center [109, 104] width 30 height 30
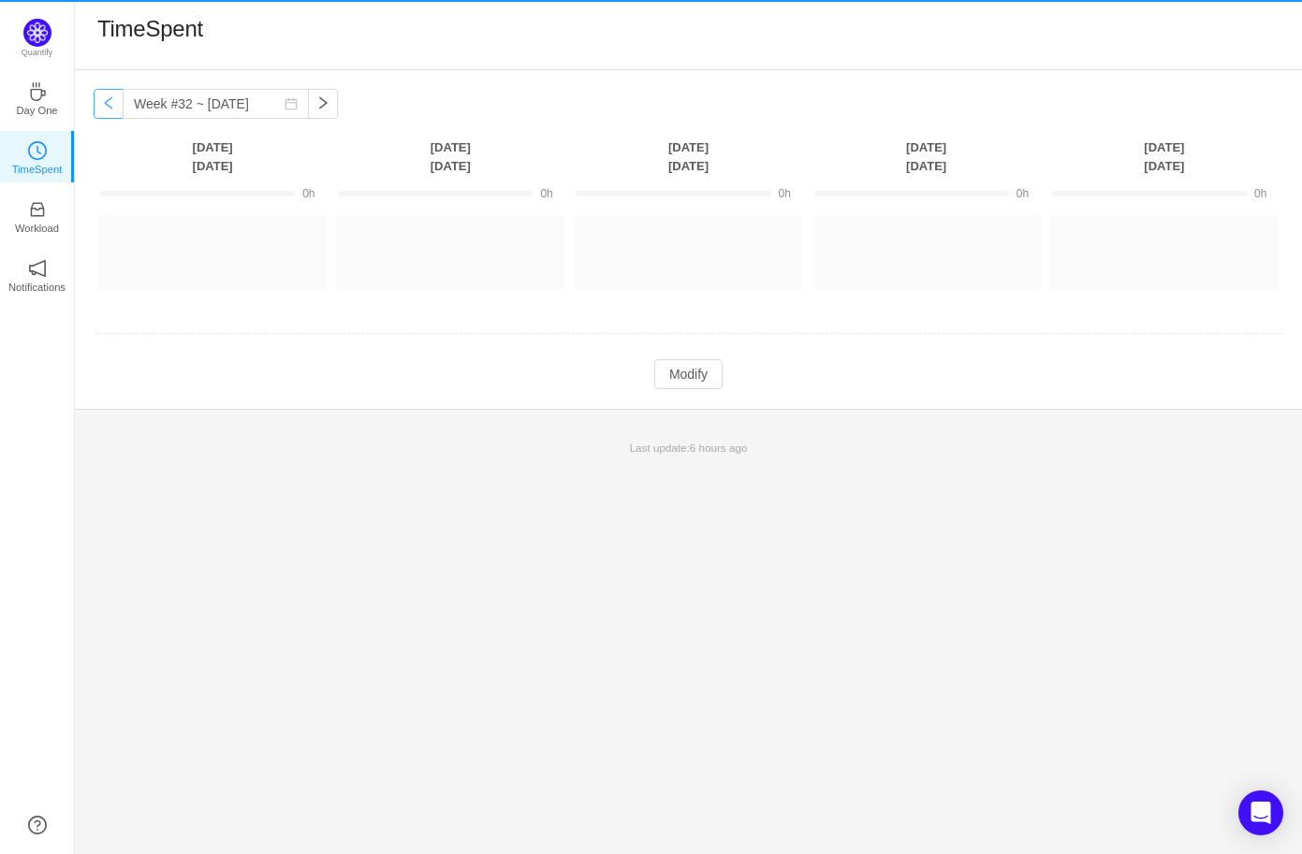
click at [111, 107] on button "button" at bounding box center [109, 104] width 30 height 30
type input "Week #31 ~ Jul 28"
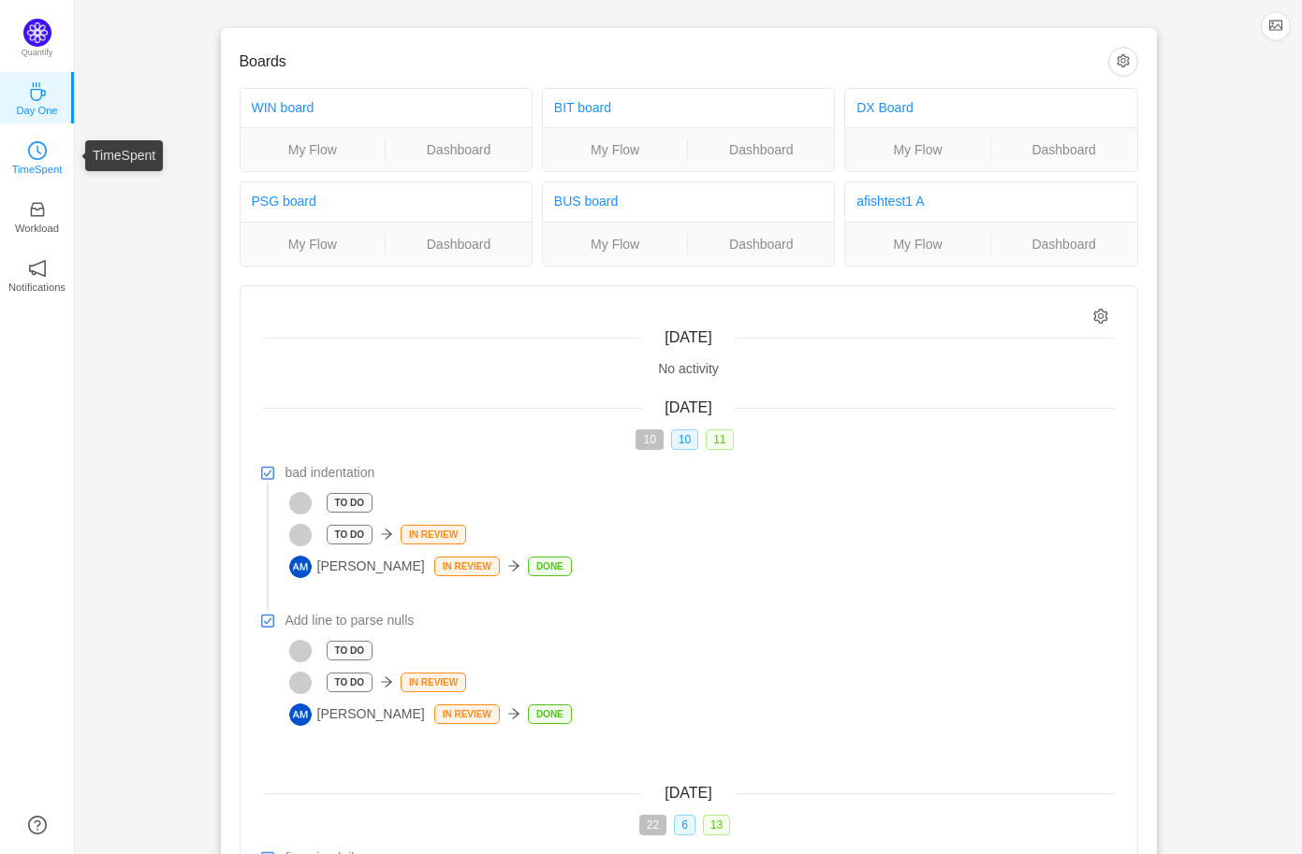
click at [22, 166] on p "TimeSpent" at bounding box center [37, 169] width 51 height 17
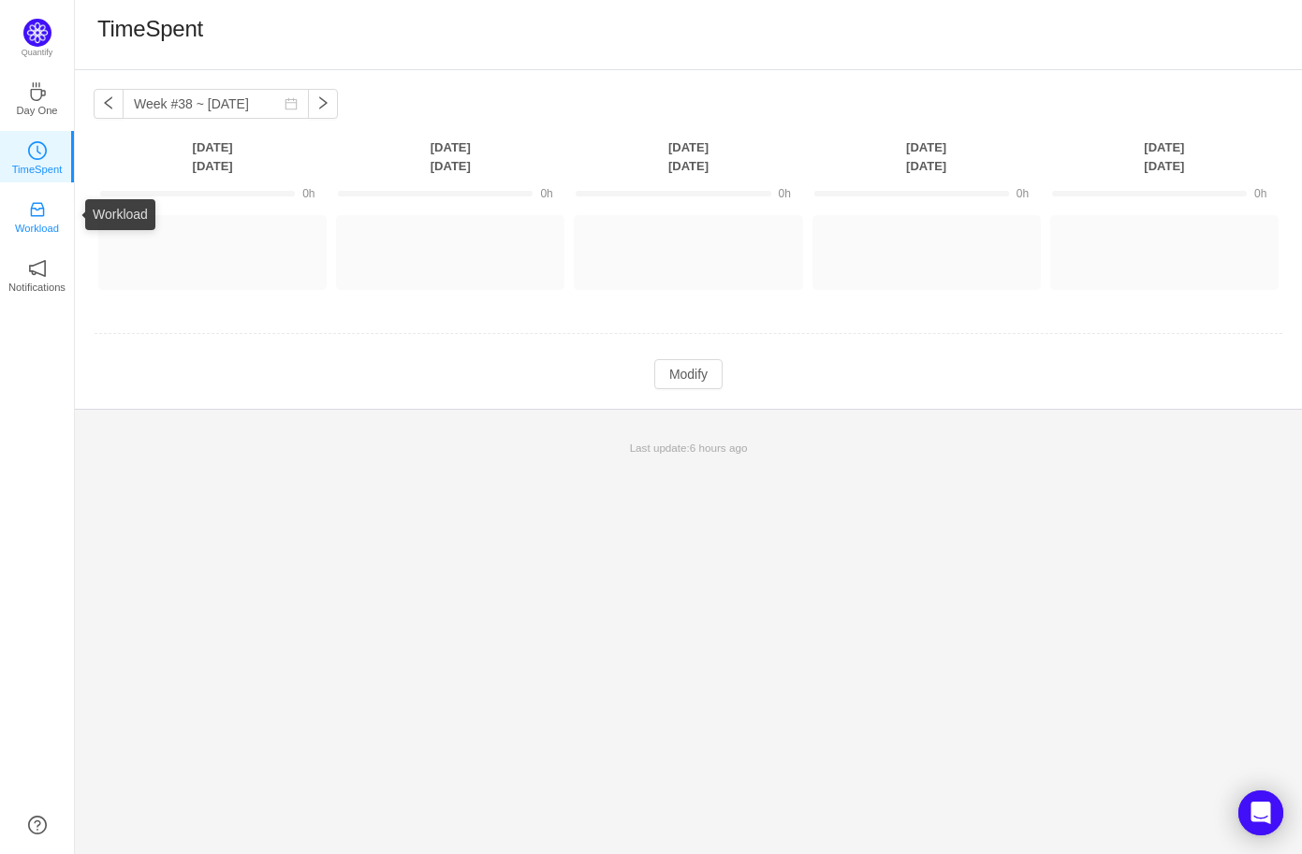
click at [44, 213] on icon "icon: inbox" at bounding box center [37, 209] width 19 height 19
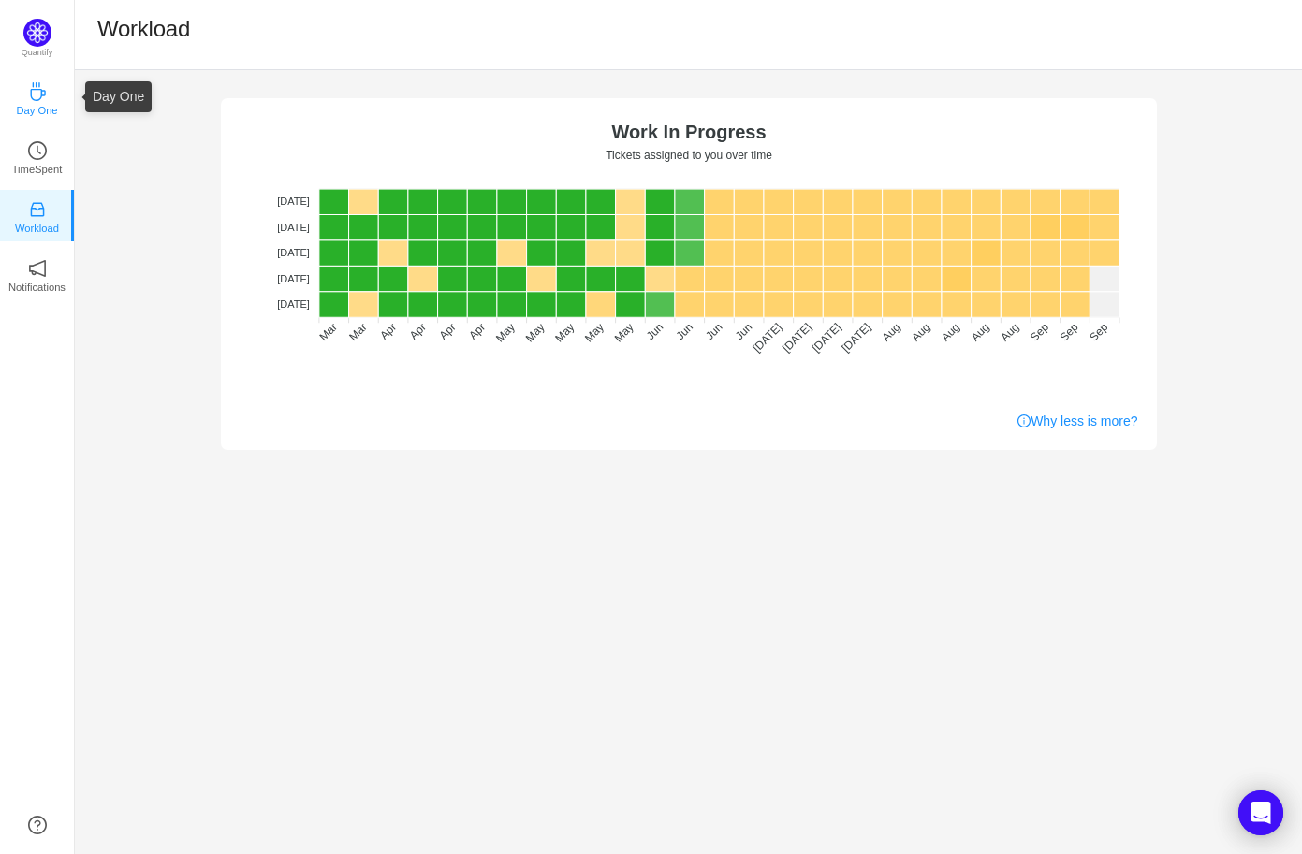
click at [35, 104] on p "Day One" at bounding box center [36, 110] width 41 height 17
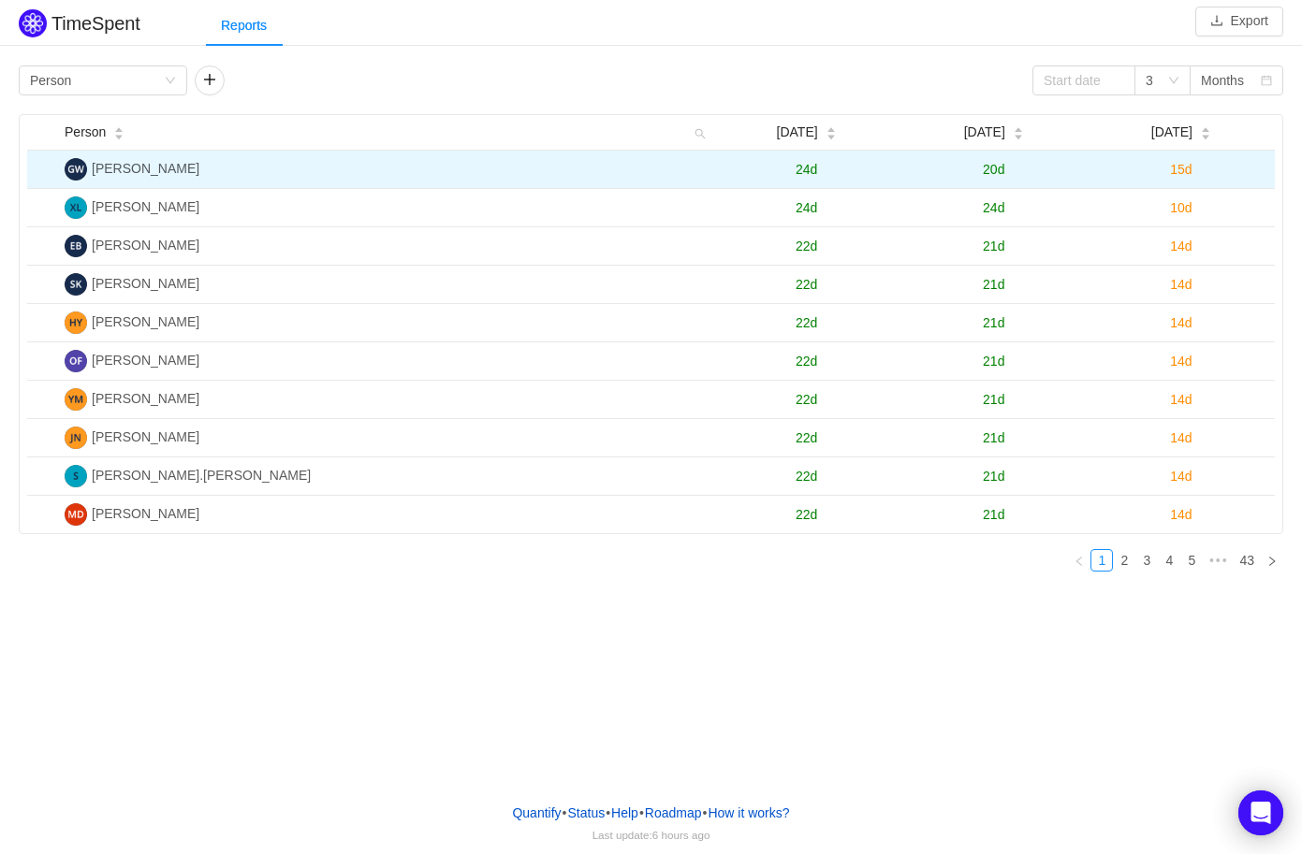
click at [811, 170] on span "24d" at bounding box center [806, 169] width 22 height 15
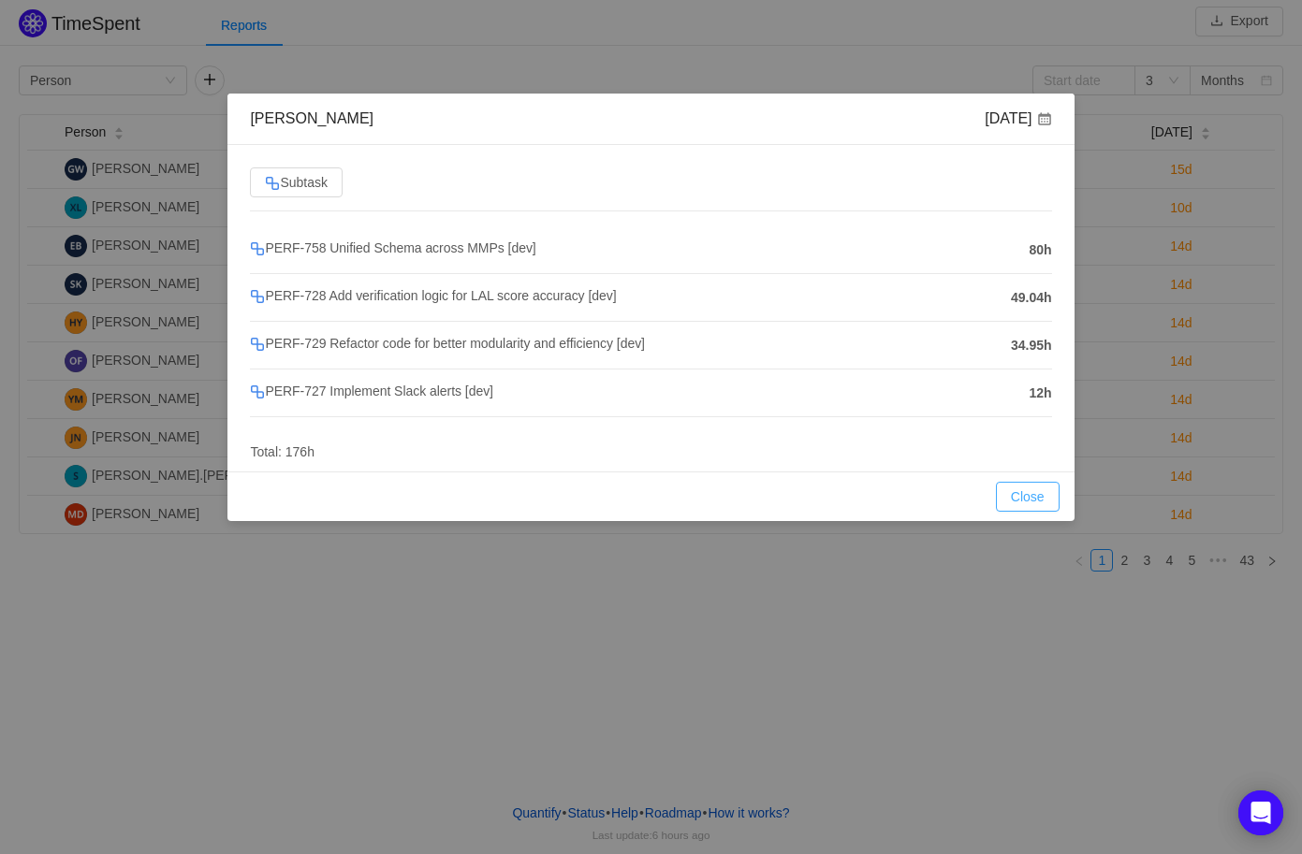
click at [1024, 489] on button "Close" at bounding box center [1028, 497] width 64 height 30
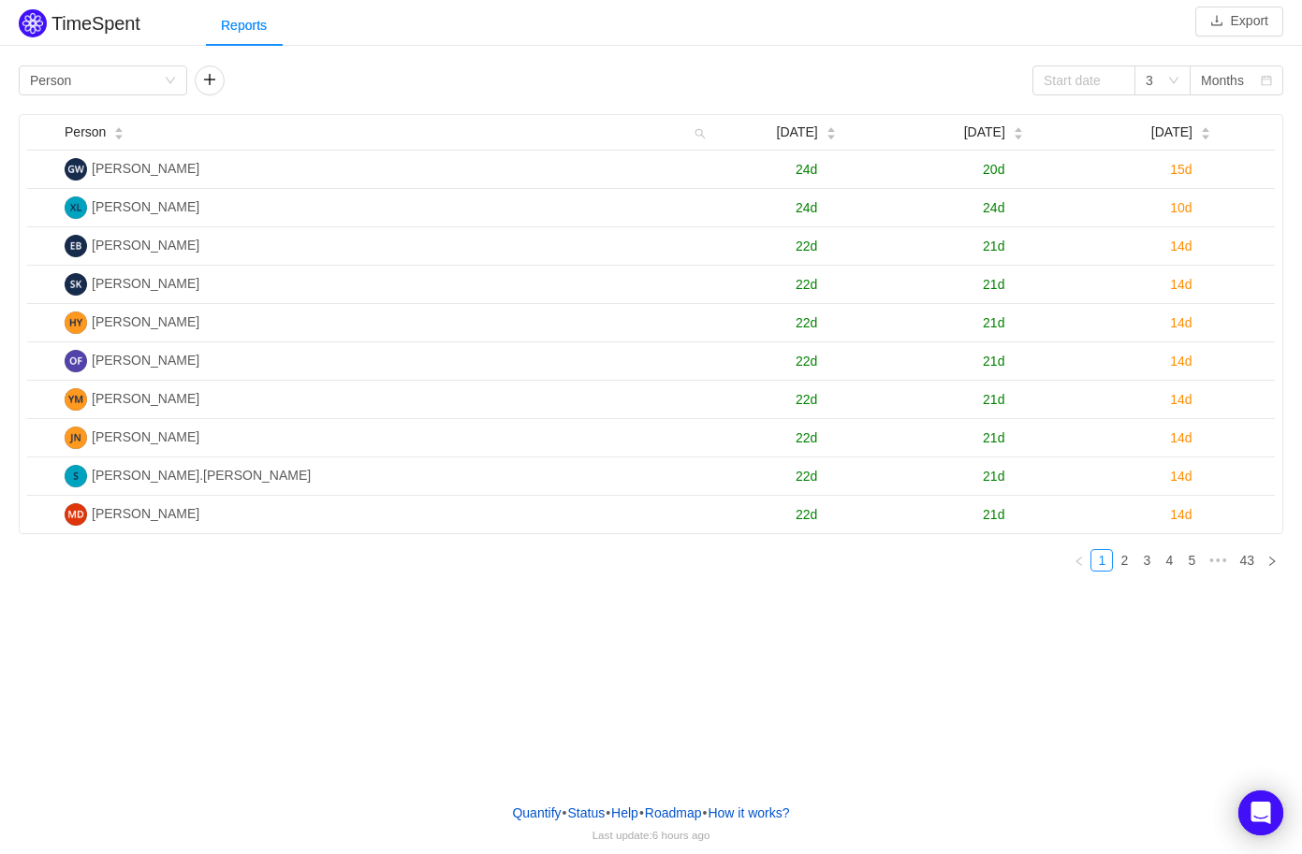
click at [247, 595] on div "TimeSpent Export Reports Group by Person 3 Months Person Jul 2025 Aug 2025 Sep …" at bounding box center [651, 394] width 1302 height 788
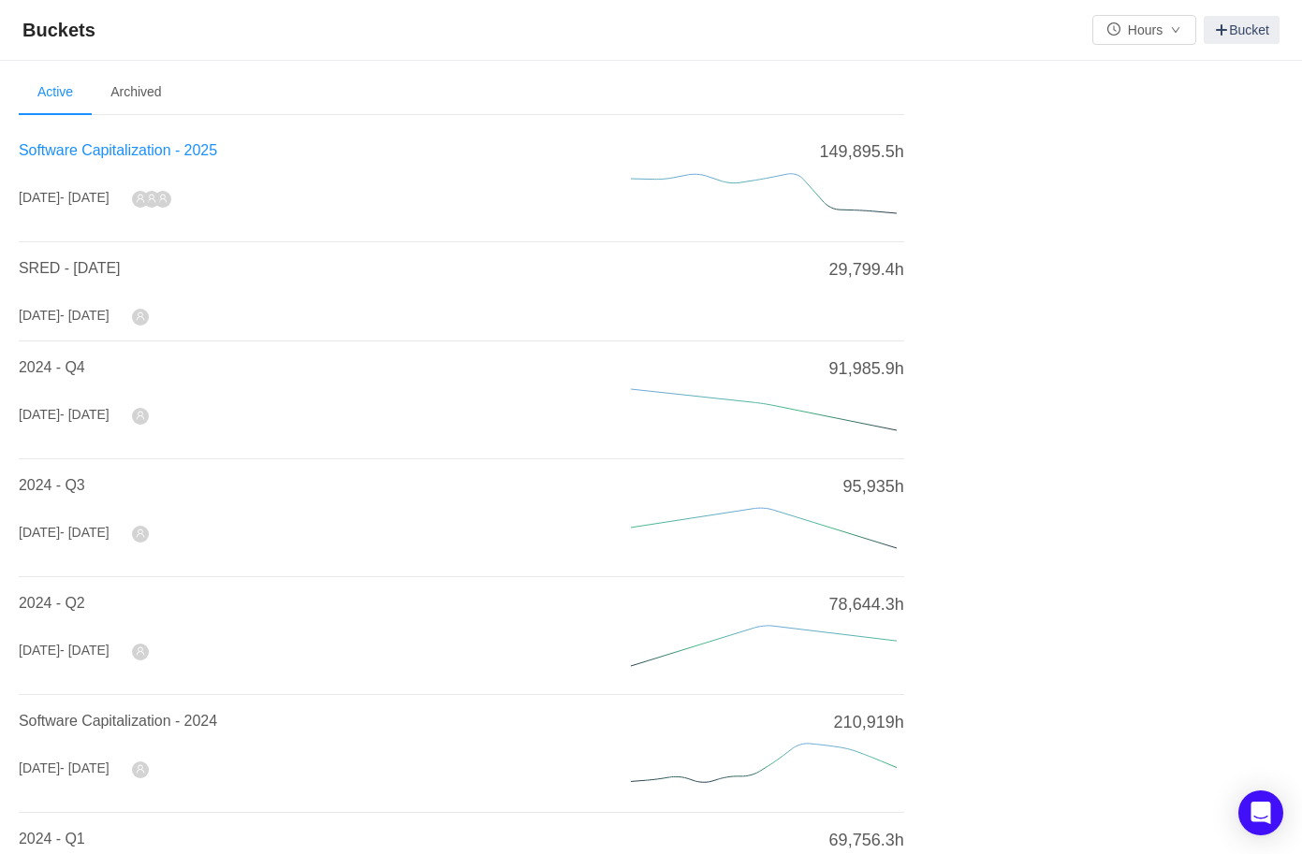
click at [115, 142] on span "Software Capitalization - 2025" at bounding box center [118, 150] width 198 height 16
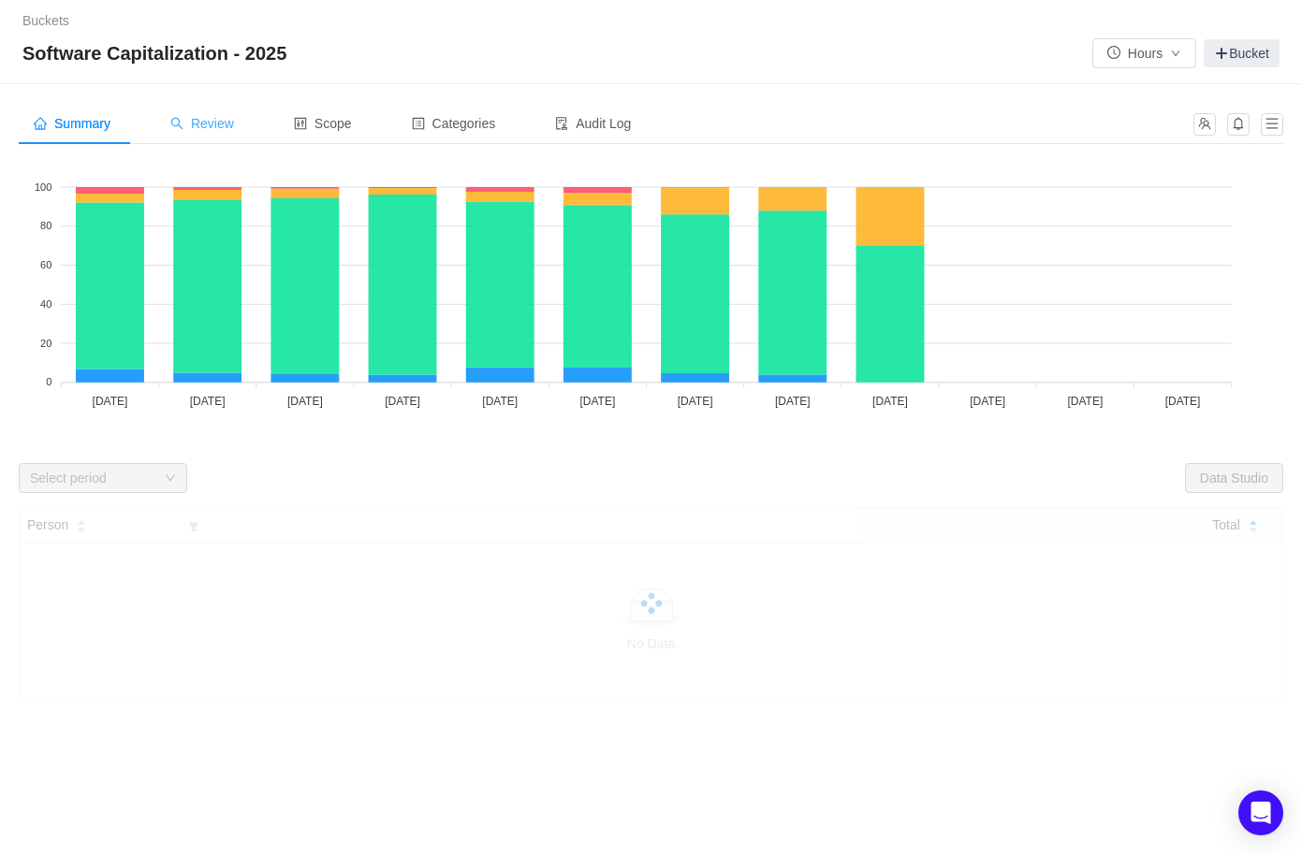
click at [234, 125] on span "Review" at bounding box center [202, 123] width 64 height 15
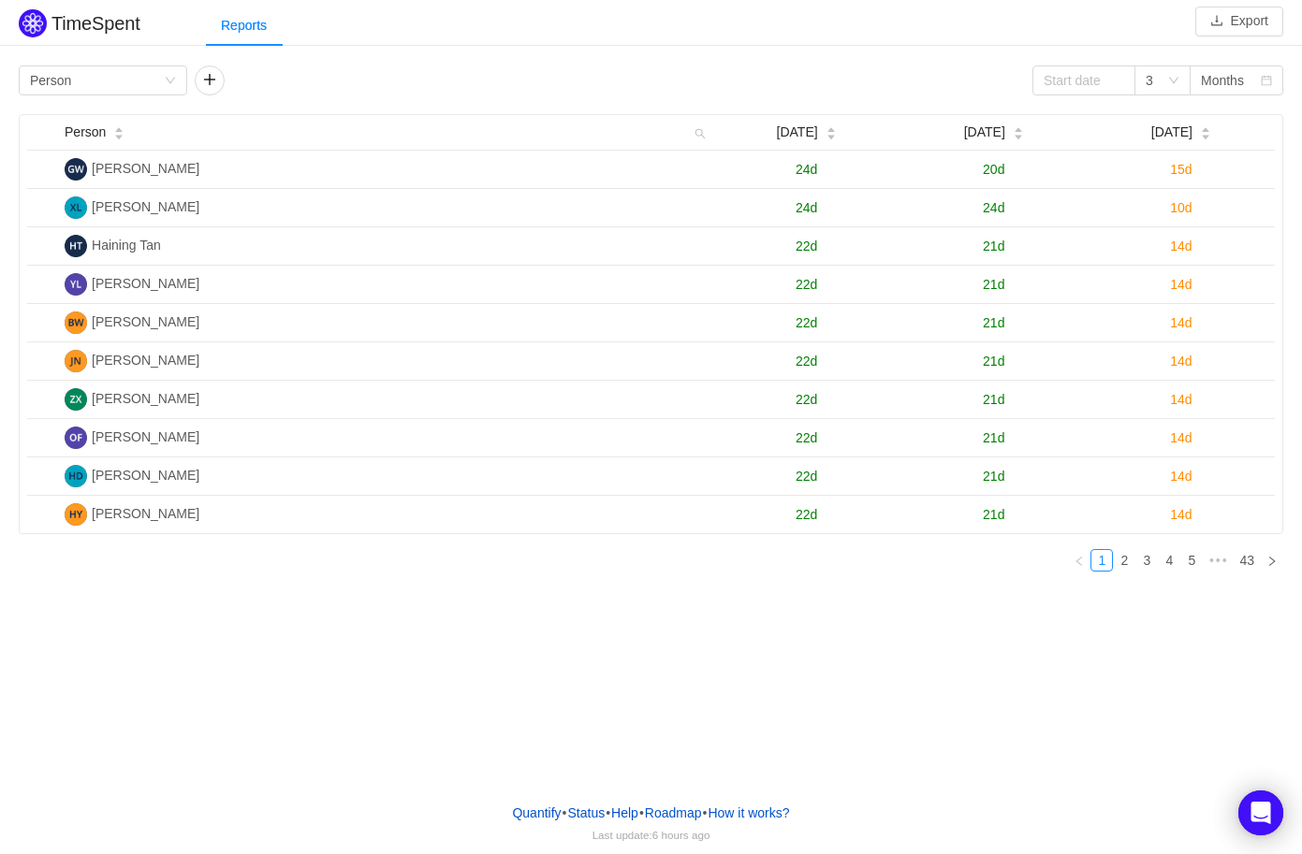
click at [153, 700] on div "TimeSpent Export Reports Group by Person 3 Months Person [DATE] [DATE] [DATE] […" at bounding box center [651, 394] width 1302 height 788
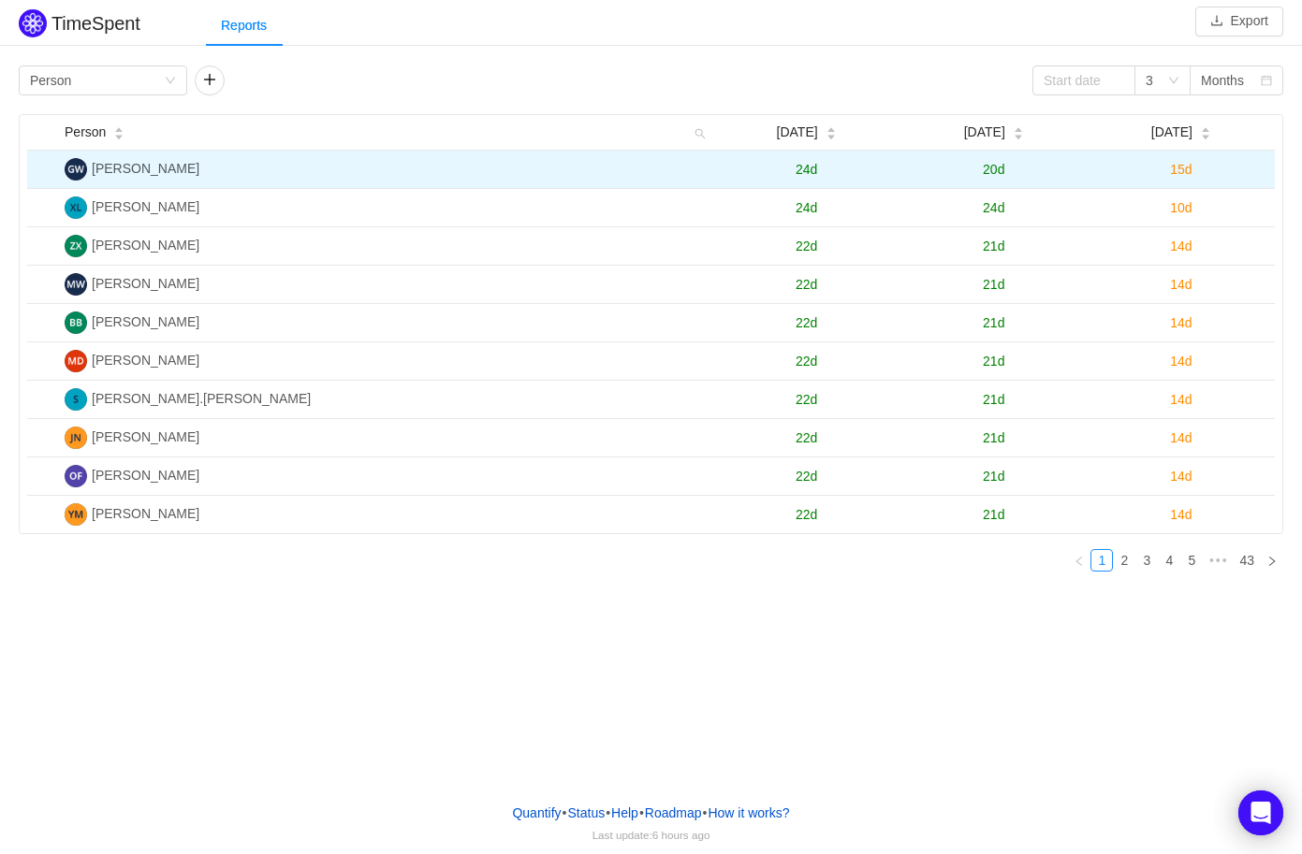
click at [803, 171] on span "24d" at bounding box center [806, 169] width 22 height 15
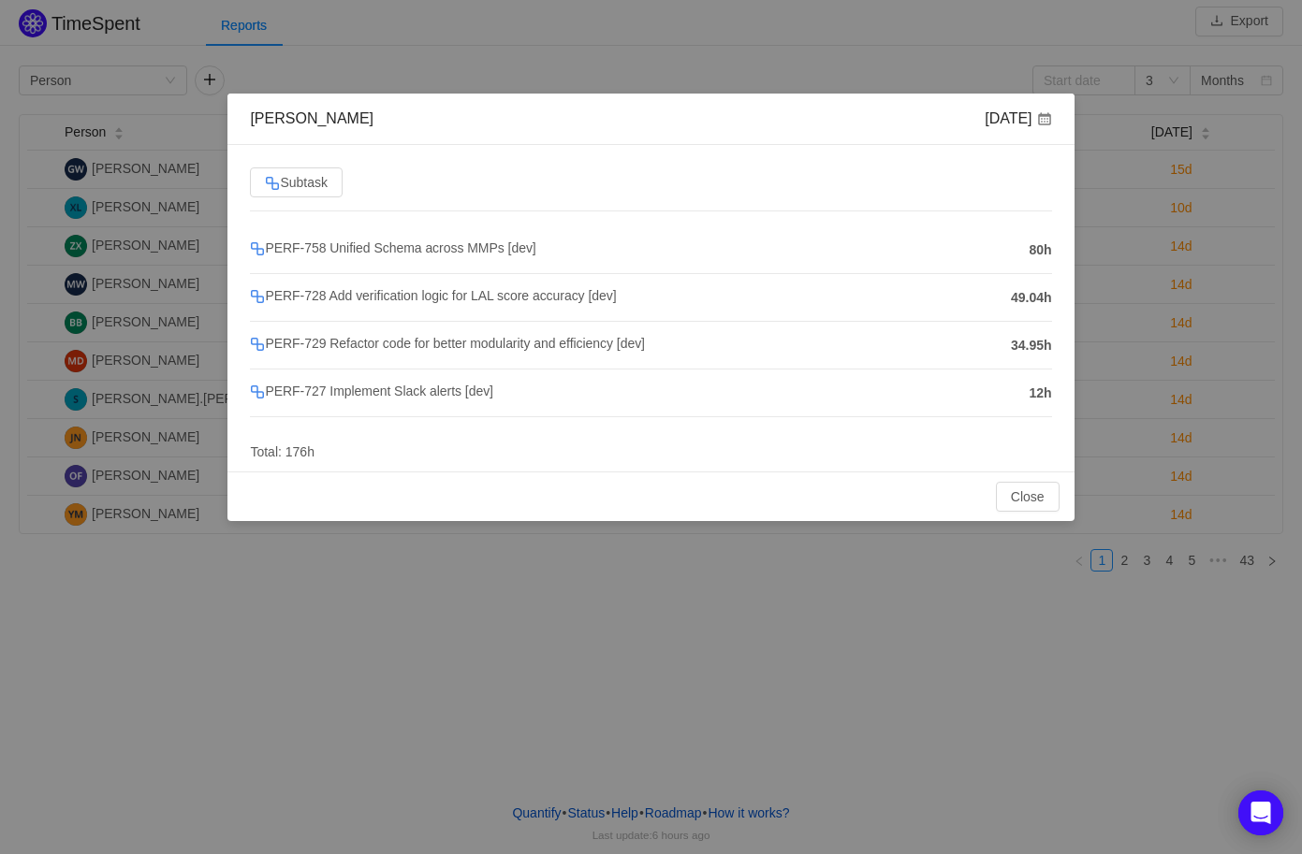
click at [392, 279] on li "PERF-728 Add verification logic for LAL score accuracy [dev] 49.04h" at bounding box center [650, 298] width 801 height 48
click at [1034, 489] on button "Close" at bounding box center [1028, 497] width 64 height 30
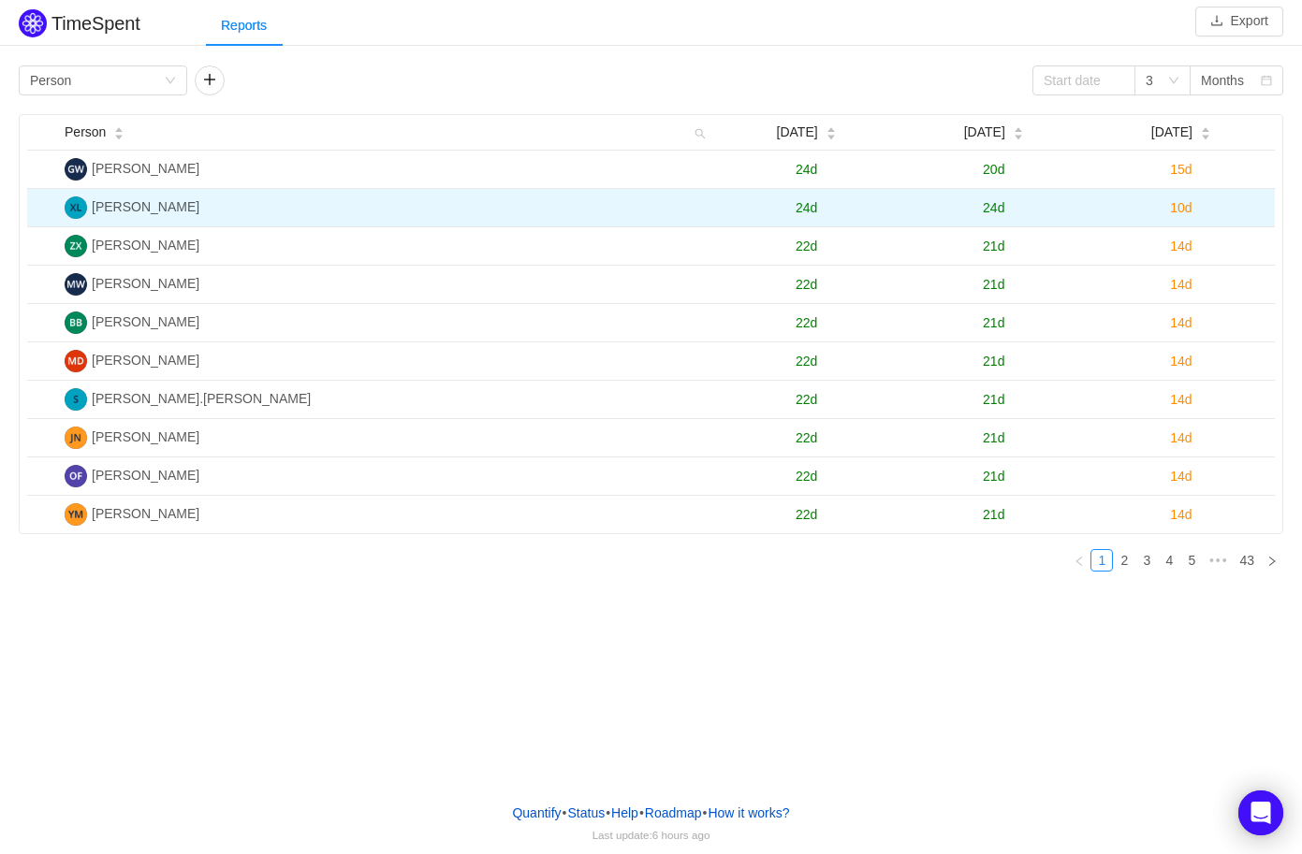
click at [802, 207] on span "24d" at bounding box center [806, 207] width 22 height 15
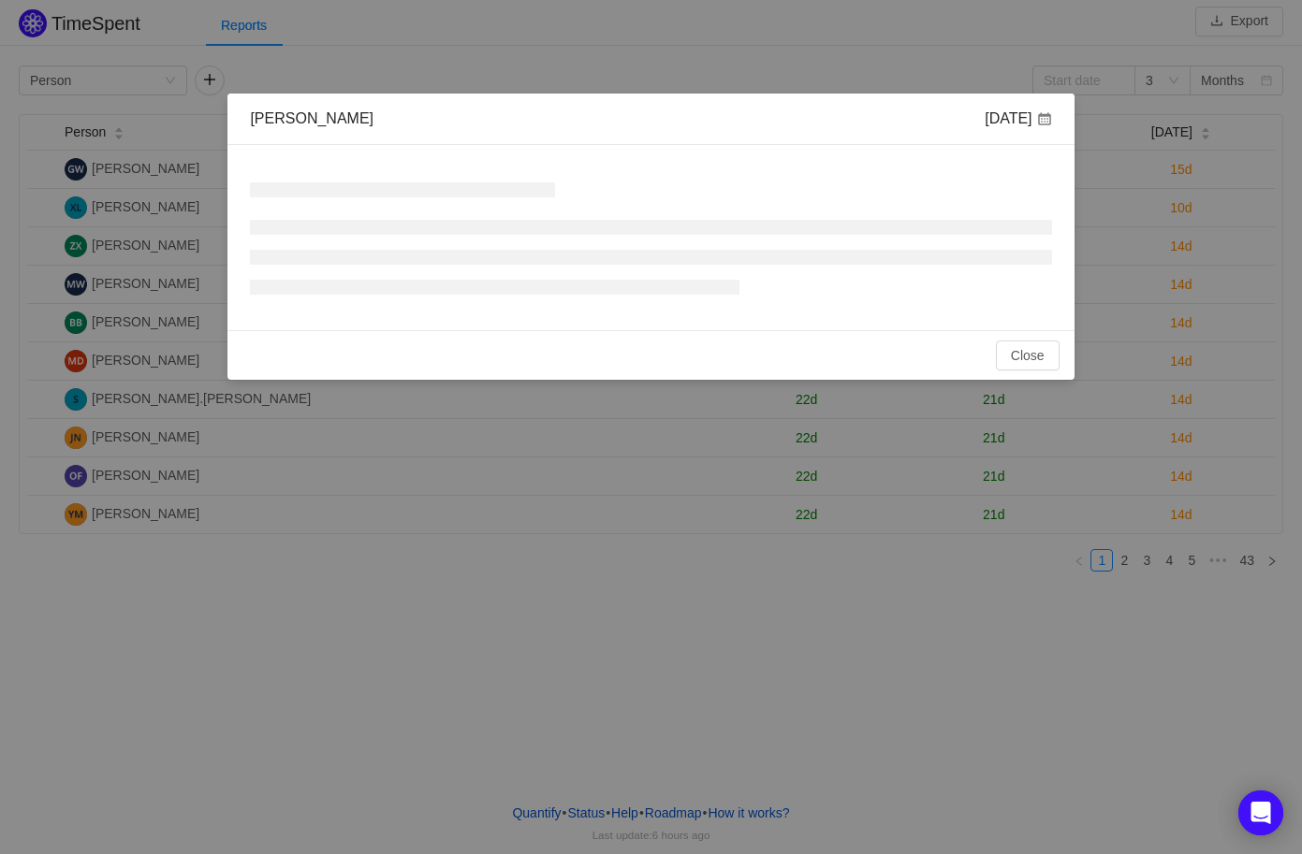
click at [924, 217] on div "No Data Total: 0h" at bounding box center [650, 237] width 846 height 185
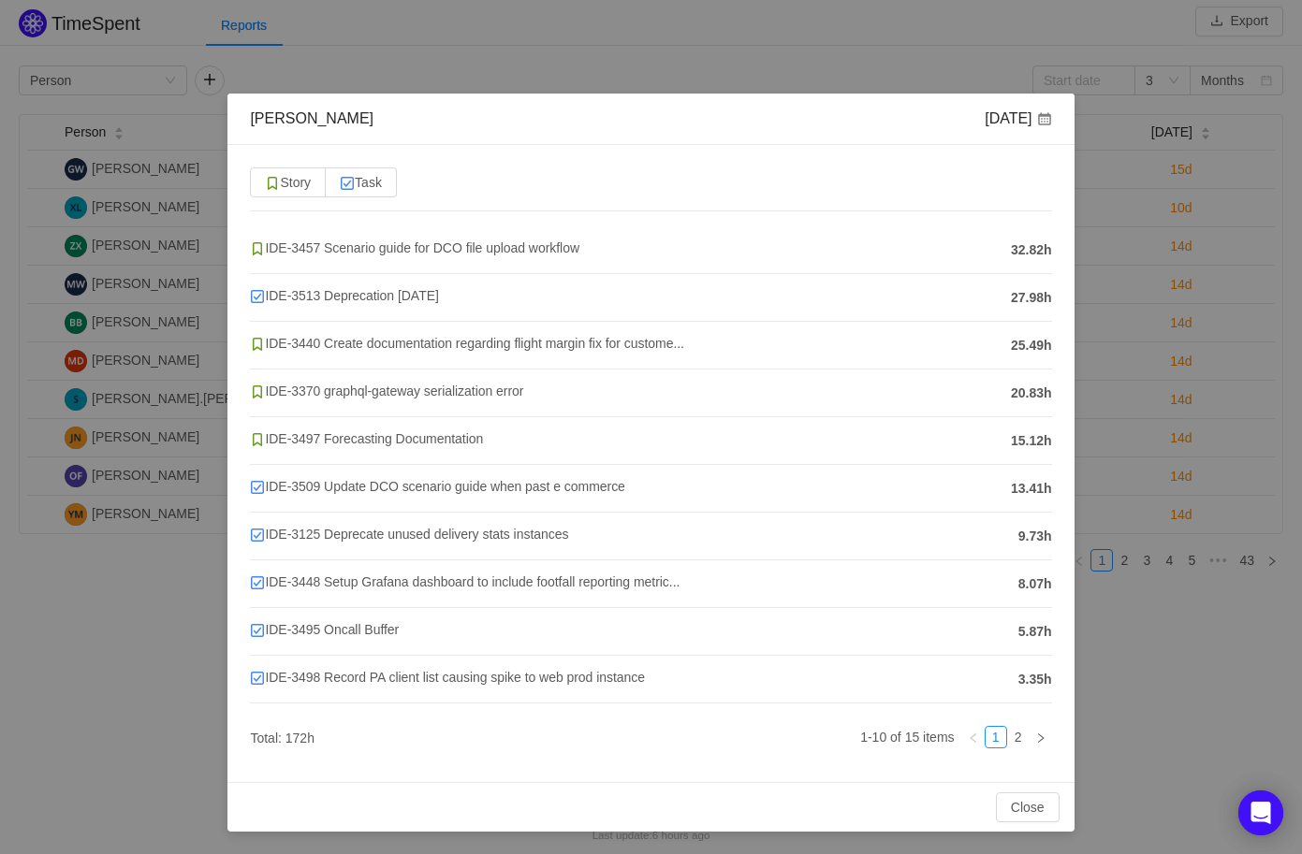
click at [924, 217] on div "Story Task IDE-3457 Scenario guide for DCO file upload workflow 32.82h IDE-3513…" at bounding box center [650, 463] width 846 height 637
click at [990, 236] on li "IDE-3457 Scenario guide for DCO file upload workflow 32.82h" at bounding box center [650, 250] width 801 height 48
click at [1004, 239] on li "IDE-3457 Scenario guide for DCO file upload workflow 32.82h" at bounding box center [650, 250] width 801 height 48
click at [1011, 241] on span "32.82h" at bounding box center [1031, 251] width 41 height 20
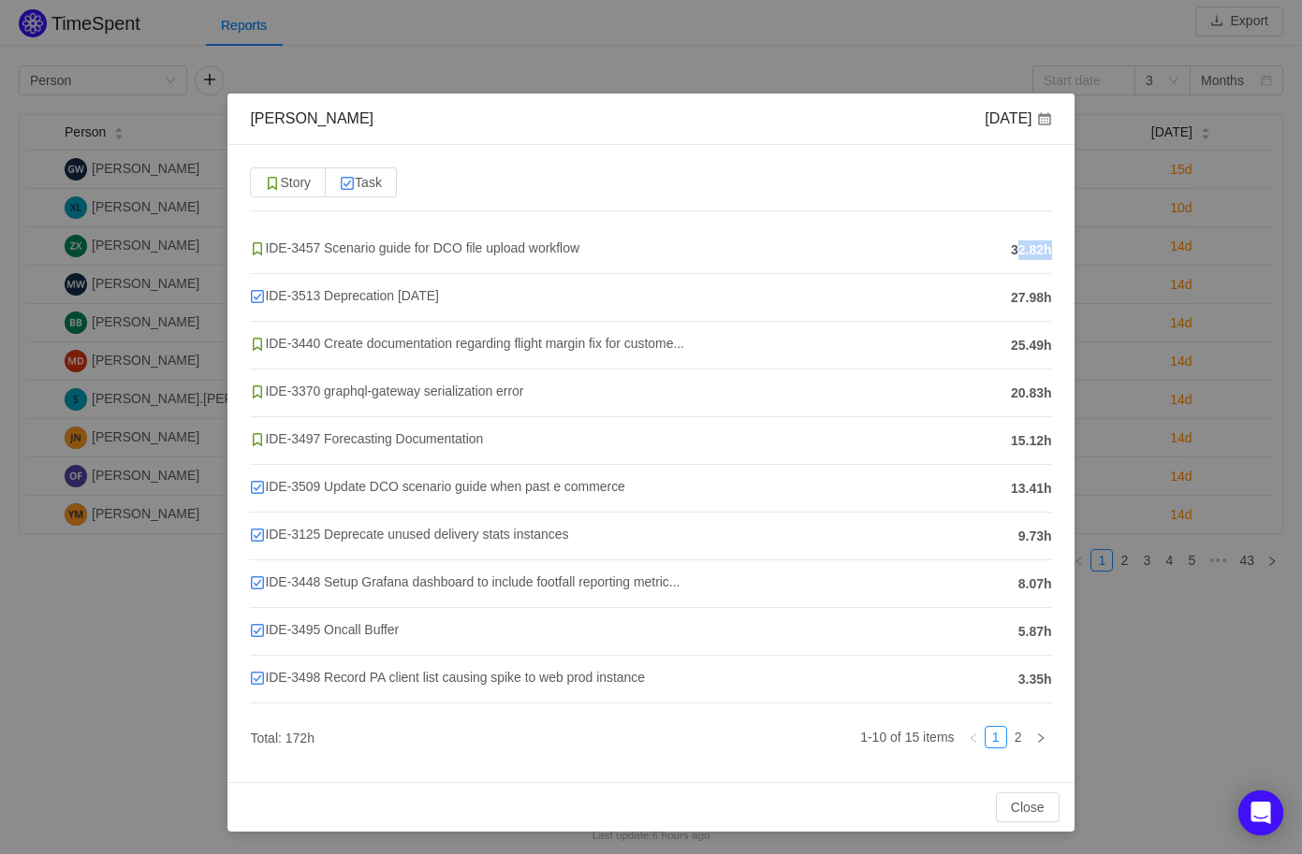
click at [1011, 241] on span "32.82h" at bounding box center [1031, 251] width 41 height 20
click at [1031, 806] on button "Close" at bounding box center [1028, 808] width 64 height 30
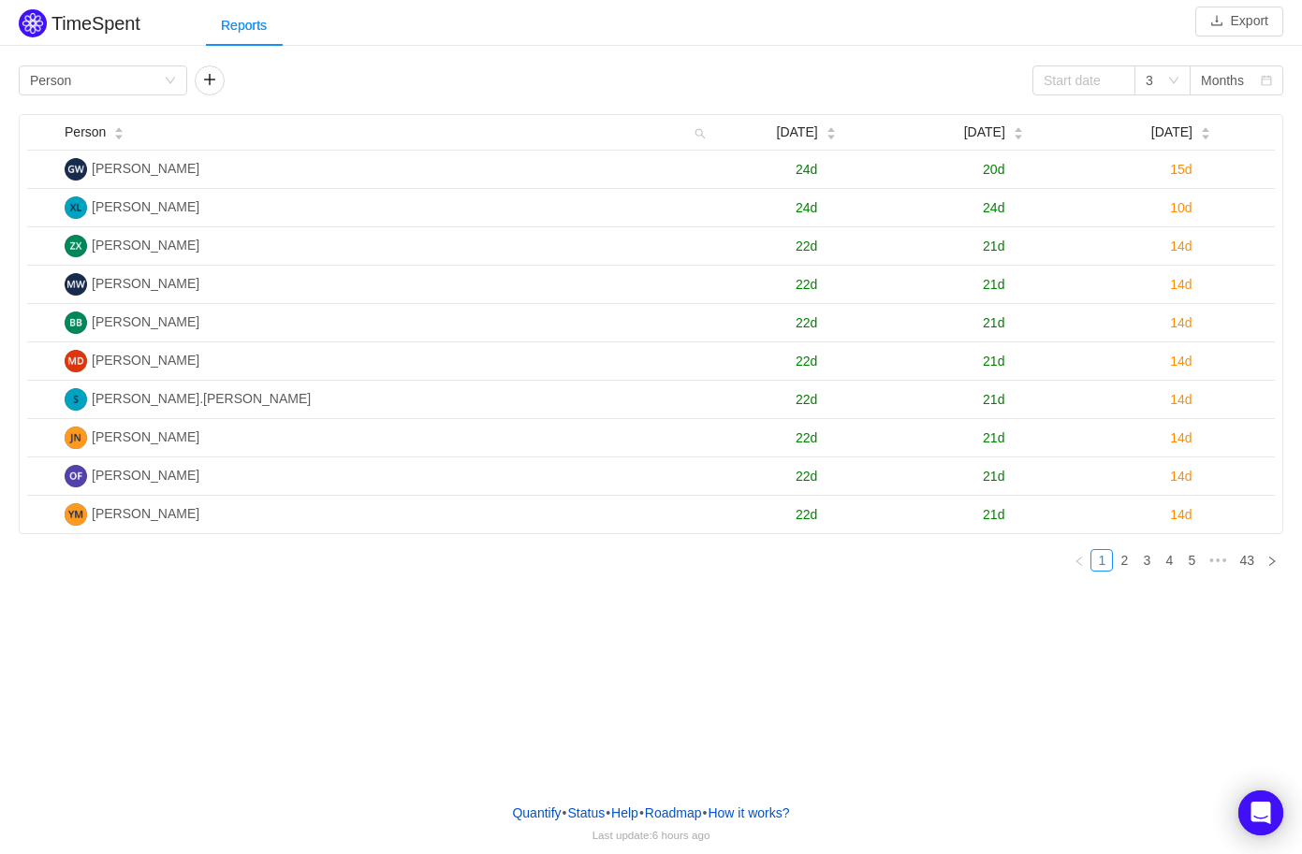
click at [551, 591] on div "TimeSpent Export Reports Group by Person 3 Months Person Jul 2025 Aug 2025 Sep …" at bounding box center [651, 394] width 1302 height 788
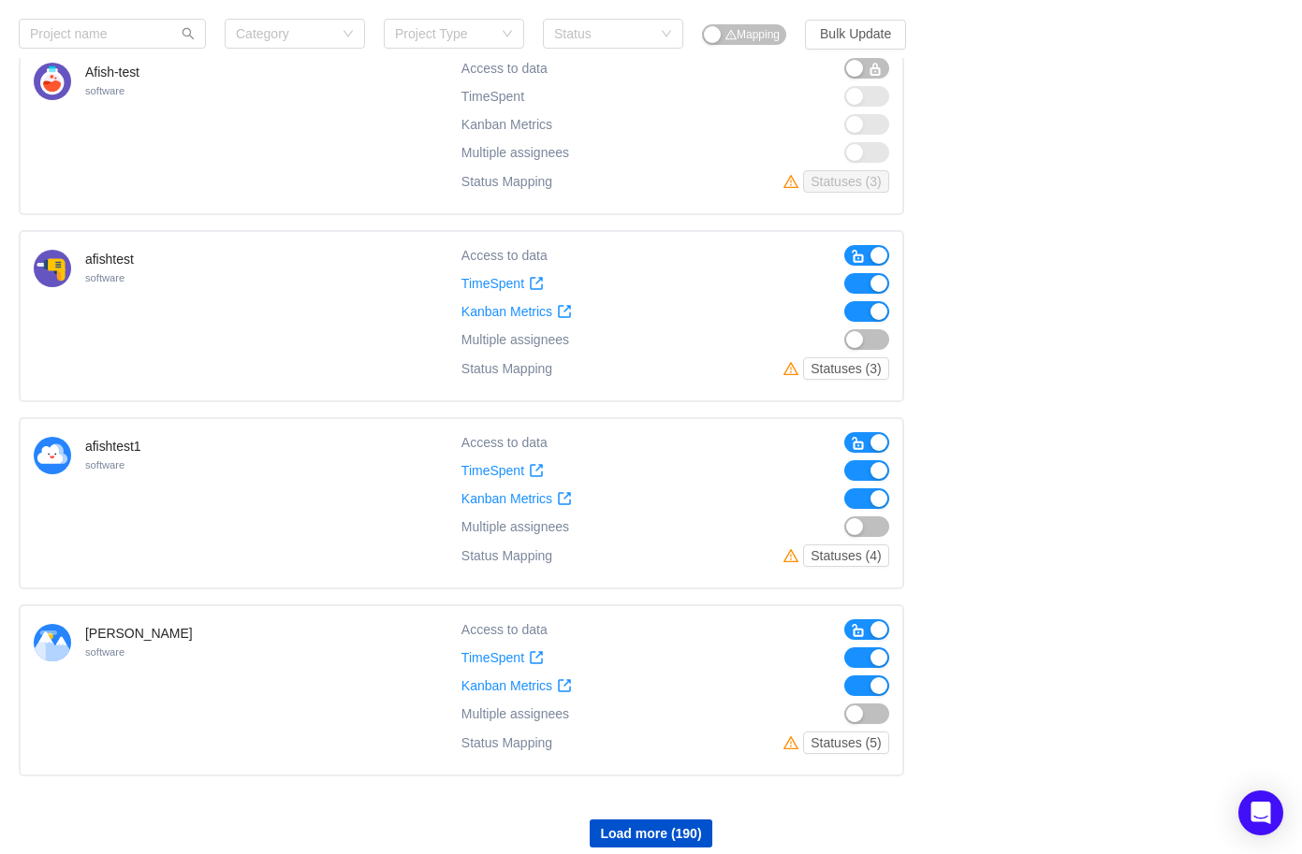
scroll to position [1306, 0]
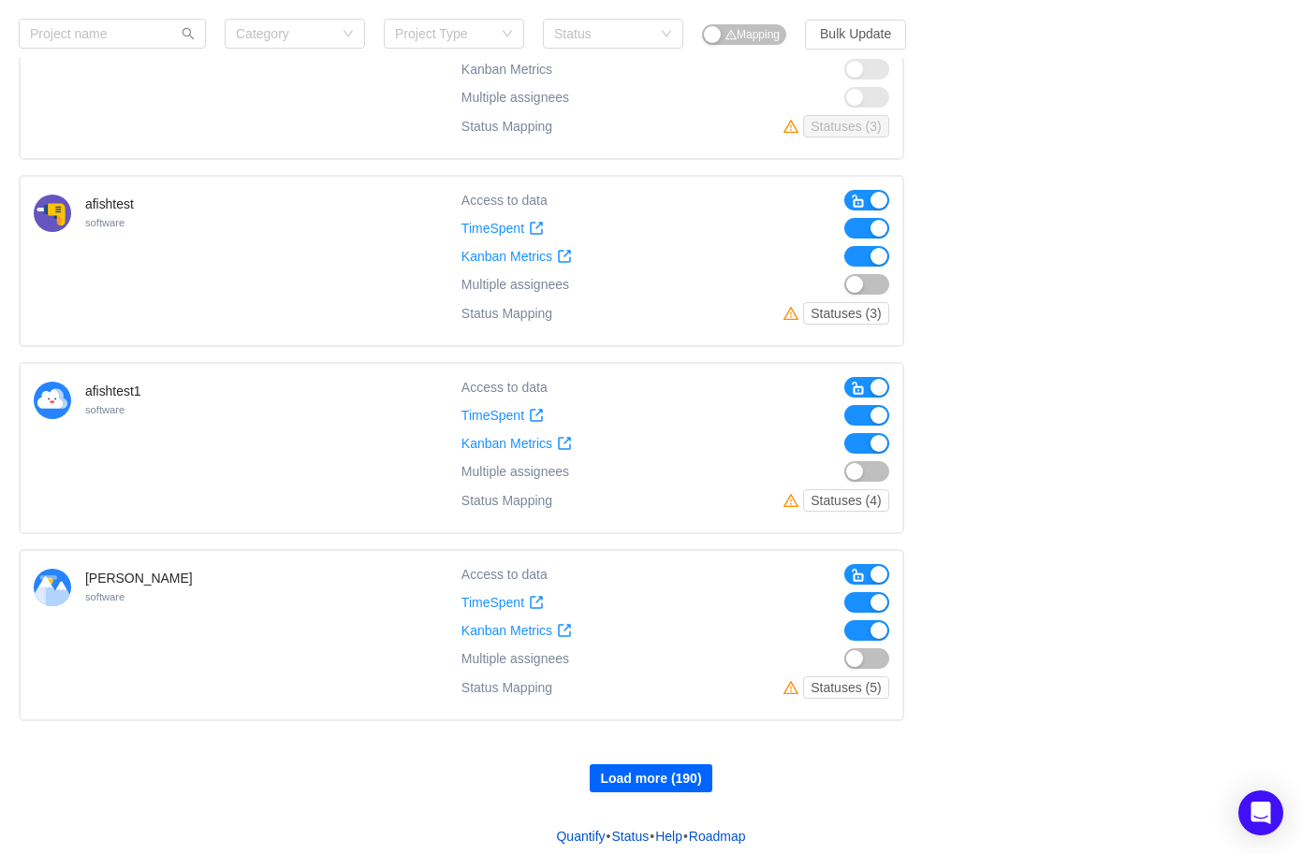
click at [666, 767] on button "Load more (190)" at bounding box center [651, 779] width 122 height 28
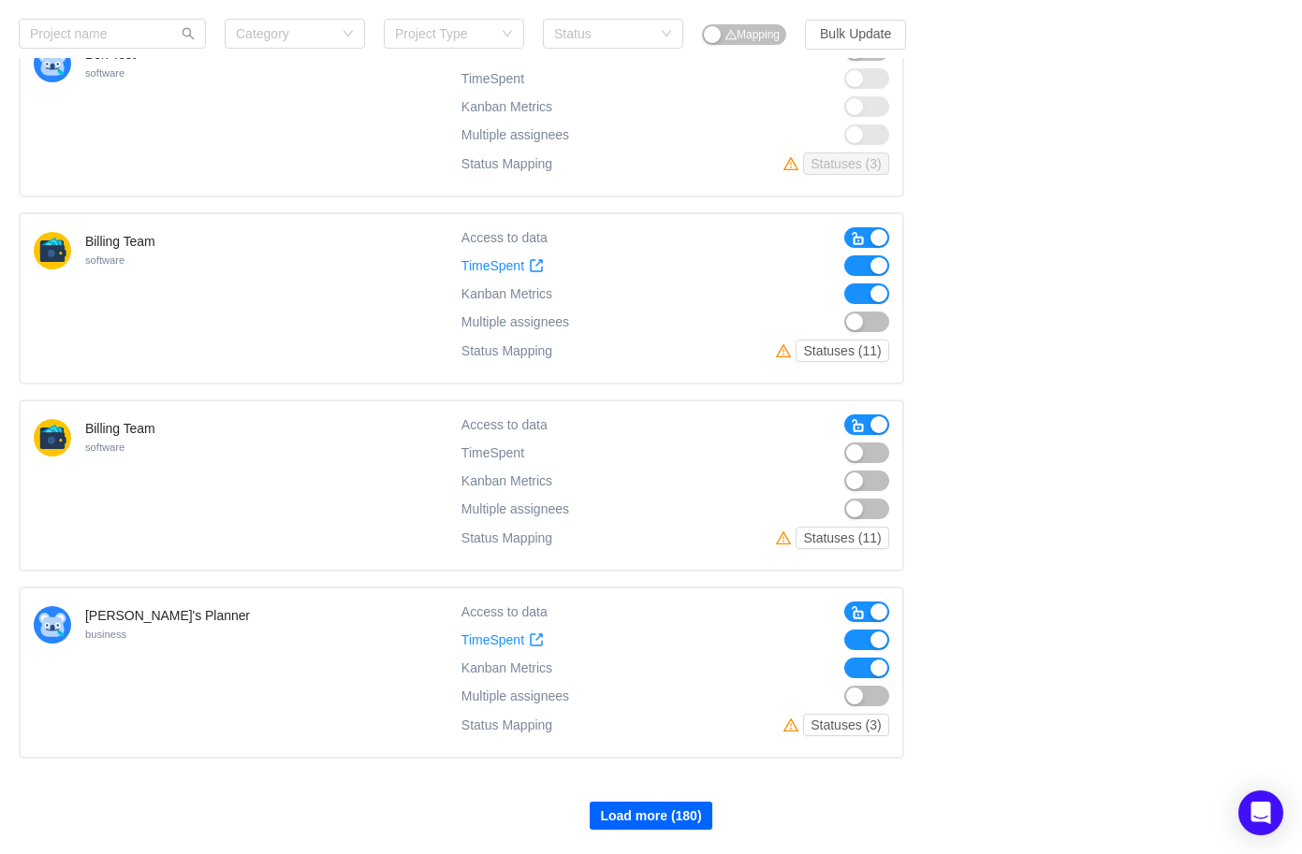
scroll to position [3171, 0]
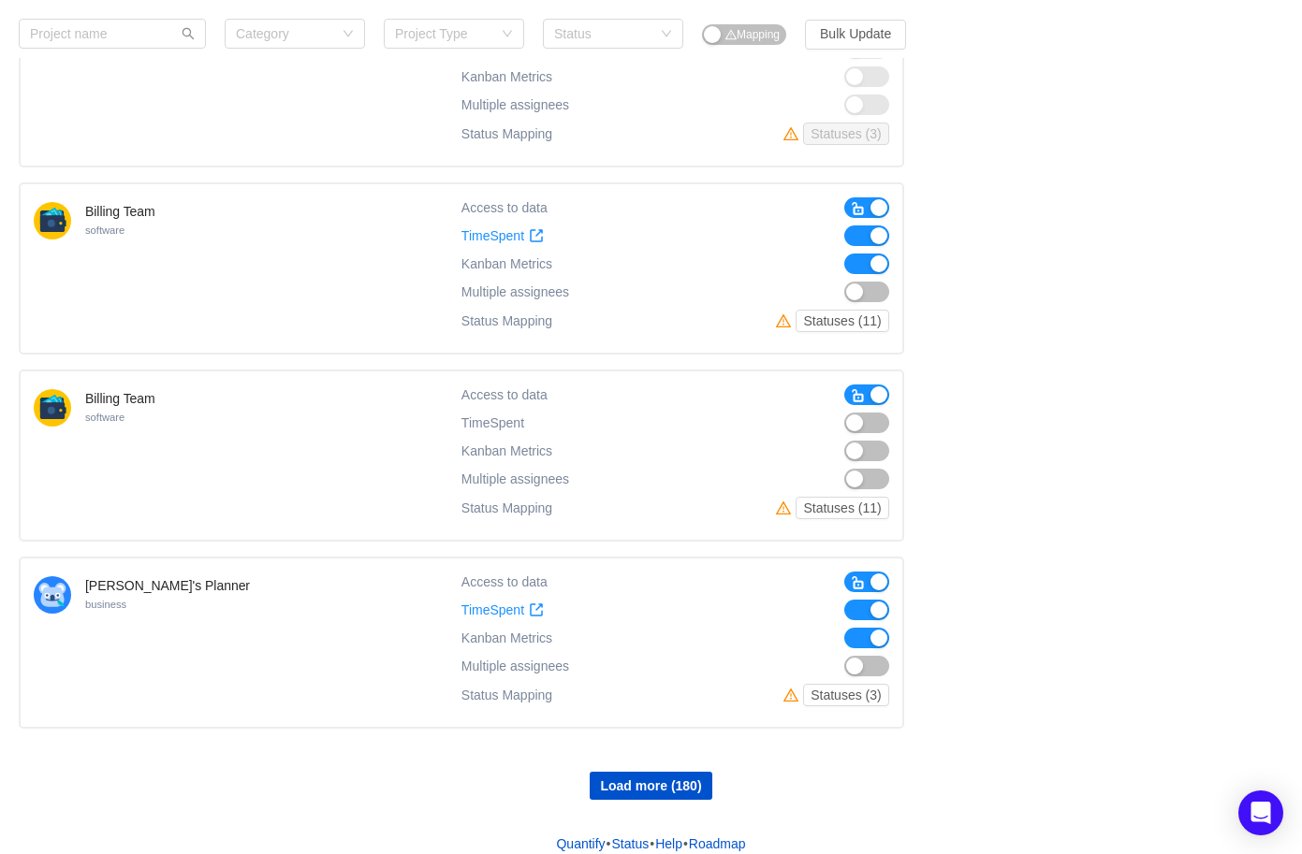
click at [868, 573] on button "button" at bounding box center [866, 582] width 45 height 21
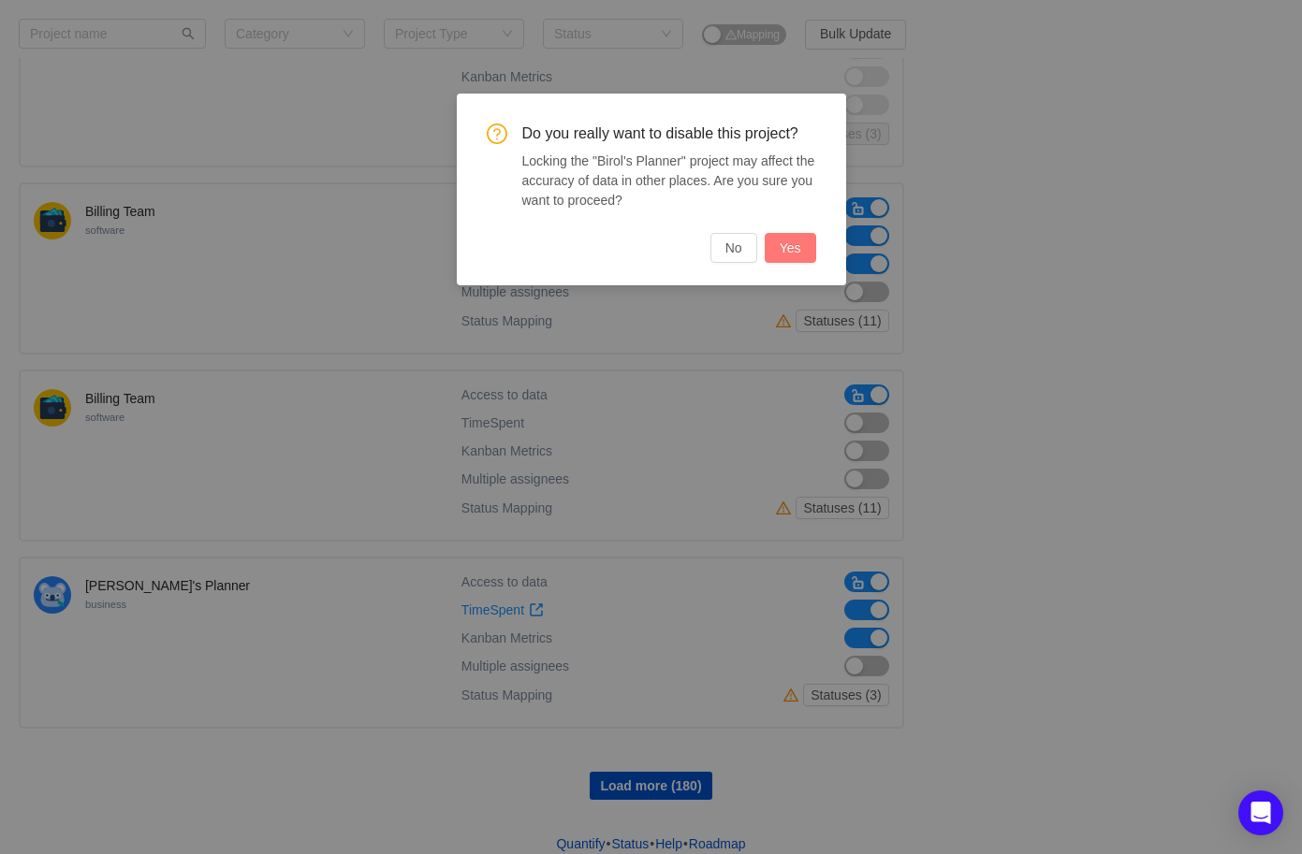
click at [785, 248] on button "Yes" at bounding box center [790, 248] width 51 height 30
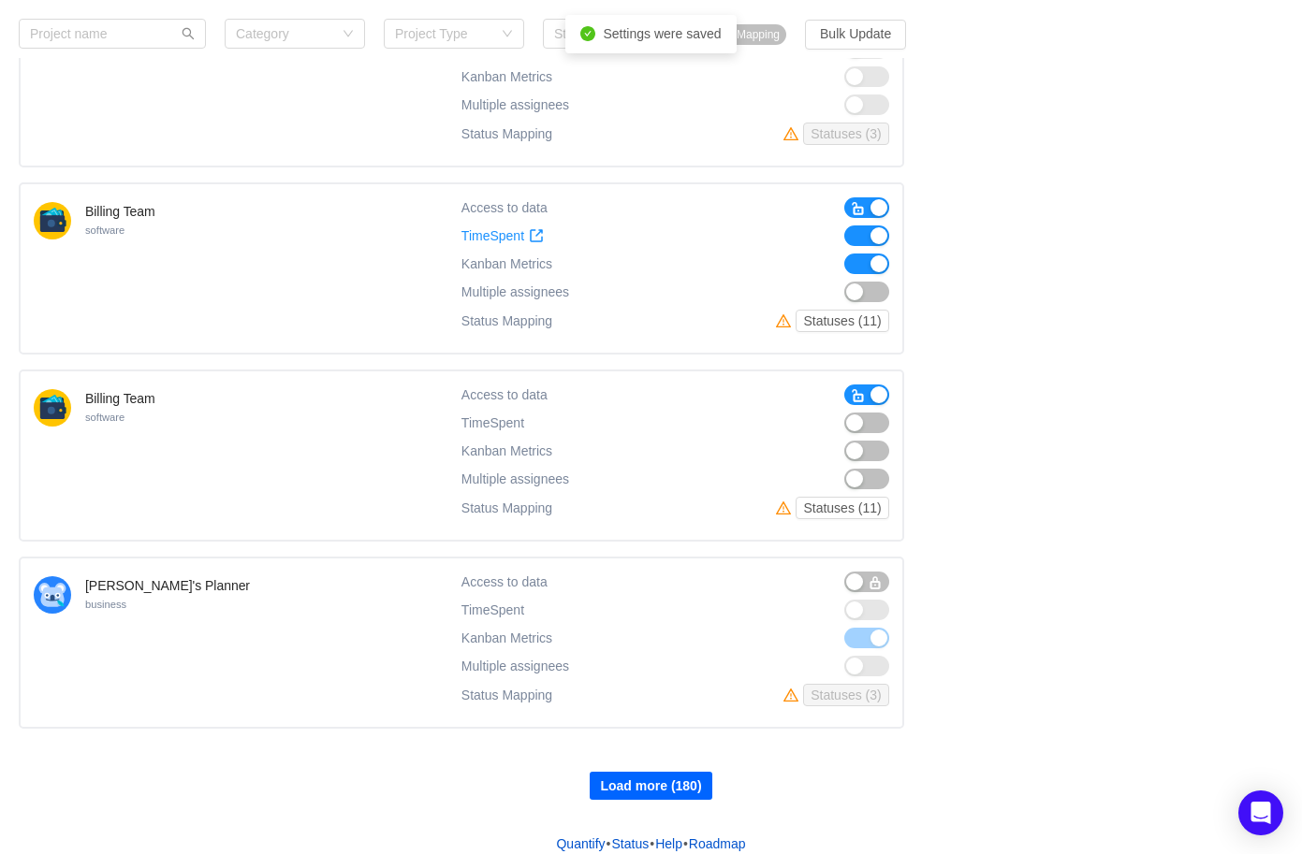
click at [651, 772] on button "Load more (180)" at bounding box center [651, 786] width 122 height 28
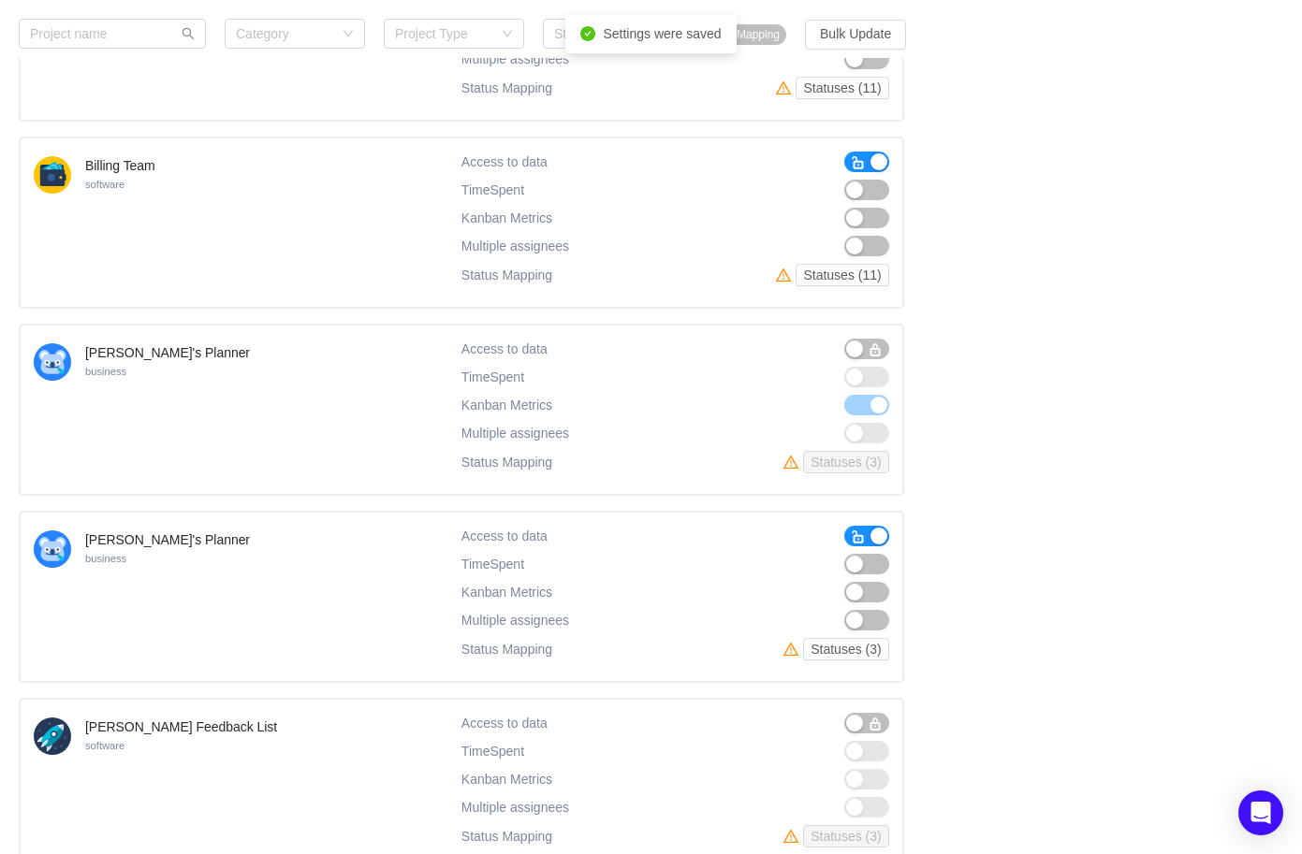
scroll to position [3427, 0]
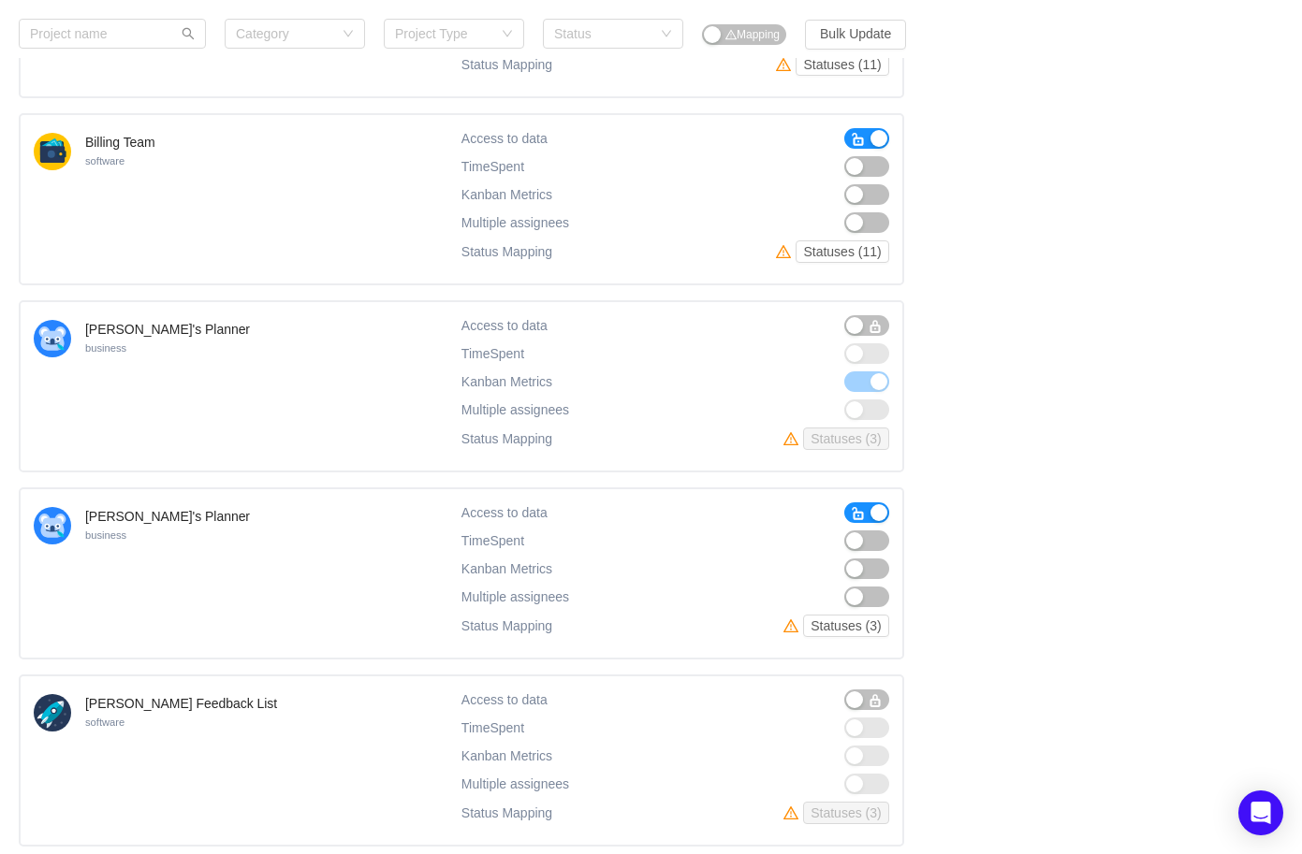
click at [868, 503] on button "button" at bounding box center [866, 513] width 45 height 21
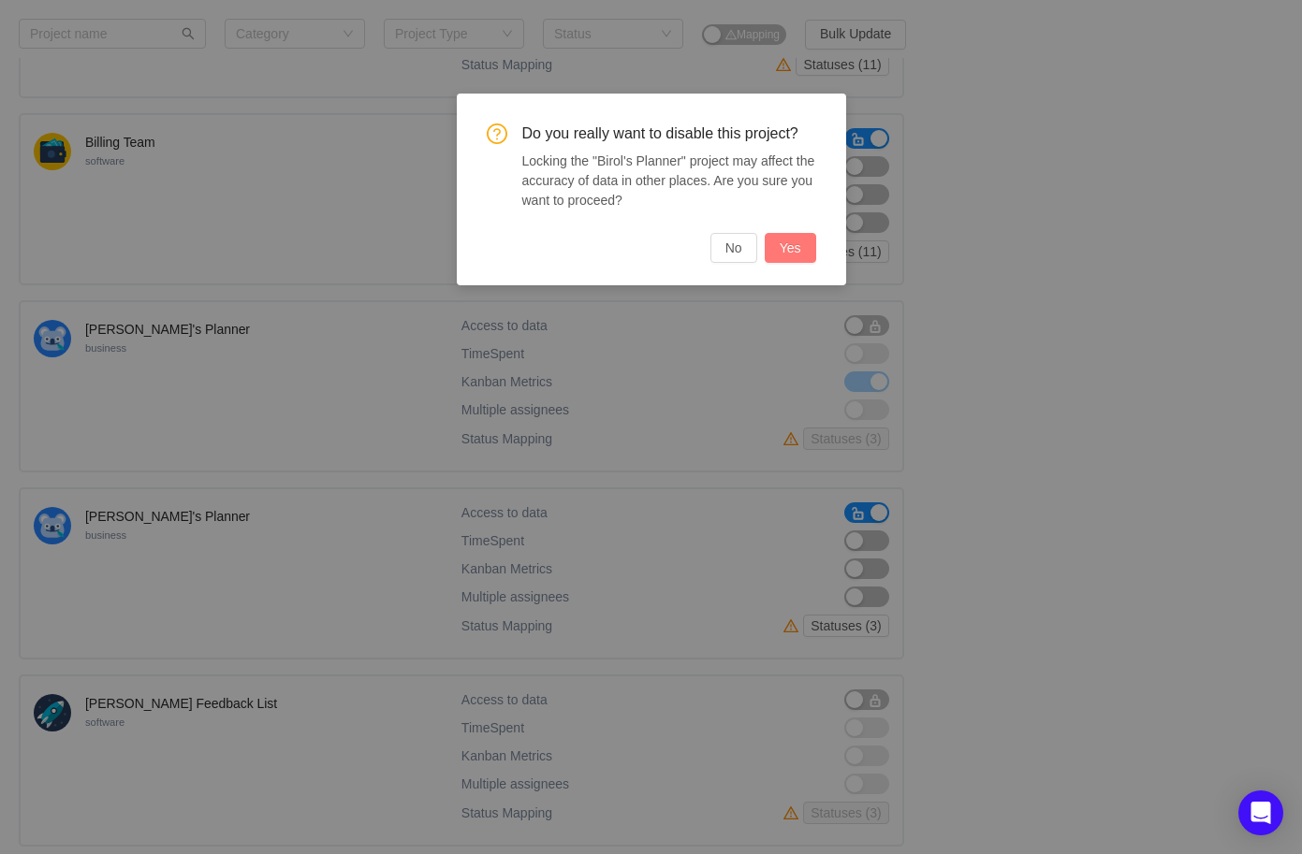
click at [782, 256] on button "Yes" at bounding box center [790, 248] width 51 height 30
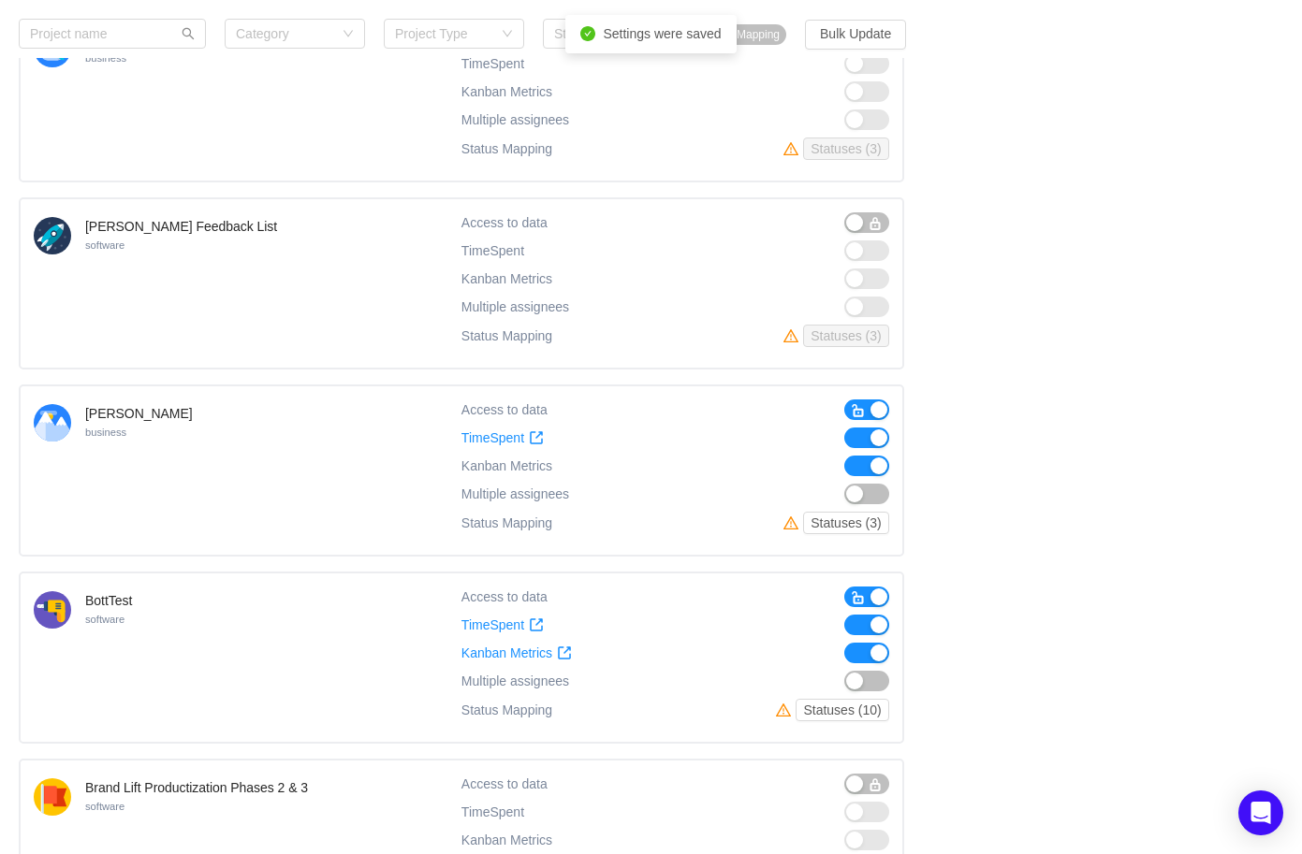
scroll to position [3923, 0]
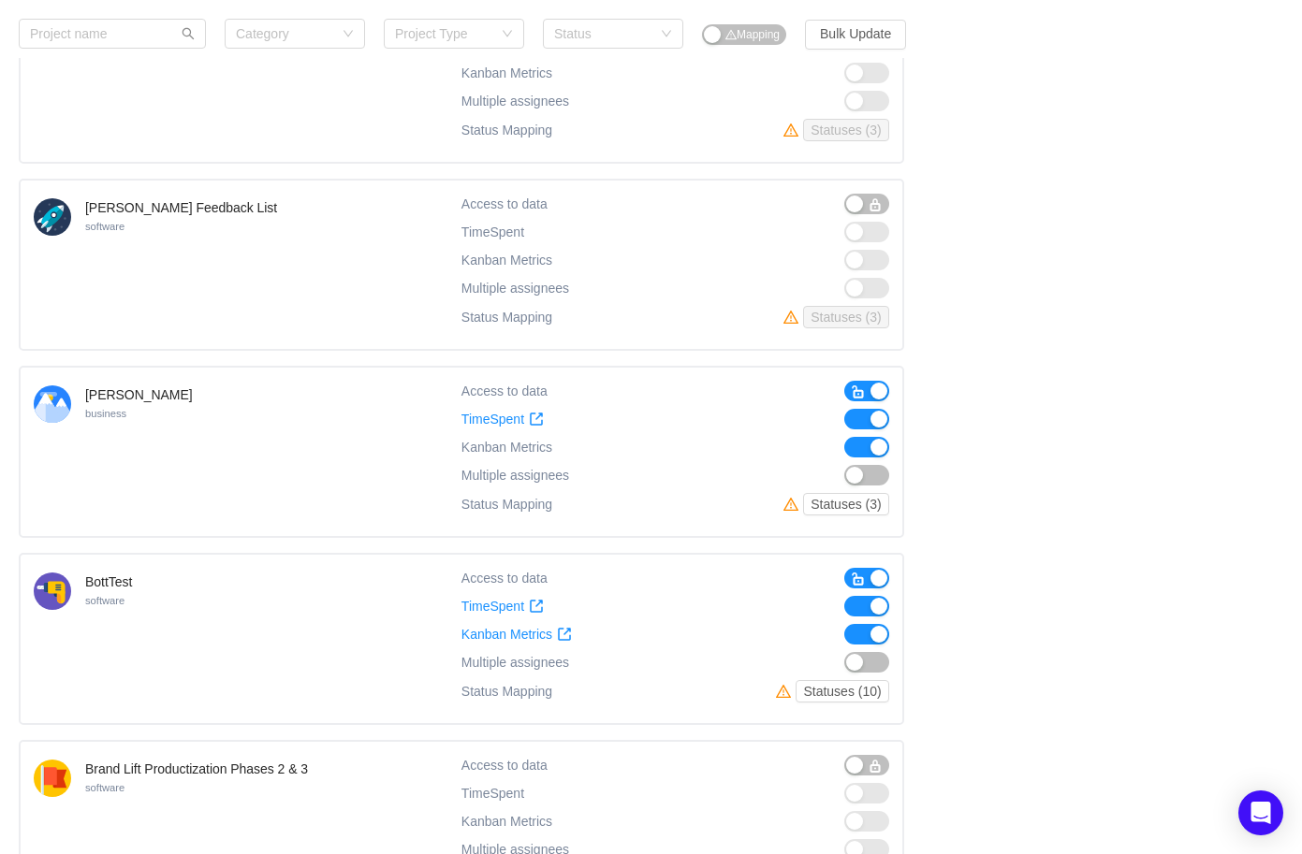
click at [867, 381] on button "button" at bounding box center [866, 391] width 45 height 21
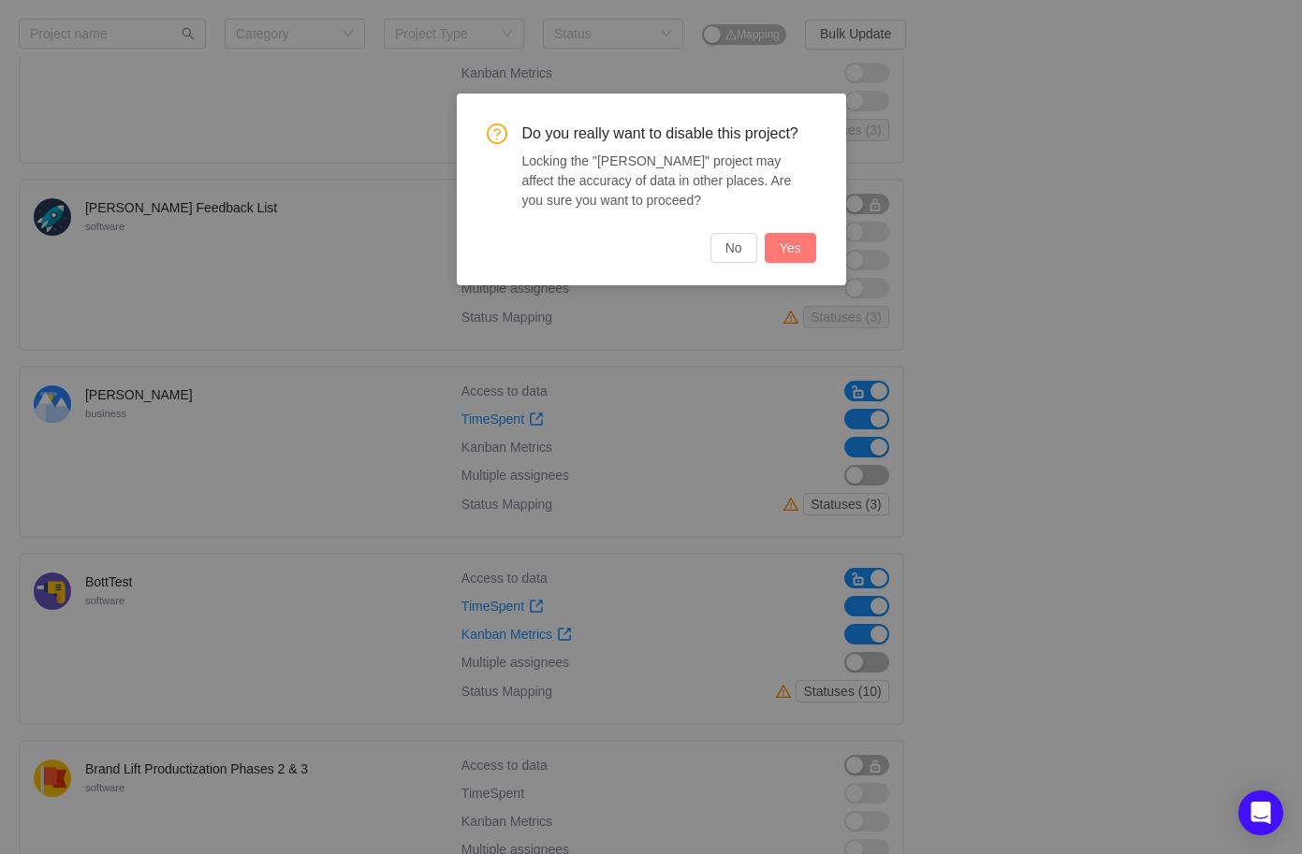
click at [795, 242] on button "Yes" at bounding box center [790, 248] width 51 height 30
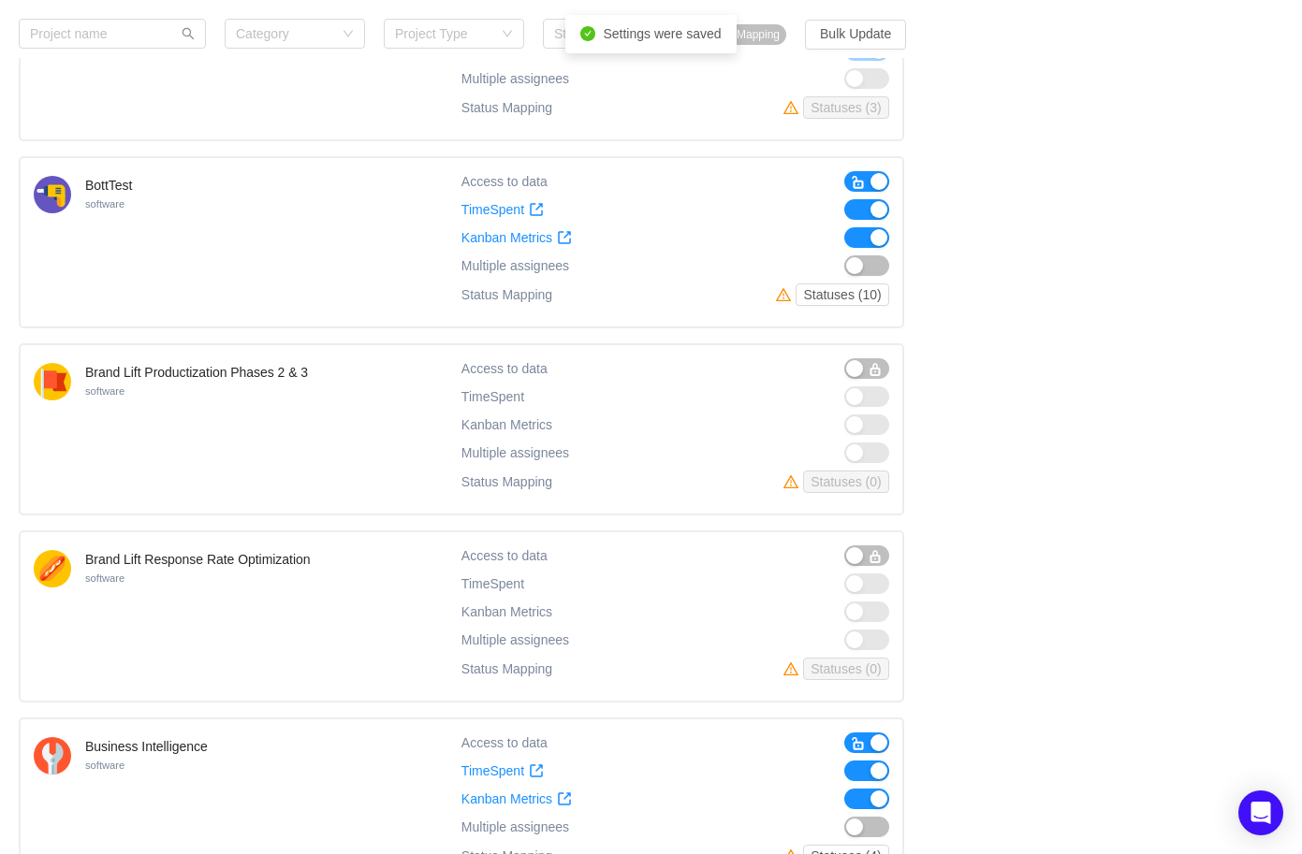
scroll to position [4322, 0]
click at [865, 154] on div "BottTest software Access to data TimeSpent TimeSpent Kanban Metrics Kanban Metr…" at bounding box center [461, 240] width 885 height 172
click at [861, 173] on span "button" at bounding box center [858, 180] width 15 height 15
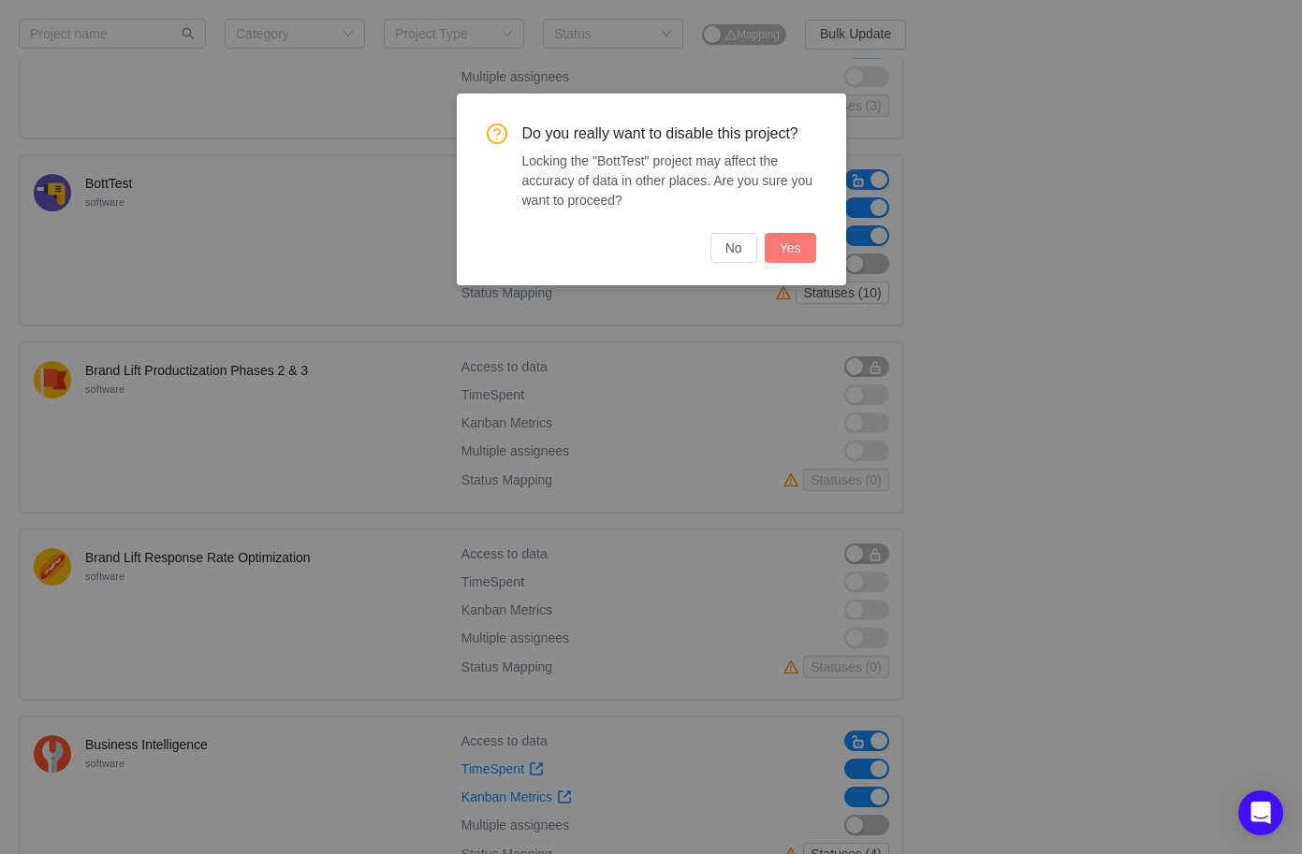
click at [777, 246] on button "Yes" at bounding box center [790, 248] width 51 height 30
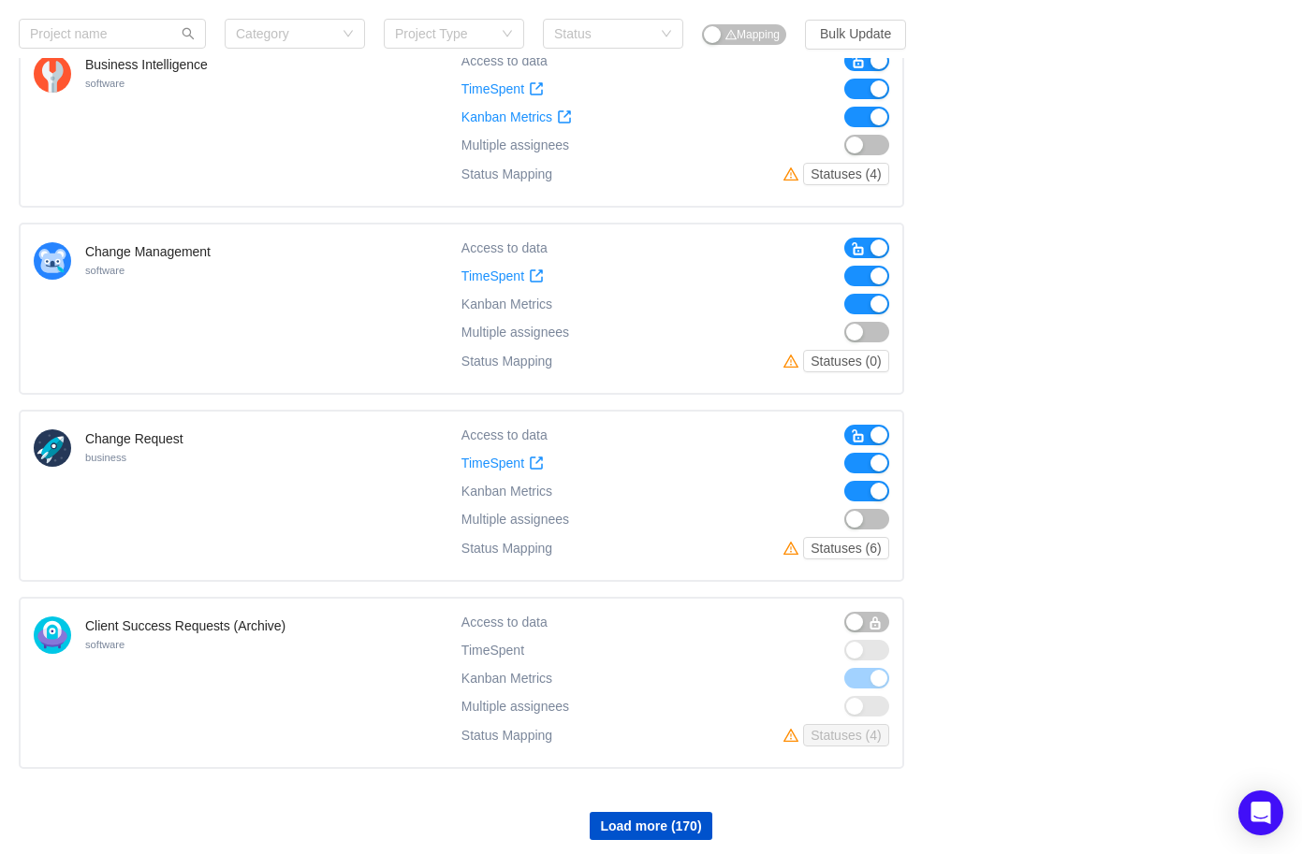
scroll to position [5035, 0]
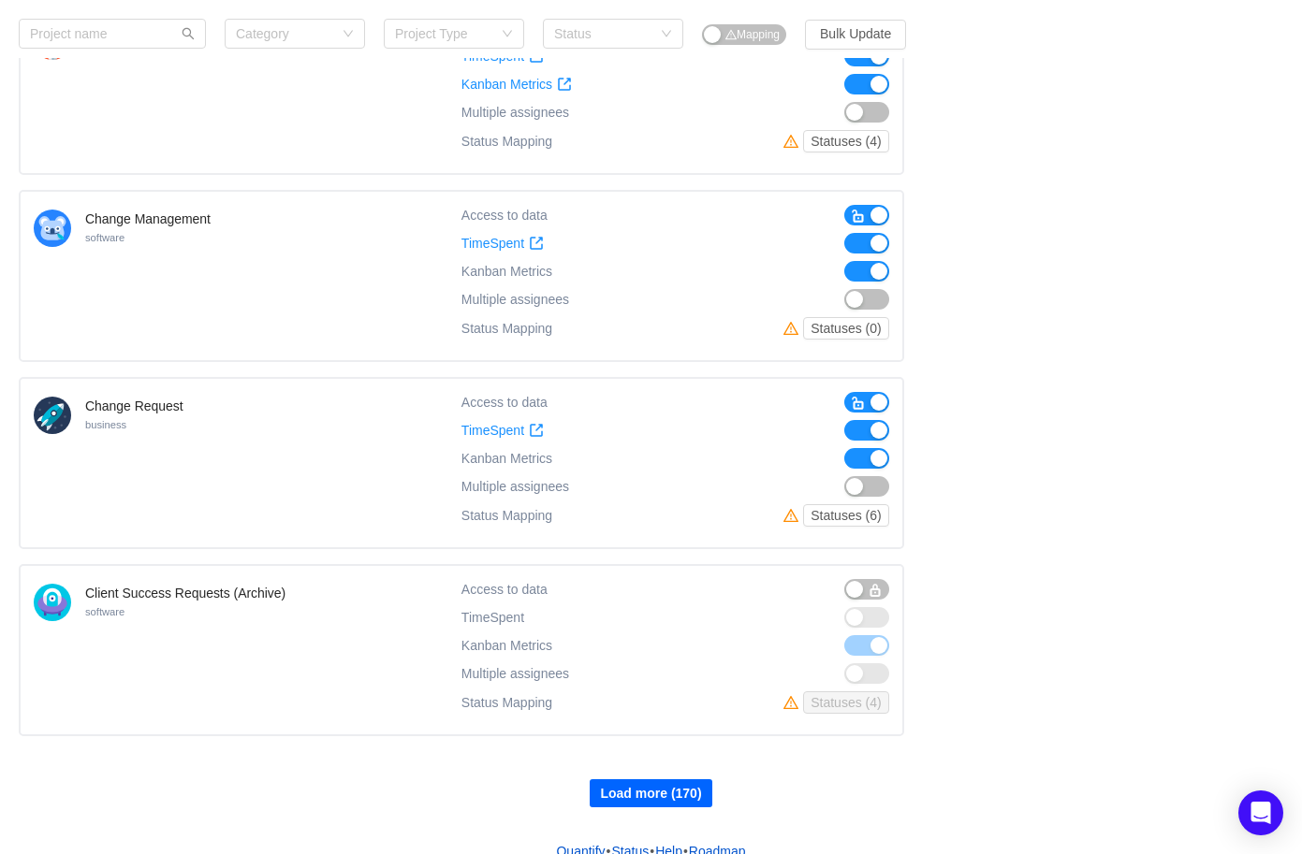
click at [612, 780] on button "Load more (170)" at bounding box center [651, 794] width 122 height 28
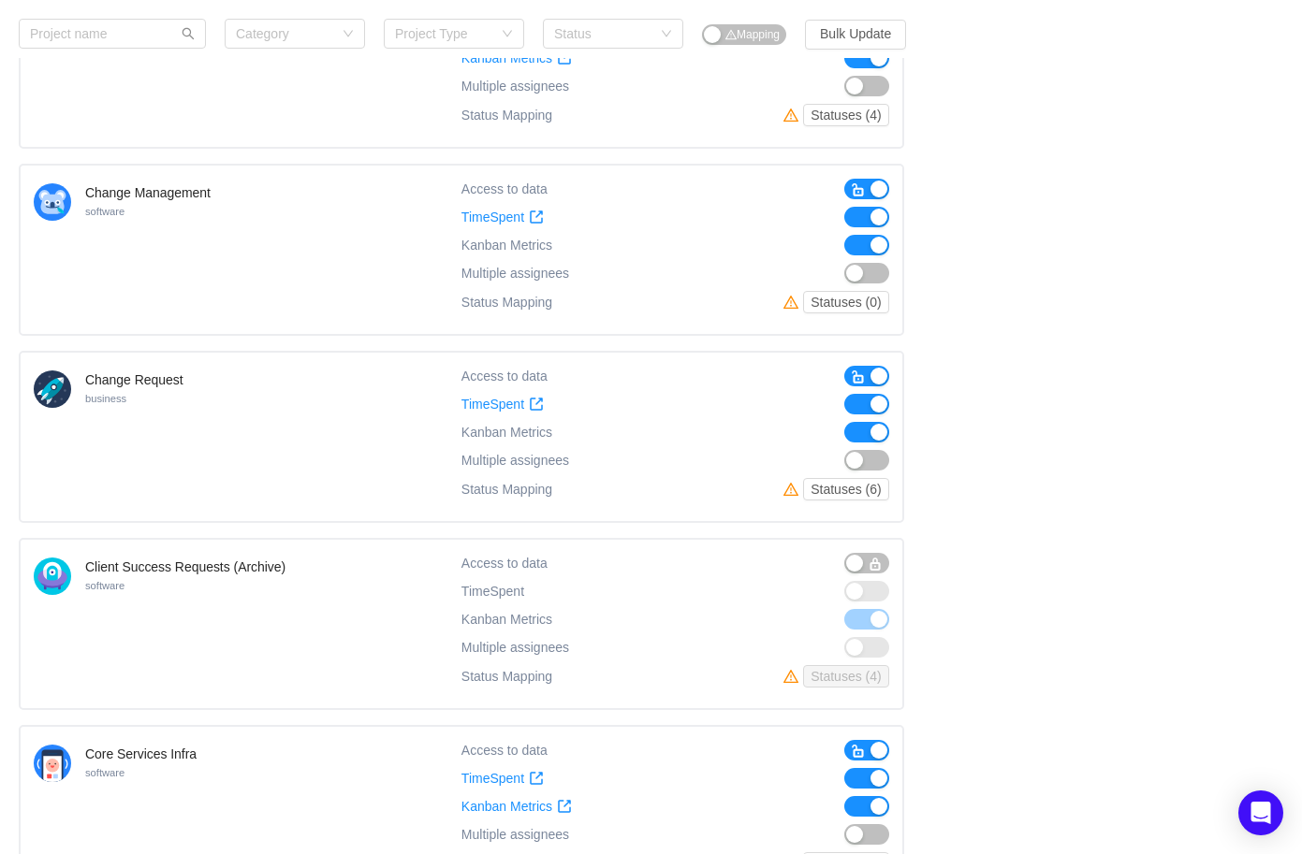
scroll to position [5063, 0]
click at [868, 349] on div "Change Request business Access to data TimeSpent TimeSpent Kanban Metrics Kanba…" at bounding box center [461, 435] width 885 height 172
click at [880, 364] on button "button" at bounding box center [866, 374] width 45 height 21
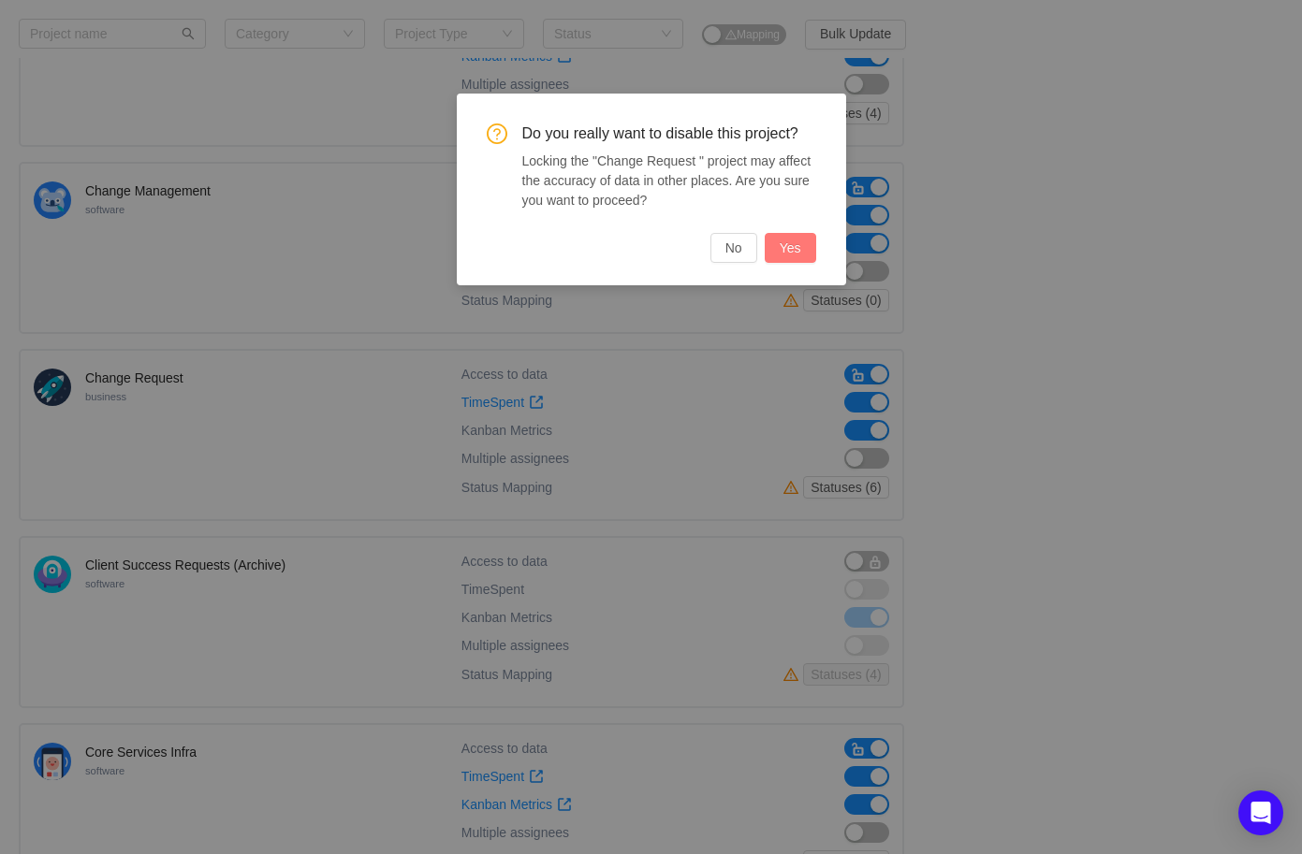
click at [776, 258] on button "Yes" at bounding box center [790, 248] width 51 height 30
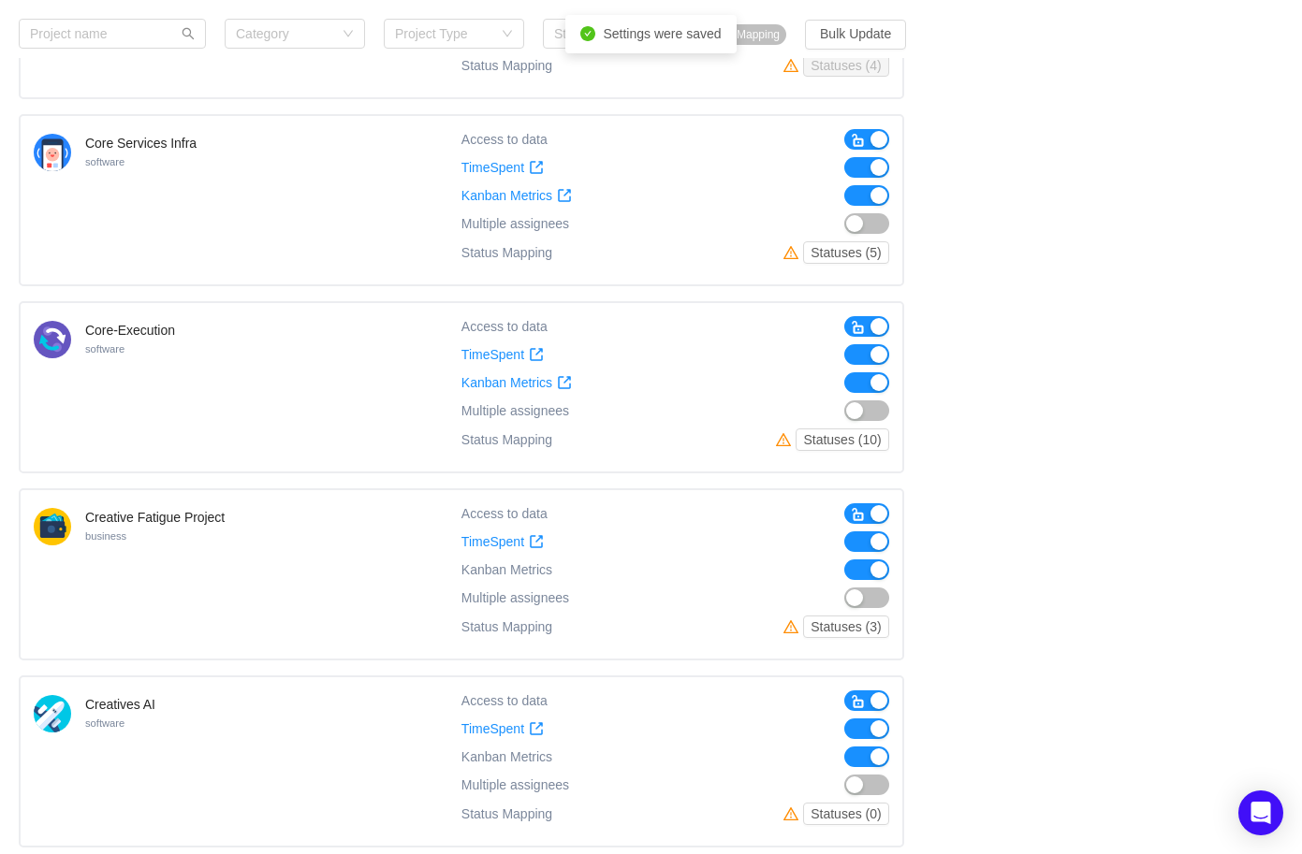
scroll to position [5673, 0]
click at [244, 388] on div "Core-Execution software" at bounding box center [248, 386] width 428 height 142
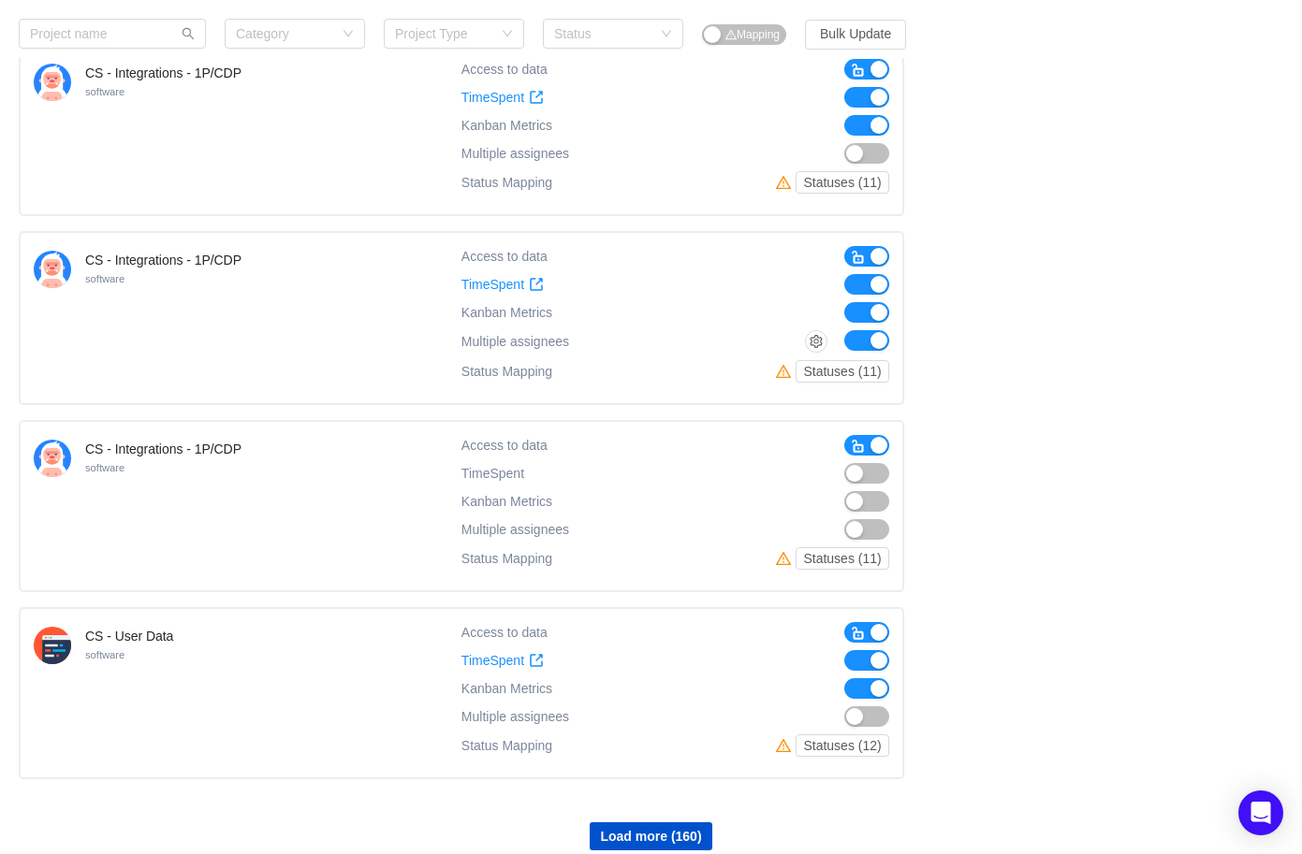
scroll to position [6869, 0]
